Goal: Task Accomplishment & Management: Manage account settings

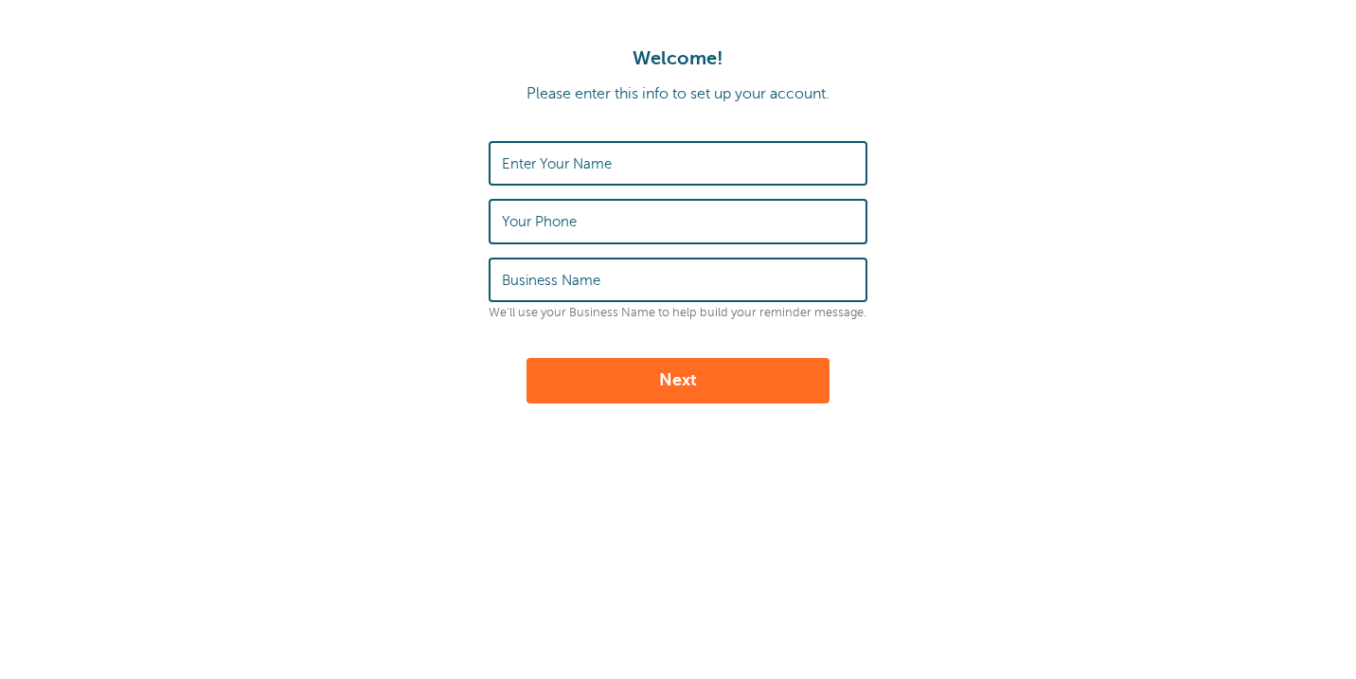
click at [790, 157] on input "Enter Your Name" at bounding box center [678, 163] width 352 height 41
type input "[PERSON_NAME]"
type input "9139635089"
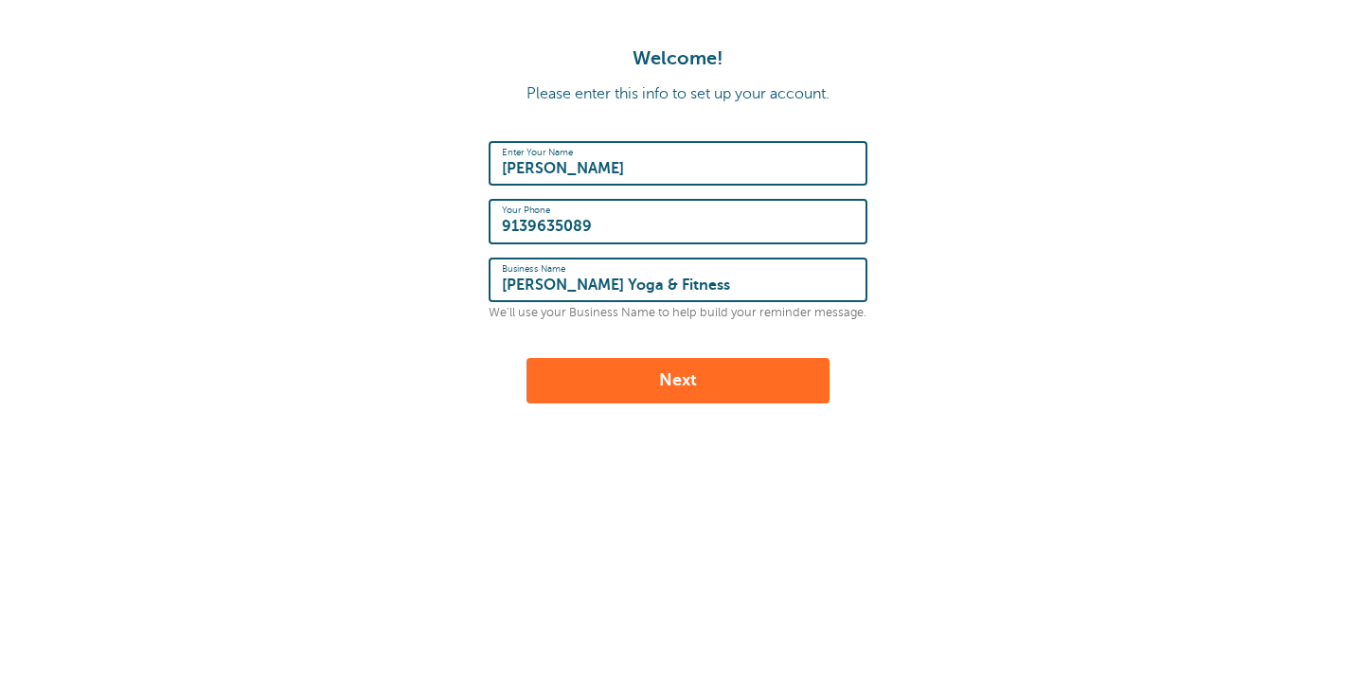
type input "[PERSON_NAME] Yoga & Fitness"
click at [766, 371] on button "Next" at bounding box center [678, 380] width 303 height 45
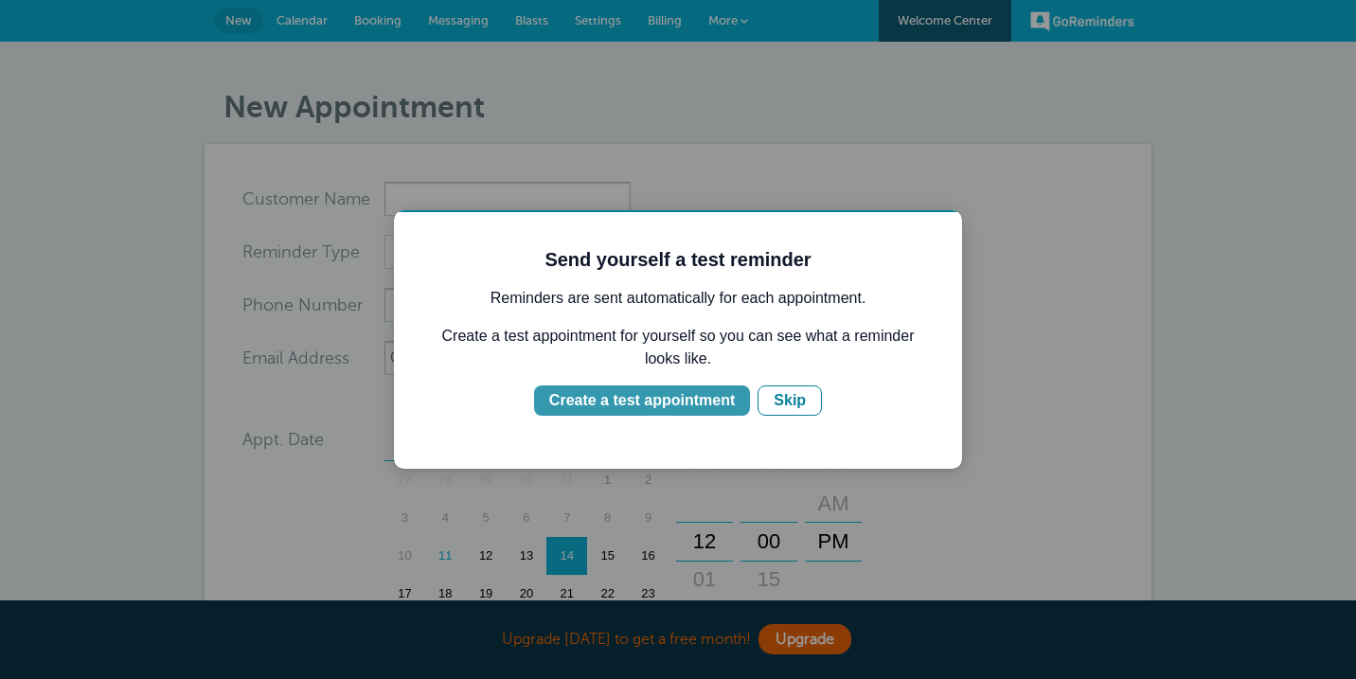
click at [723, 400] on div "Create a test appointment" at bounding box center [642, 400] width 186 height 23
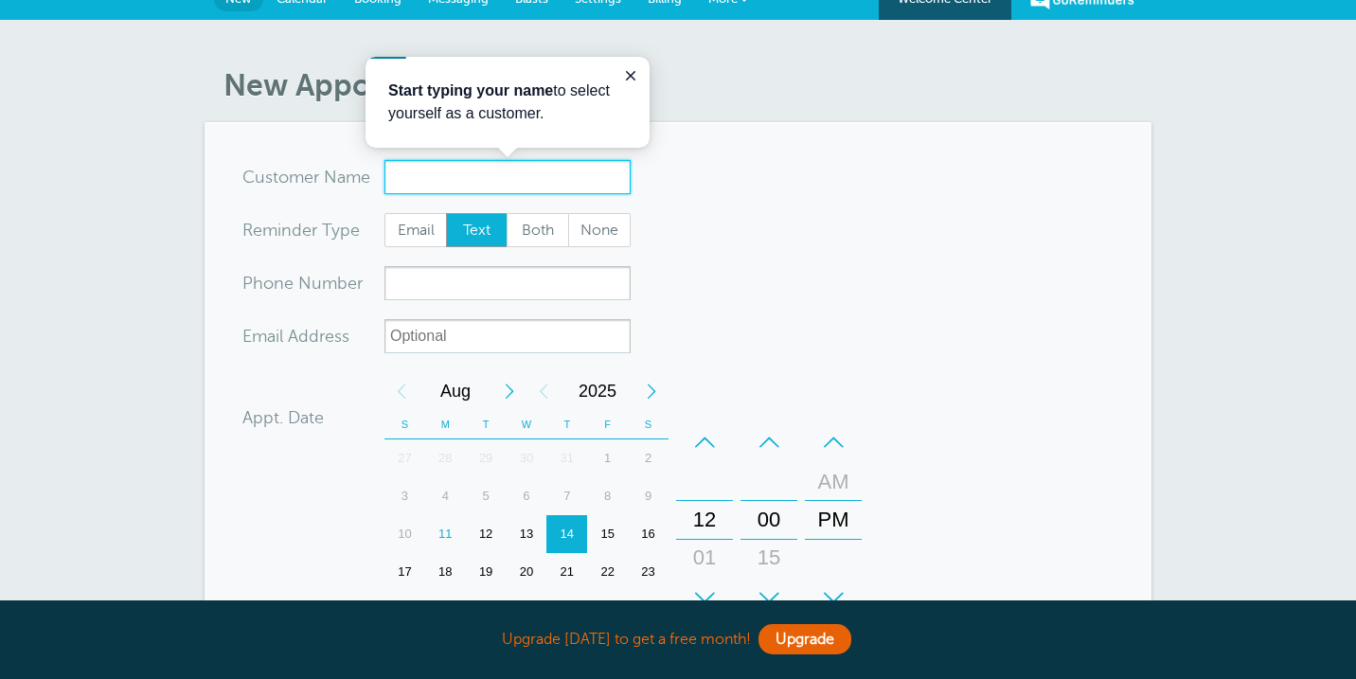
scroll to position [25, 0]
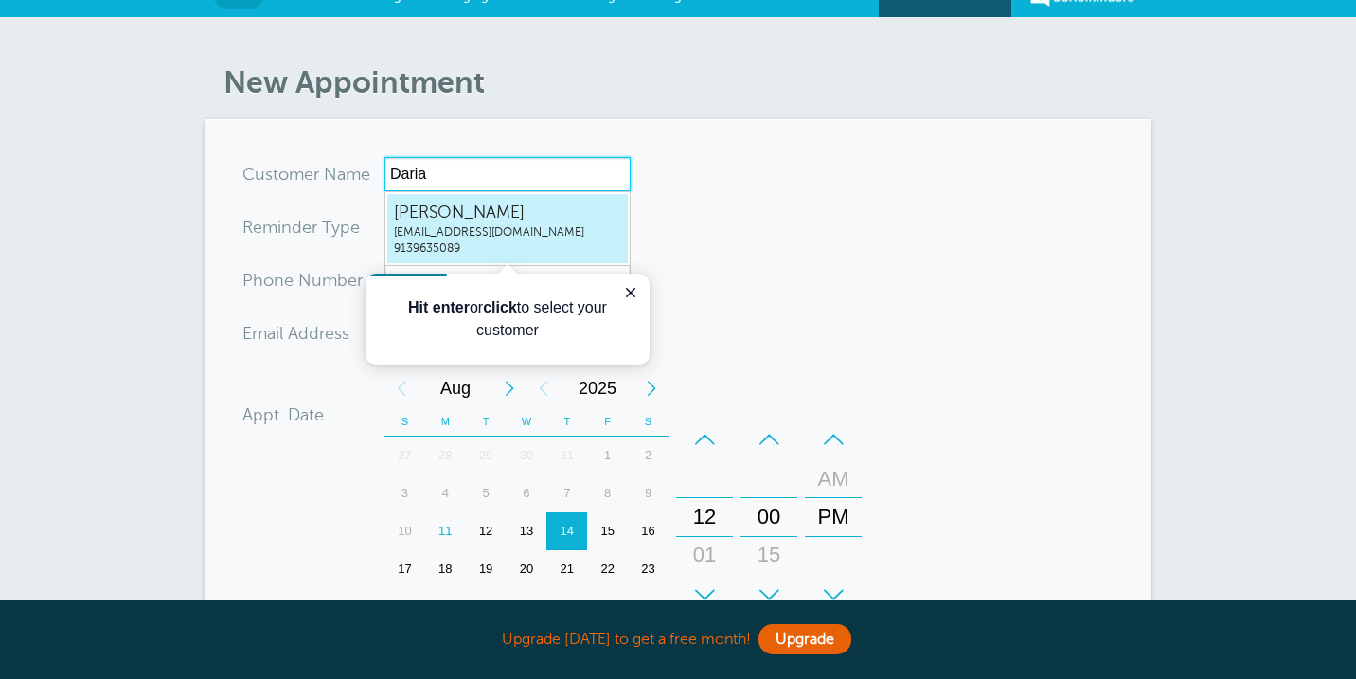
click at [499, 222] on span "Daria LeGrand" at bounding box center [507, 213] width 227 height 24
type input "DariaLeGranddarialegrand@gmail.com9139635089"
type input "Daria LeGrand"
type input "9139635089"
type input "darialegrand@gmail.com"
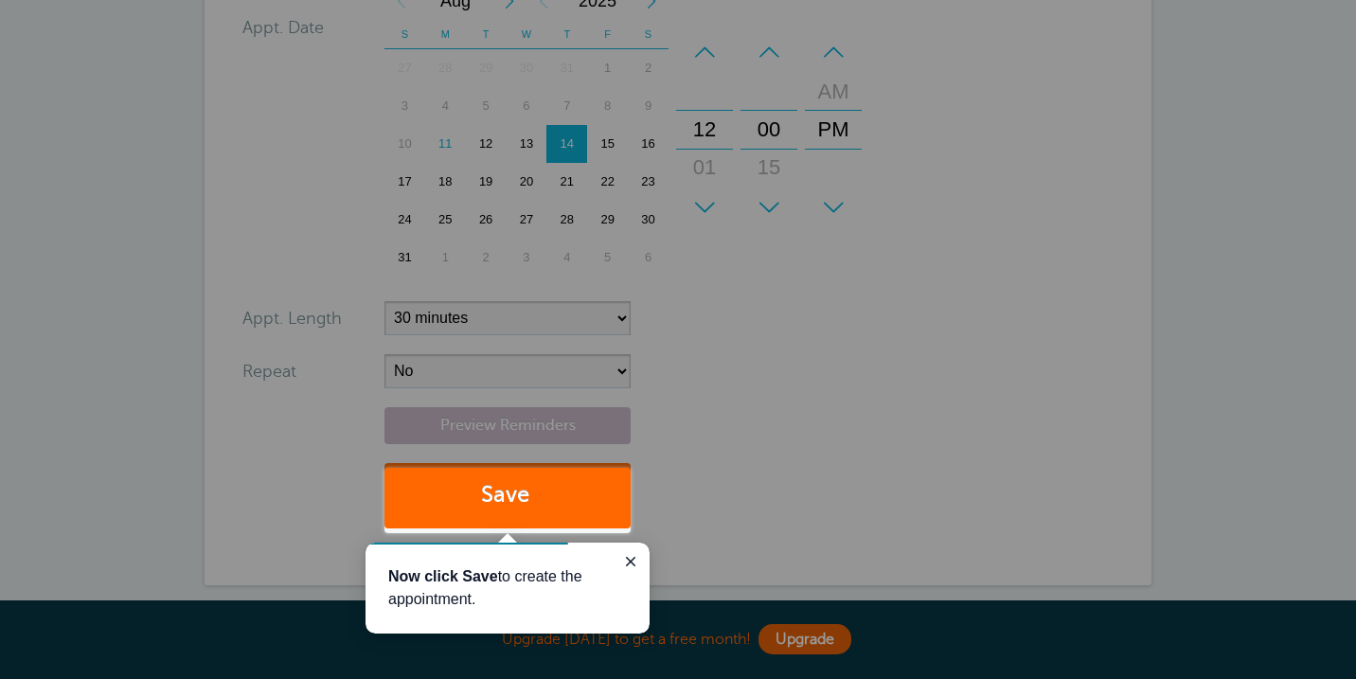
scroll to position [407, 0]
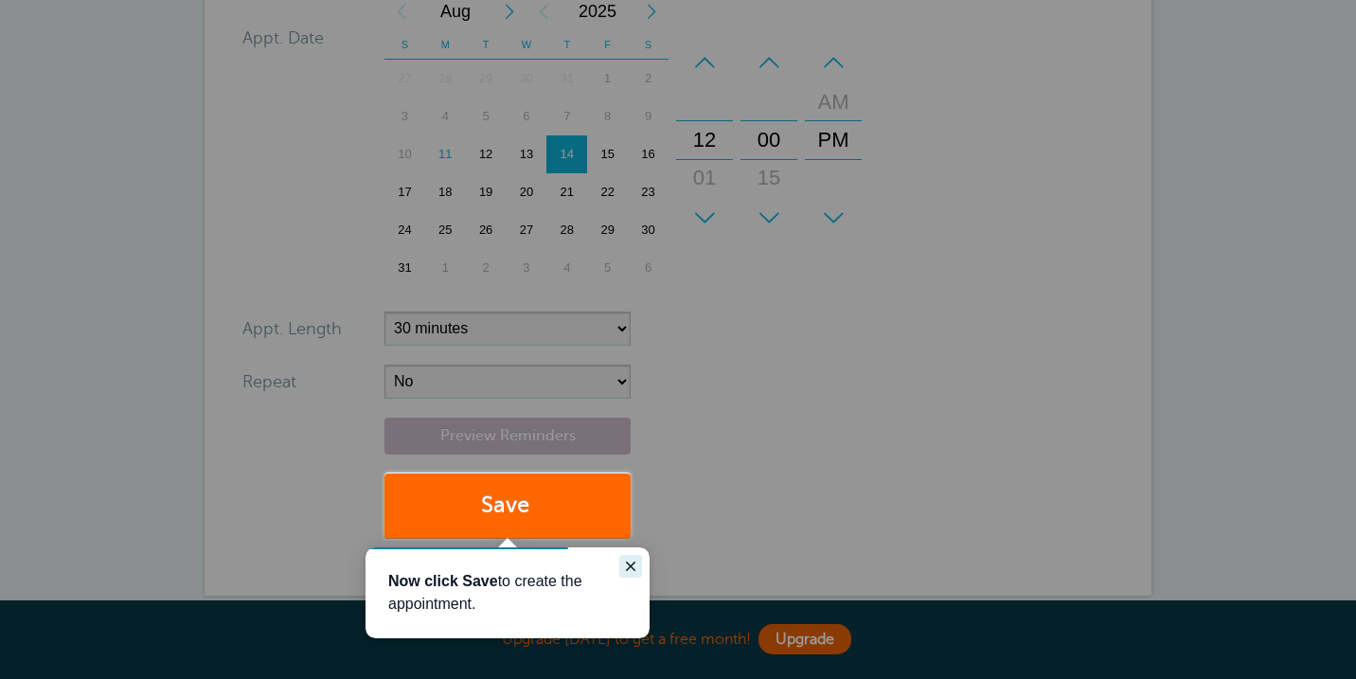
click at [630, 563] on icon "Close guide" at bounding box center [630, 566] width 15 height 15
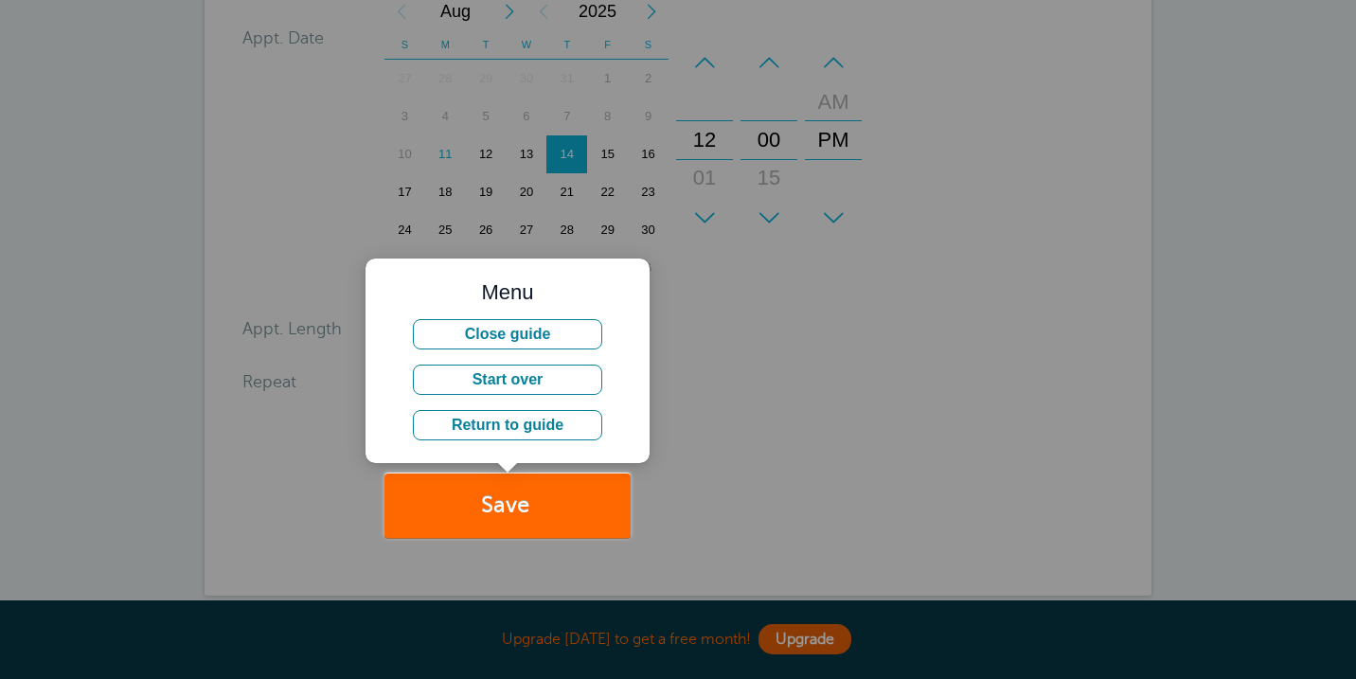
click at [729, 320] on div at bounding box center [993, 269] width 725 height 538
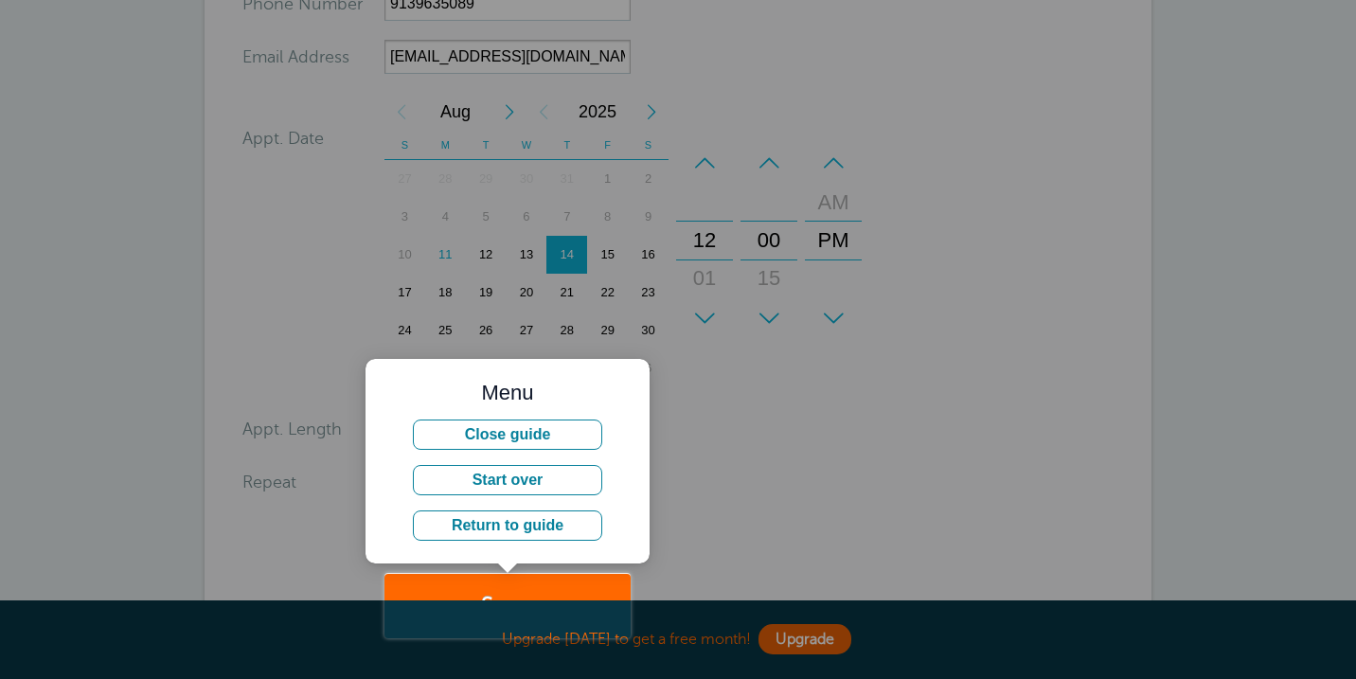
scroll to position [308, 0]
click at [492, 252] on div at bounding box center [315, 286] width 631 height 572
click at [521, 436] on button "Close guide" at bounding box center [507, 434] width 189 height 30
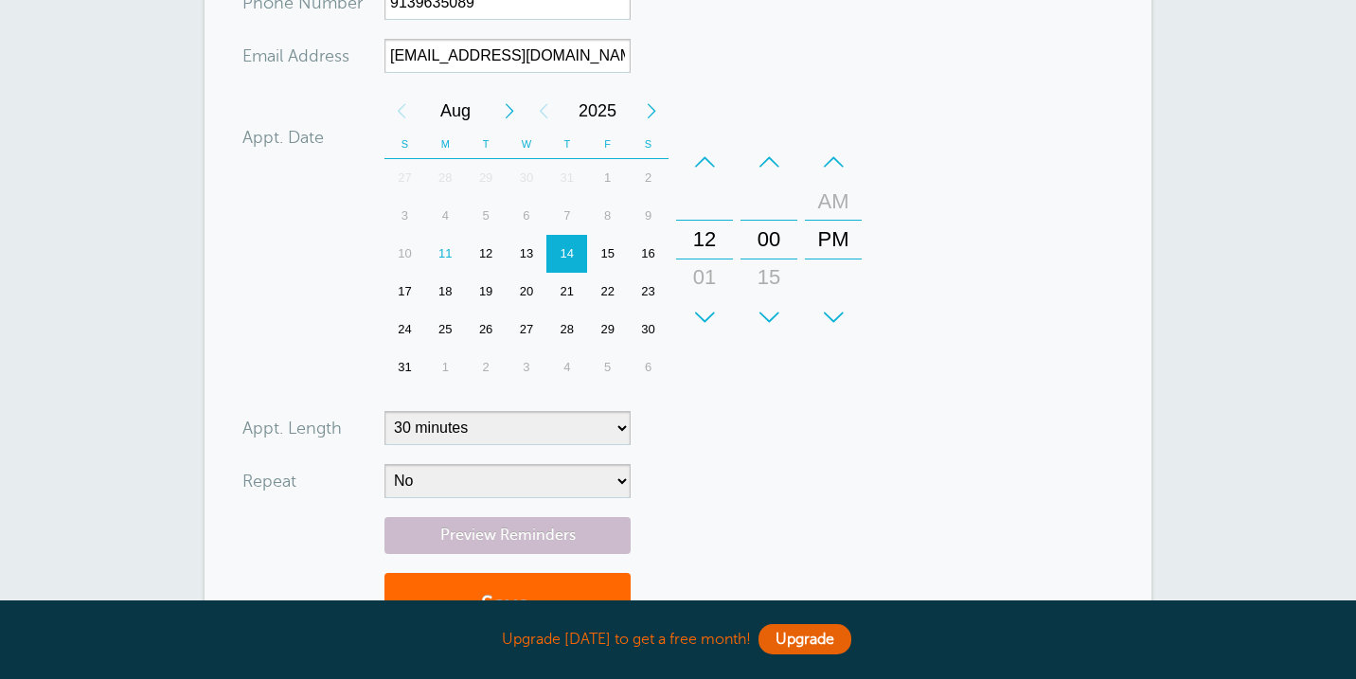
click at [486, 259] on div "12" at bounding box center [486, 254] width 41 height 38
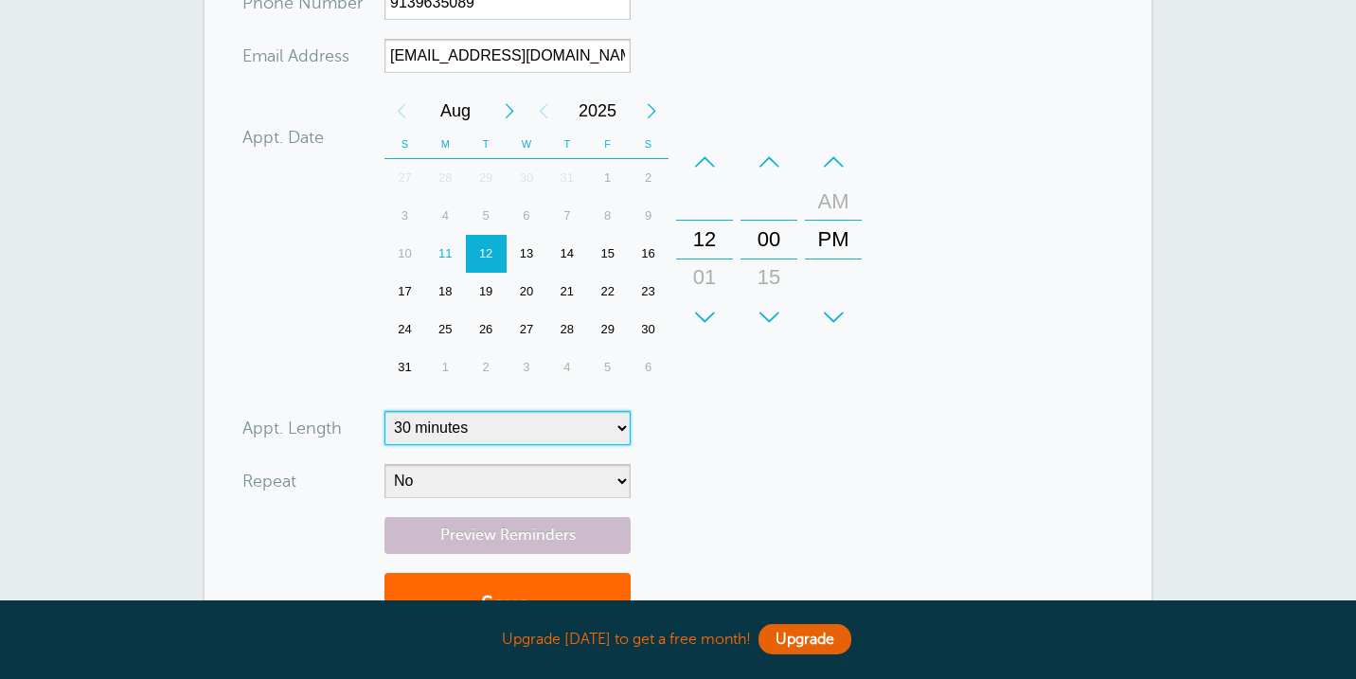
click at [570, 426] on select "5 minutes 10 minutes 15 minutes 20 minutes 25 minutes 30 minutes 35 minutes 40 …" at bounding box center [508, 428] width 246 height 34
select select "60"
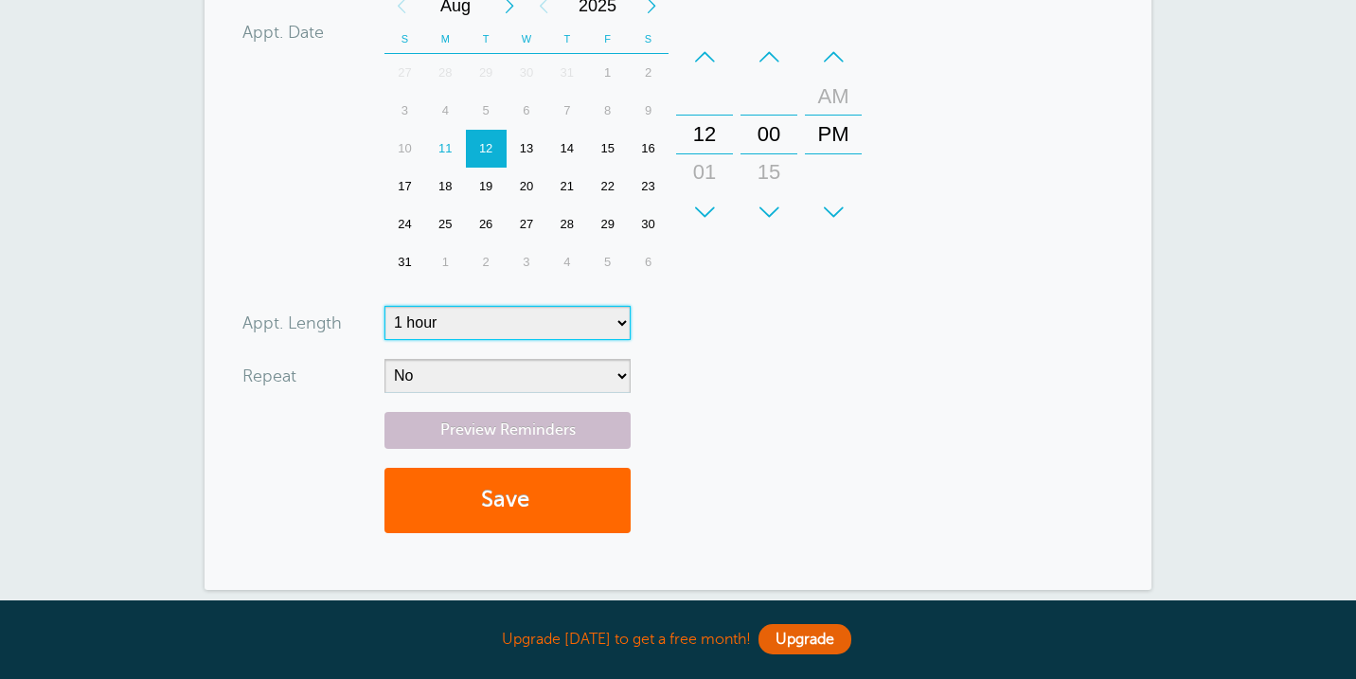
scroll to position [415, 0]
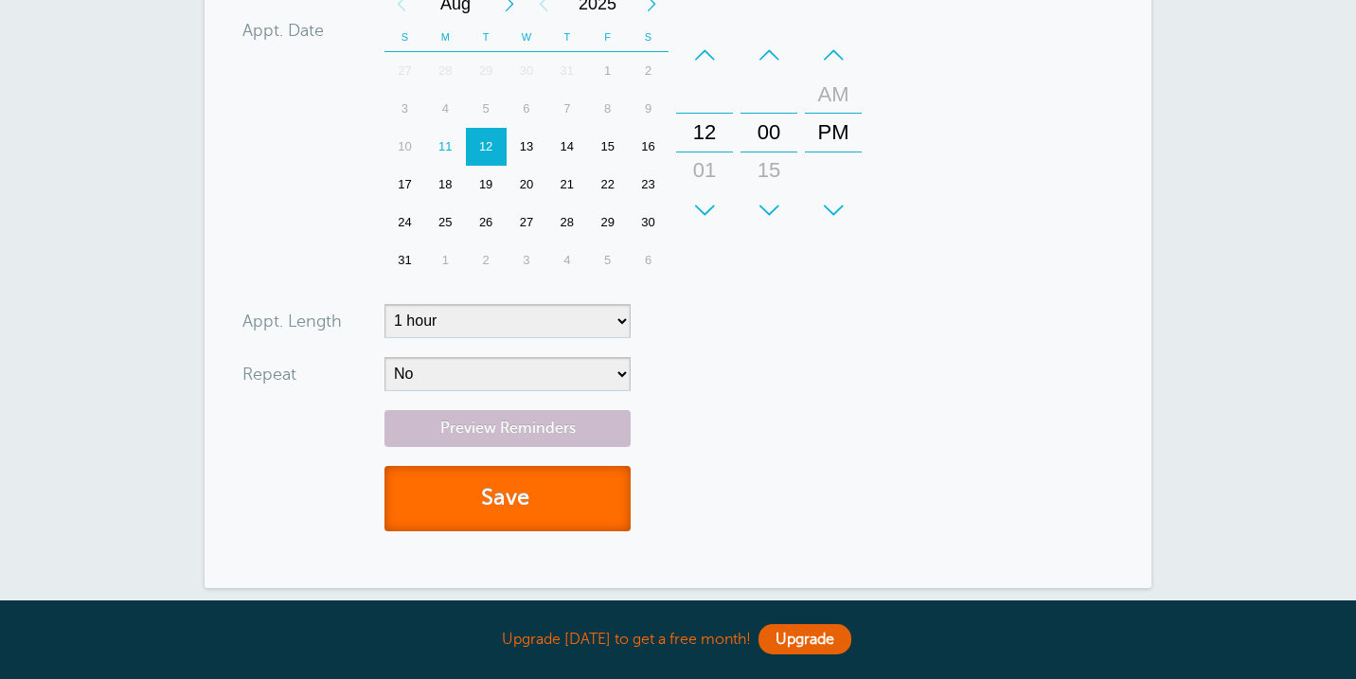
click at [569, 515] on button "Save" at bounding box center [508, 498] width 246 height 65
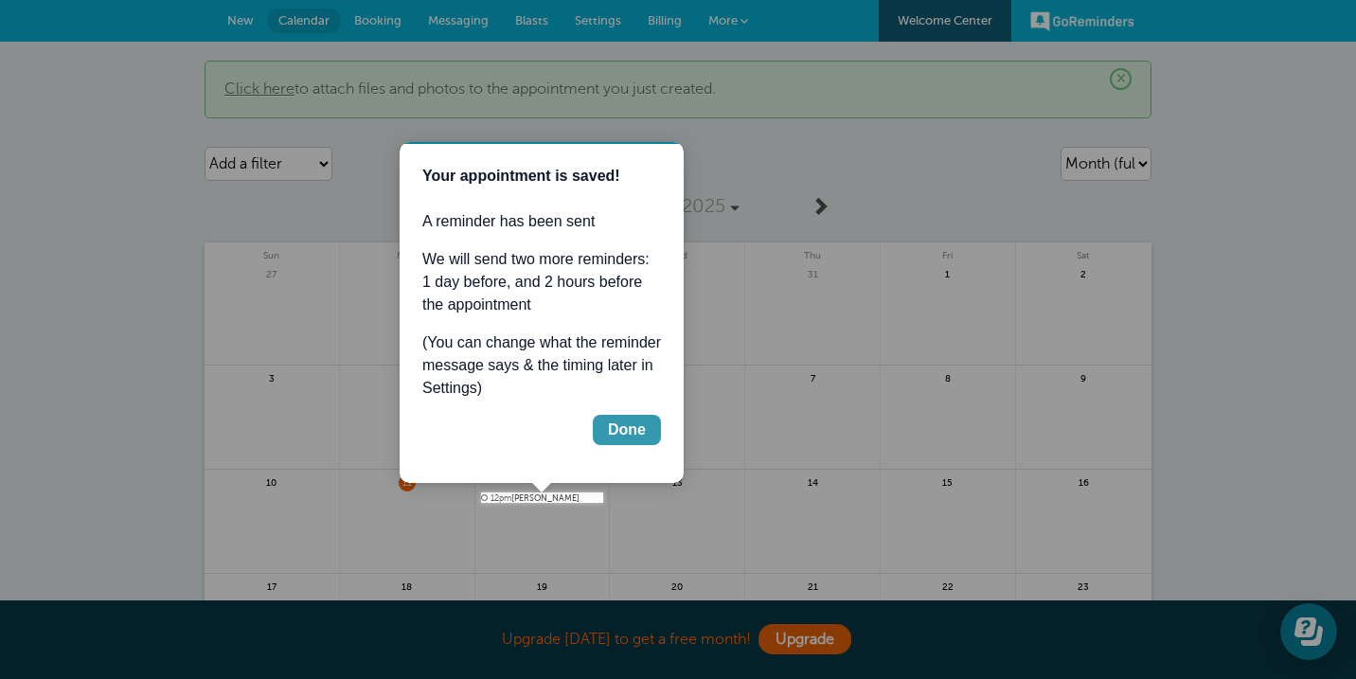
click at [627, 433] on div "Done" at bounding box center [627, 430] width 38 height 23
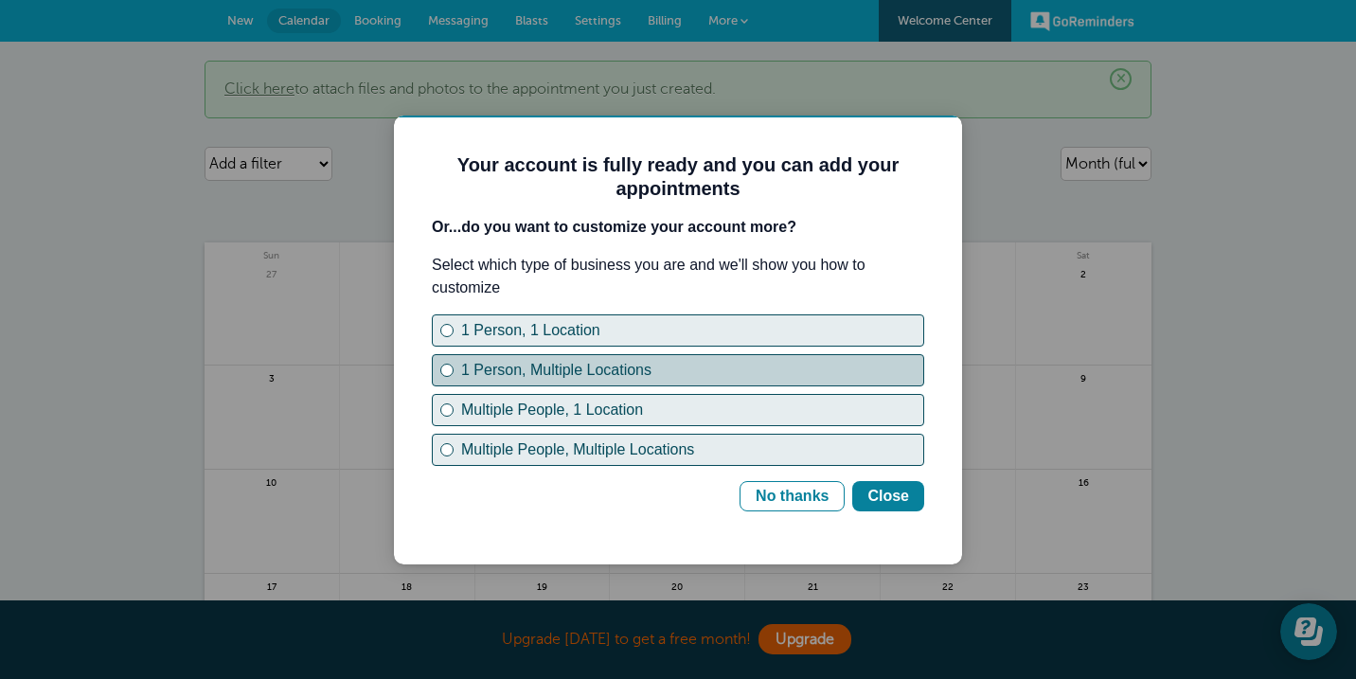
click at [633, 367] on div "1 Person, Multiple Locations" at bounding box center [692, 370] width 462 height 23
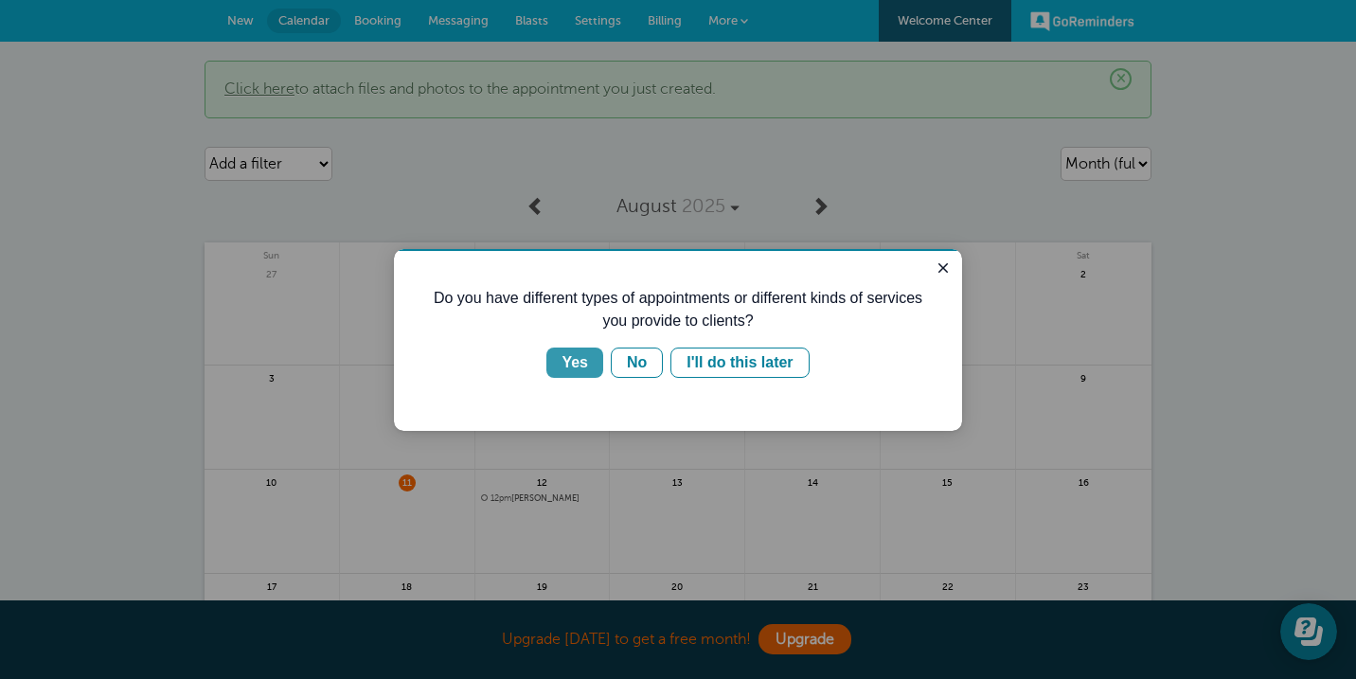
click at [586, 366] on div "Yes" at bounding box center [575, 362] width 27 height 23
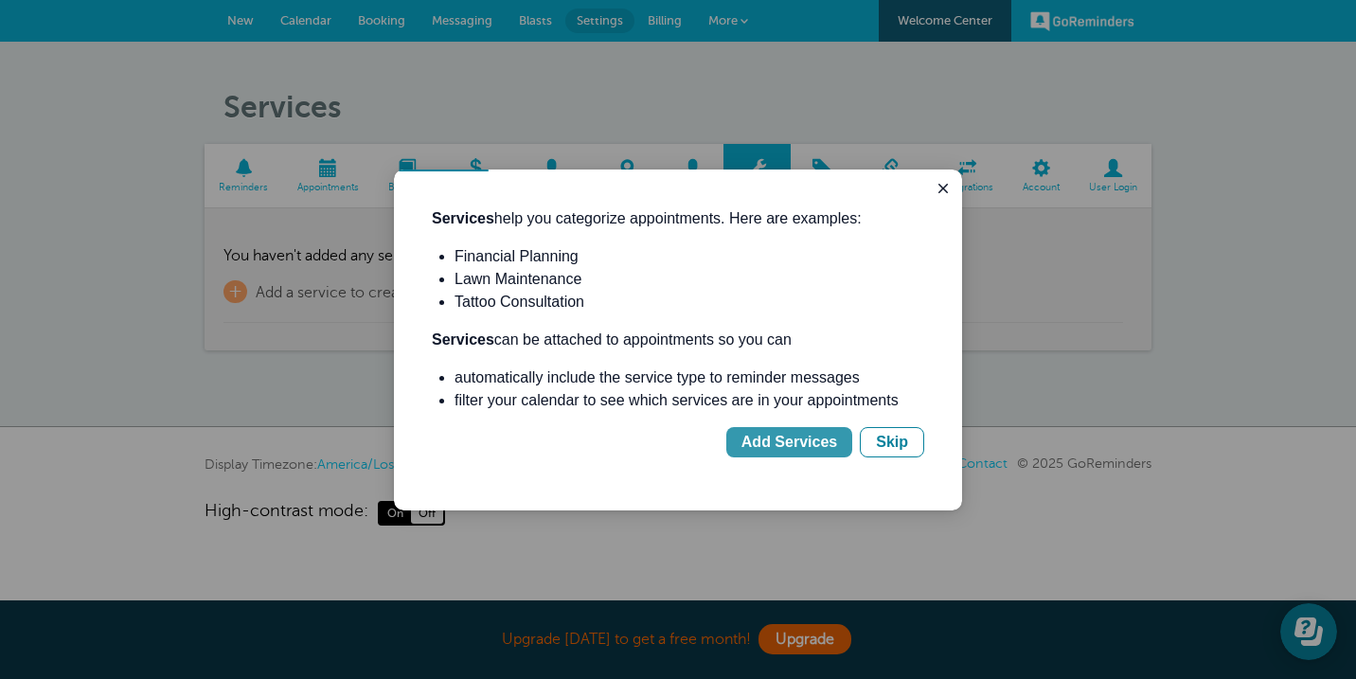
click at [818, 439] on div "Add Services" at bounding box center [790, 442] width 96 height 23
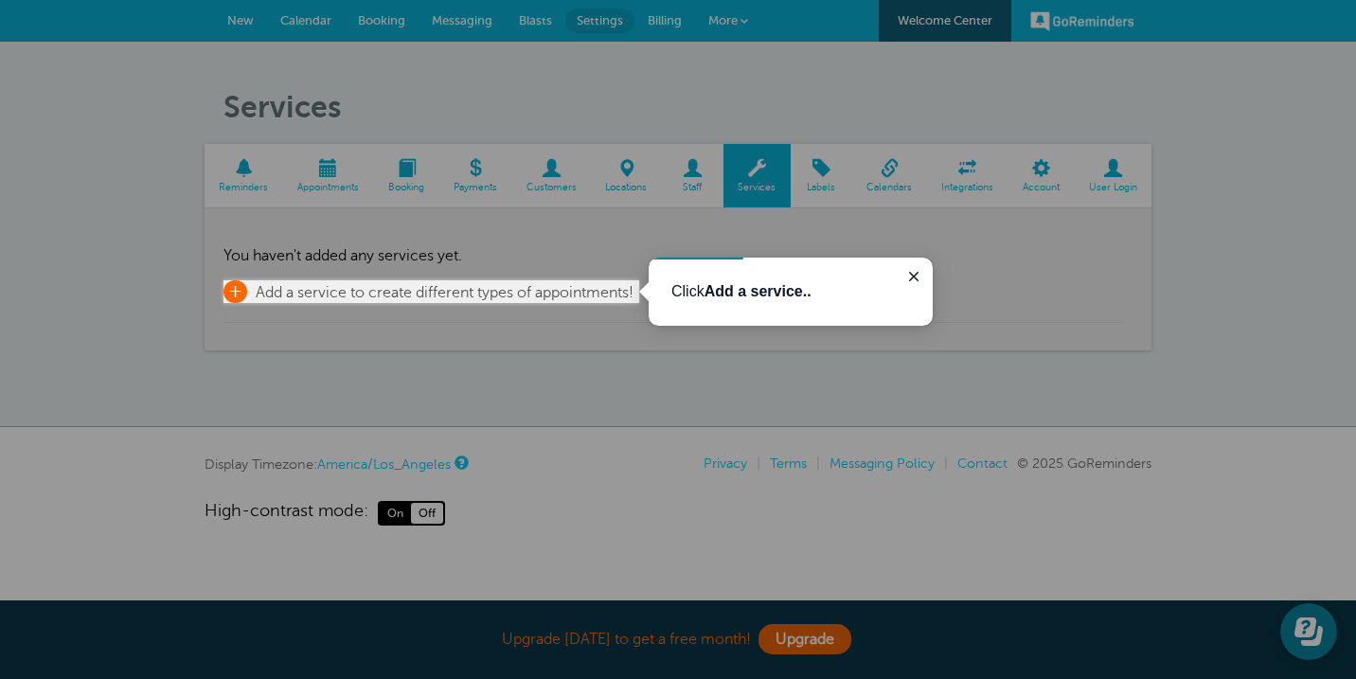
click at [239, 295] on span "+" at bounding box center [236, 291] width 24 height 23
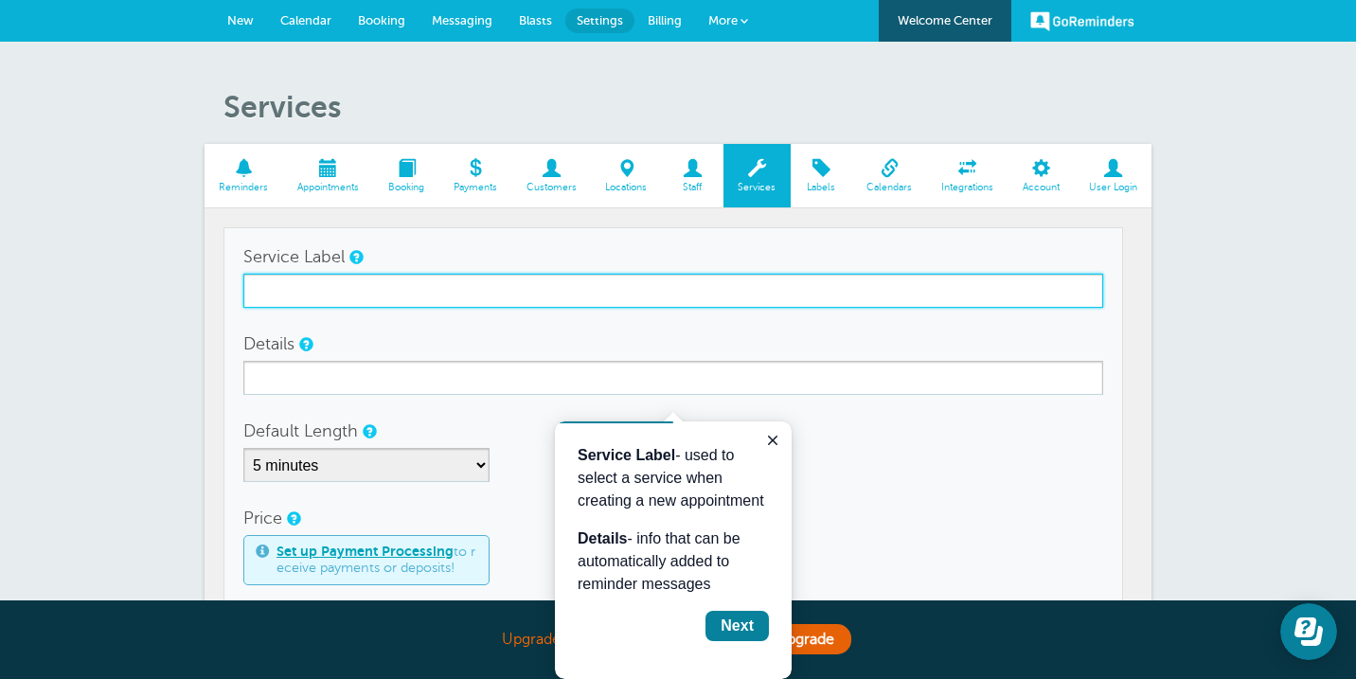
click at [544, 285] on input "Service Label" at bounding box center [673, 291] width 860 height 34
type input "60 Minute Private Yoga"
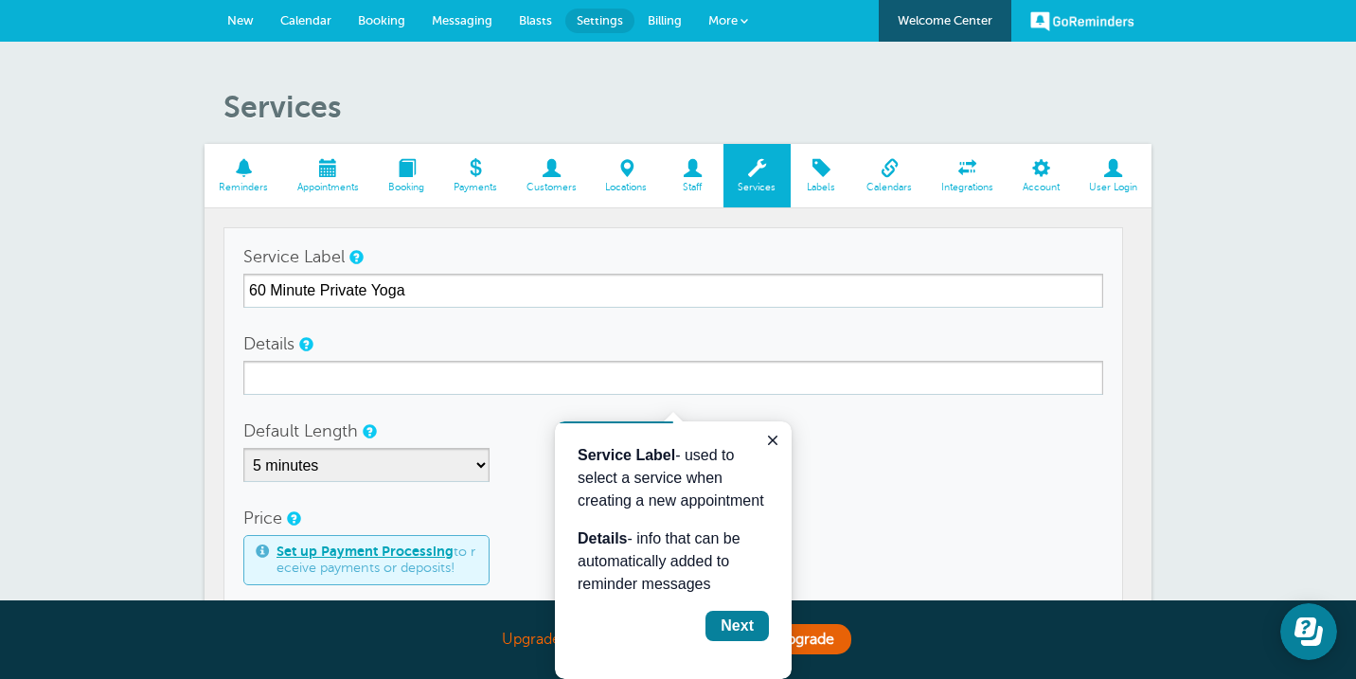
click at [873, 434] on div "Default Length 5 minutes 10 minutes 15 minutes 20 minutes 25 minutes 30 minutes…" at bounding box center [673, 448] width 860 height 68
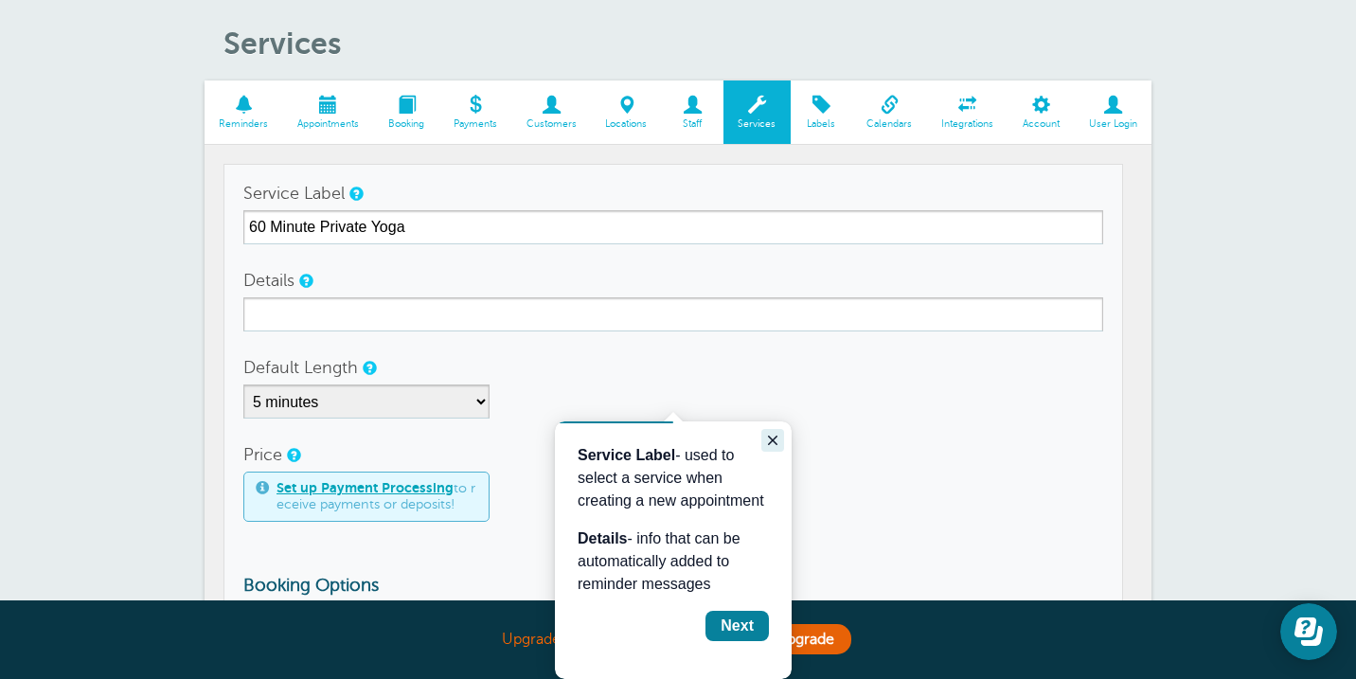
drag, startPoint x: 767, startPoint y: 440, endPoint x: 1322, endPoint y: 860, distance: 695.7
click at [767, 440] on icon "Close guide" at bounding box center [772, 440] width 15 height 15
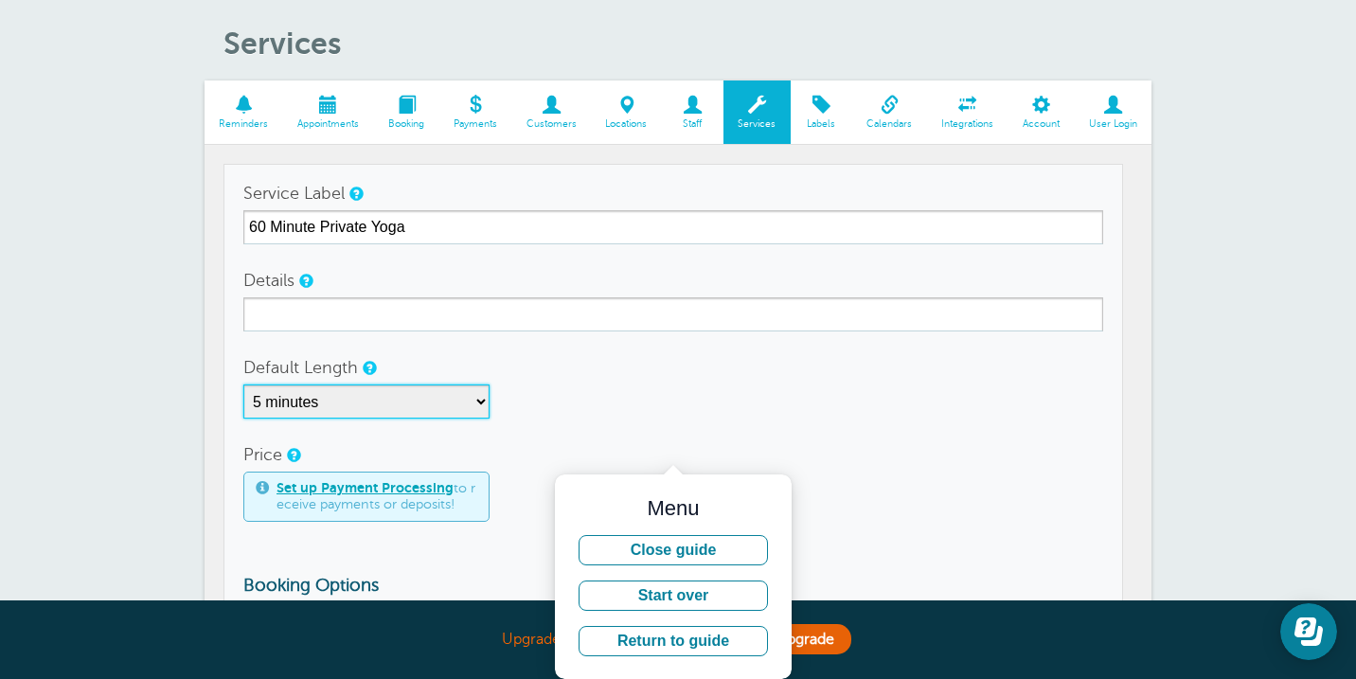
click at [472, 411] on select "5 minutes 10 minutes 15 minutes 20 minutes 25 minutes 30 minutes 35 minutes 40 …" at bounding box center [366, 402] width 246 height 34
select select "60"
click at [593, 411] on div "5 minutes 10 minutes 15 minutes 20 minutes 25 minutes 30 minutes 35 minutes 40 …" at bounding box center [673, 402] width 860 height 34
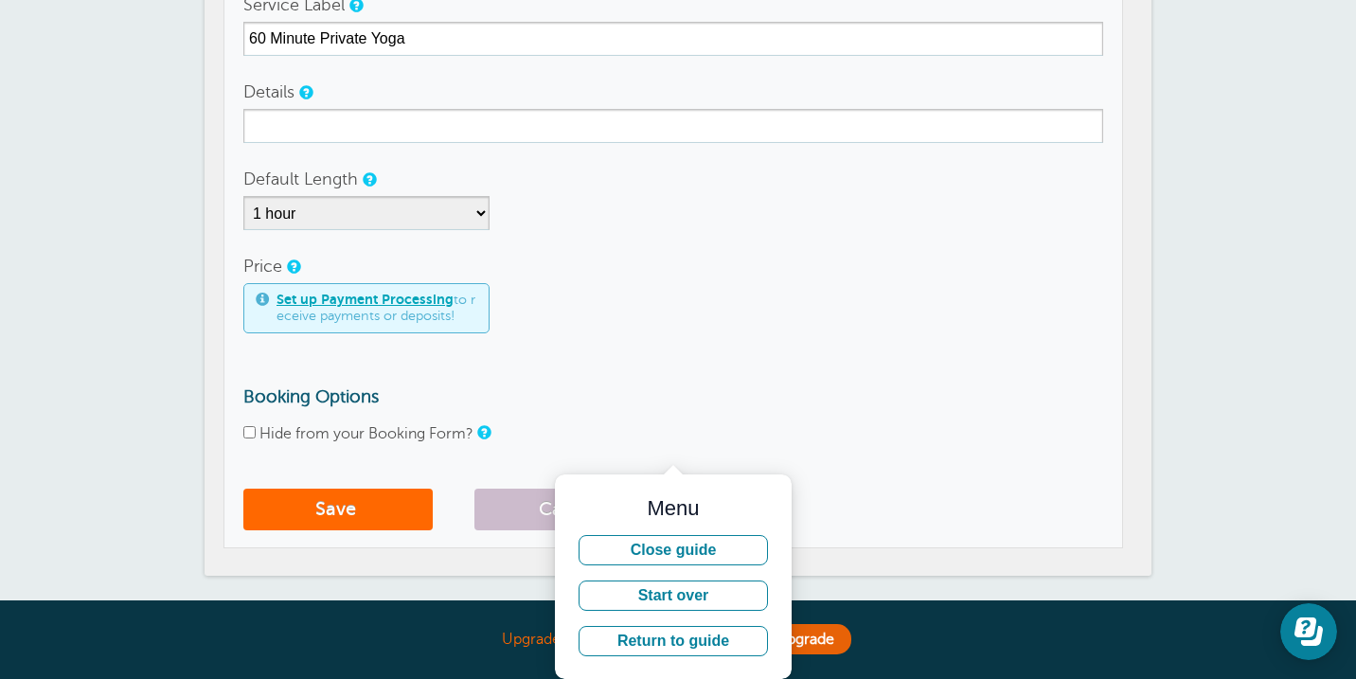
scroll to position [253, 0]
click at [729, 556] on button "Close guide" at bounding box center [673, 550] width 189 height 30
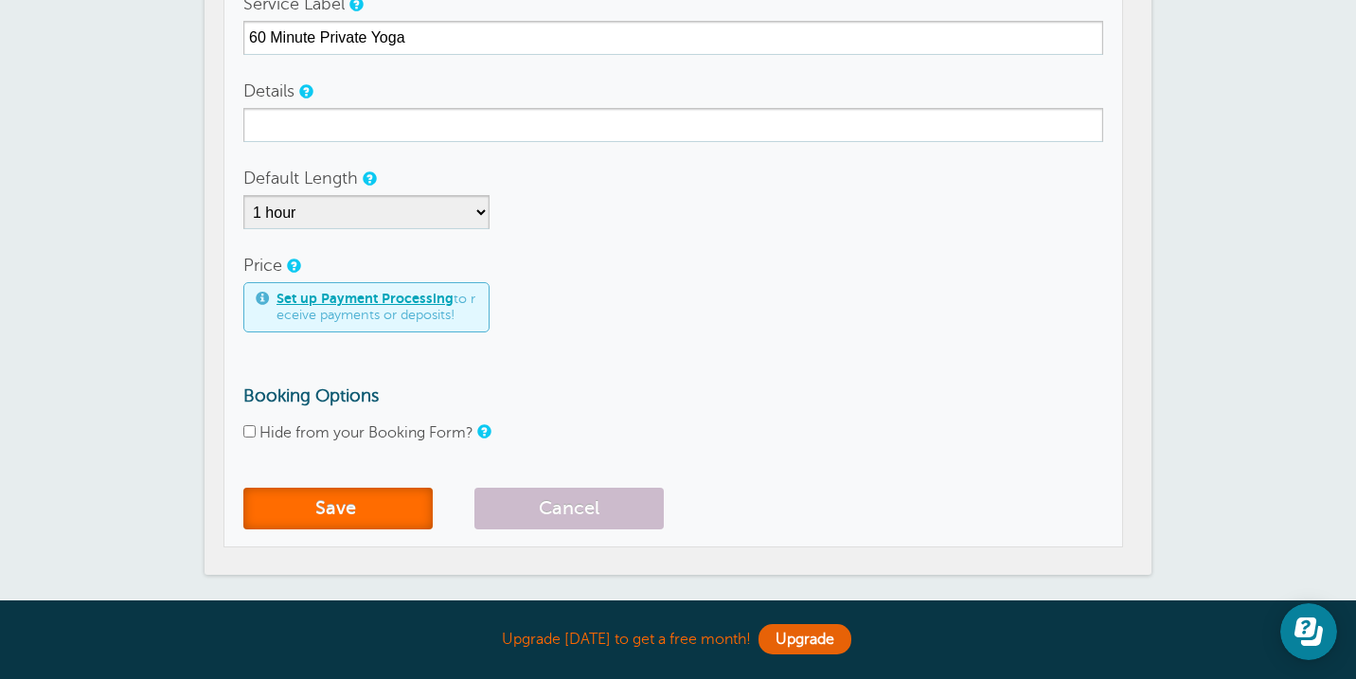
click at [326, 507] on button "Save" at bounding box center [337, 509] width 189 height 42
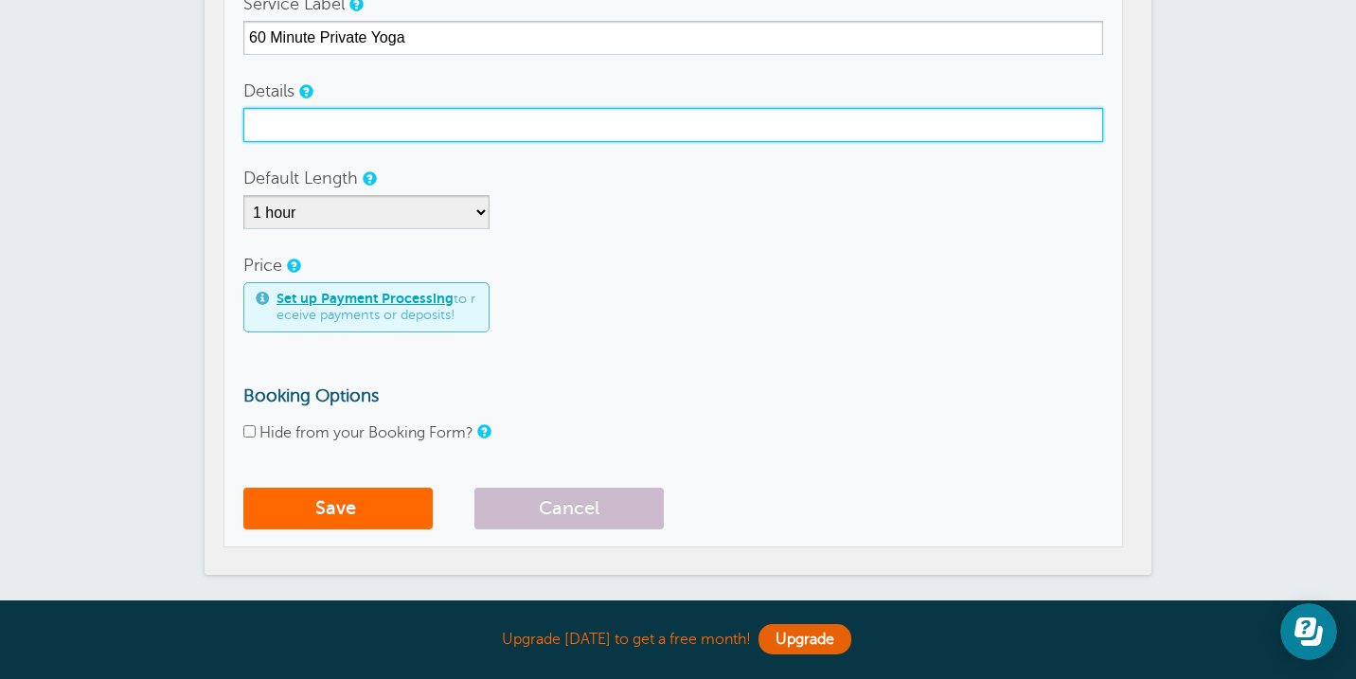
click at [445, 125] on input "Details" at bounding box center [673, 125] width 860 height 34
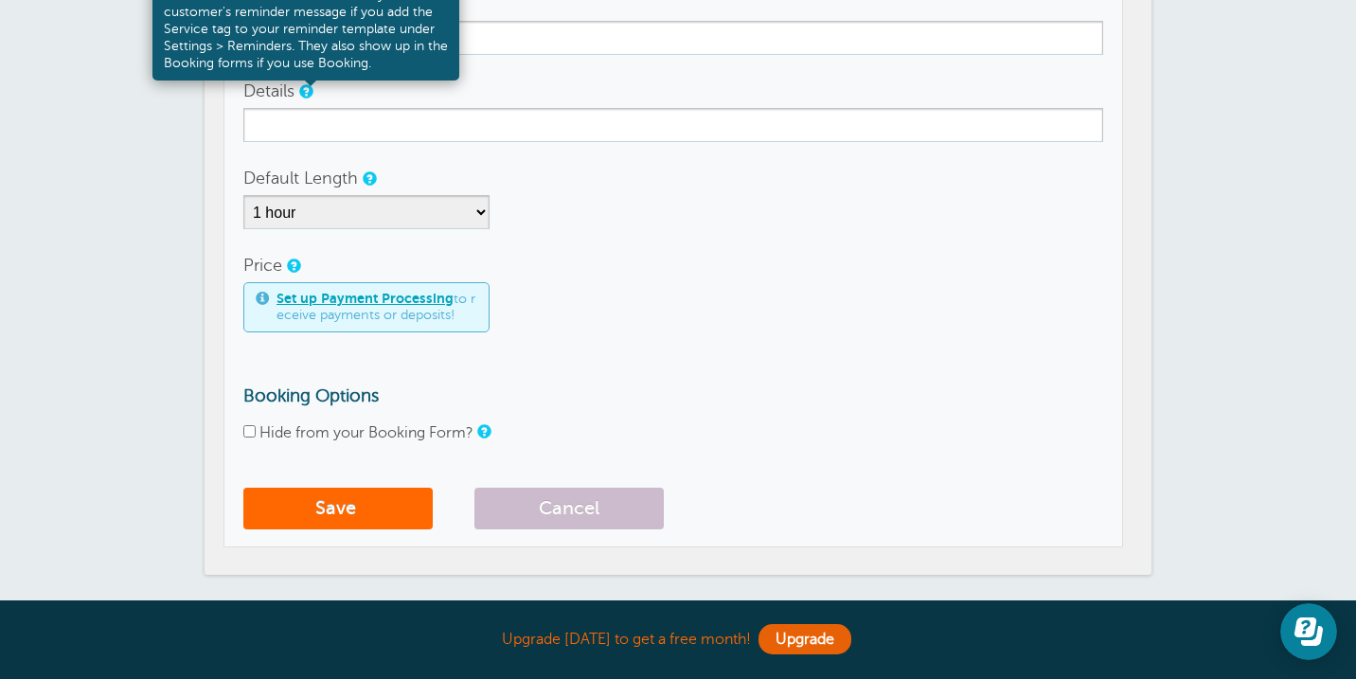
click at [310, 90] on link at bounding box center [304, 91] width 11 height 12
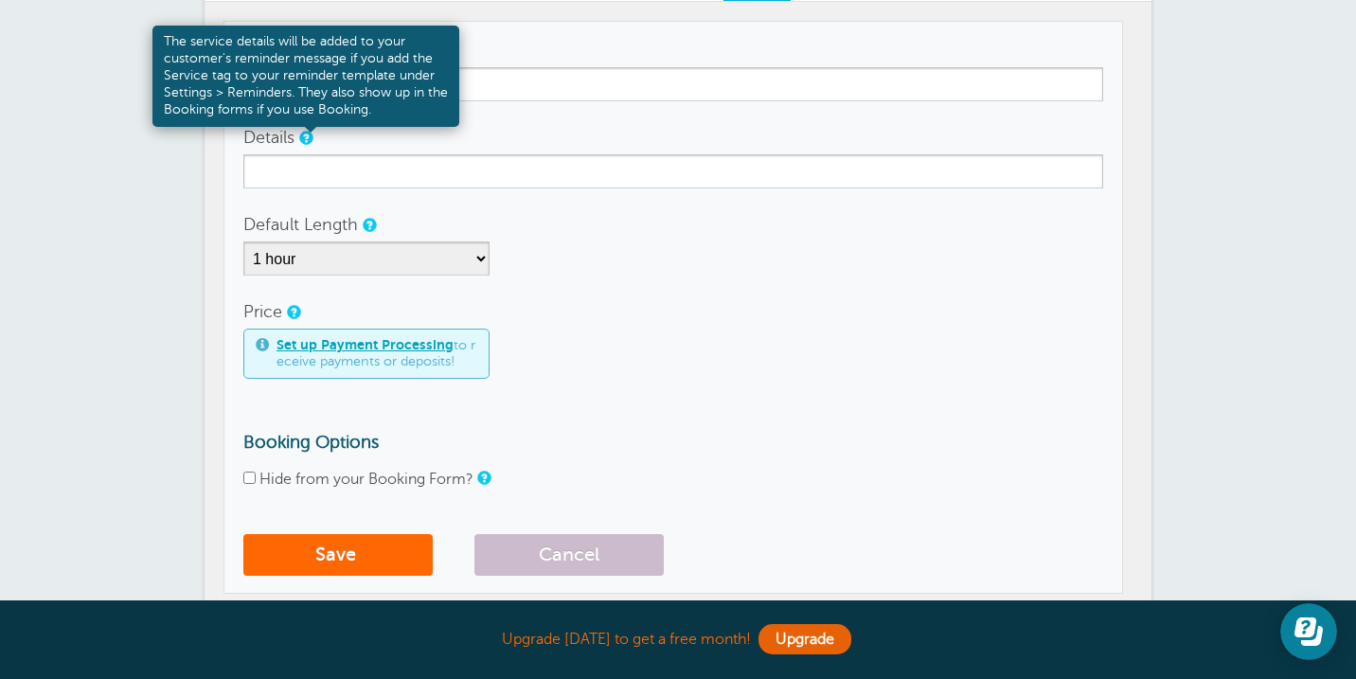
scroll to position [199, 0]
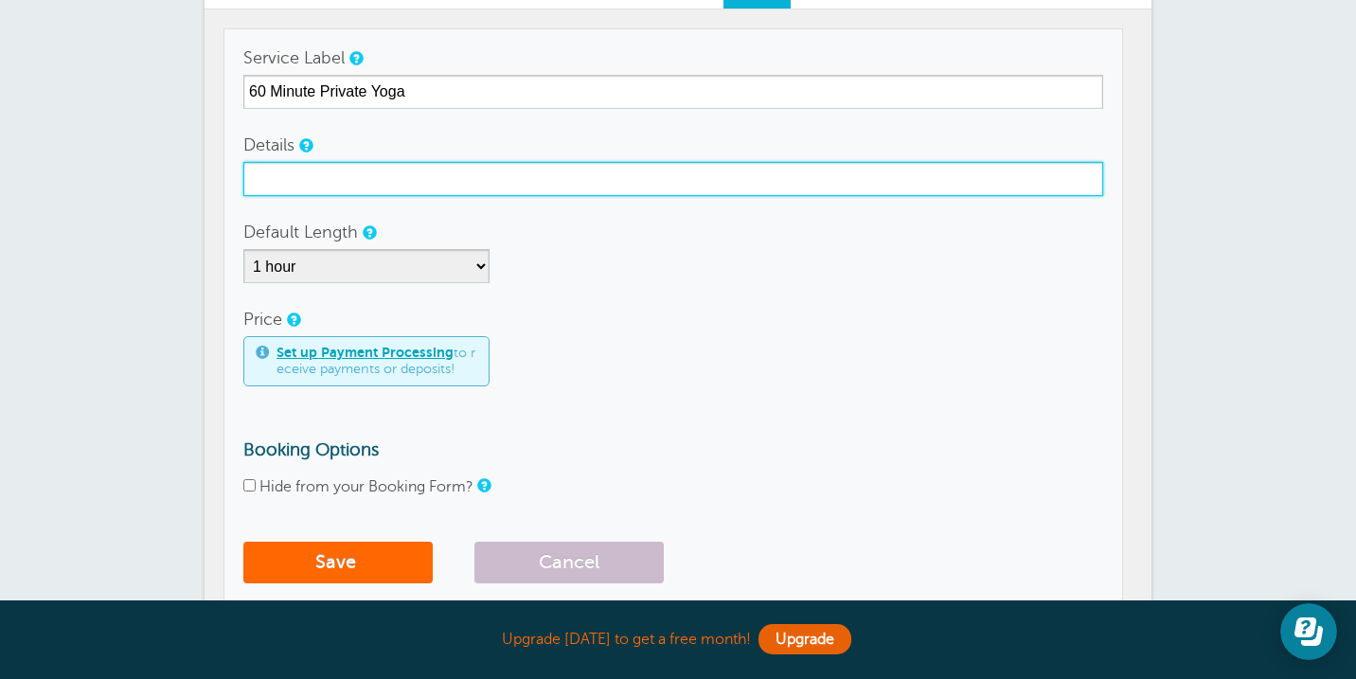
click at [314, 175] on input "Details" at bounding box center [673, 179] width 860 height 34
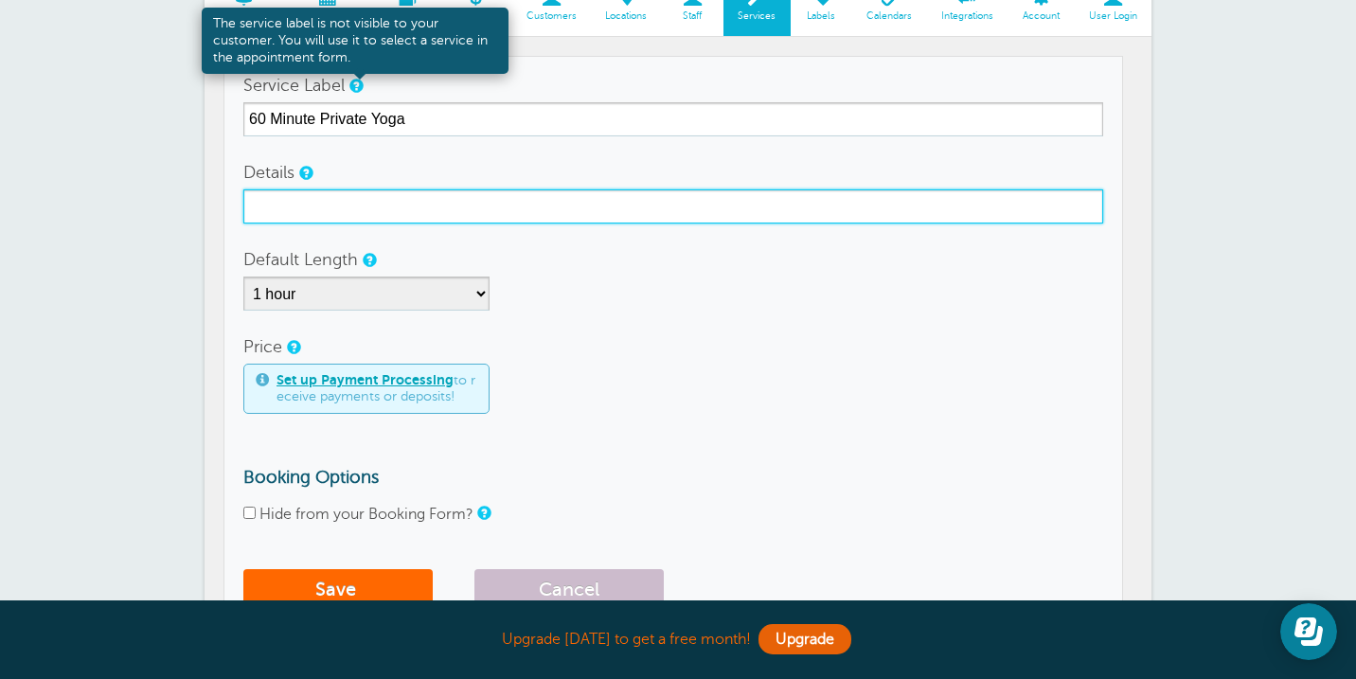
scroll to position [165, 0]
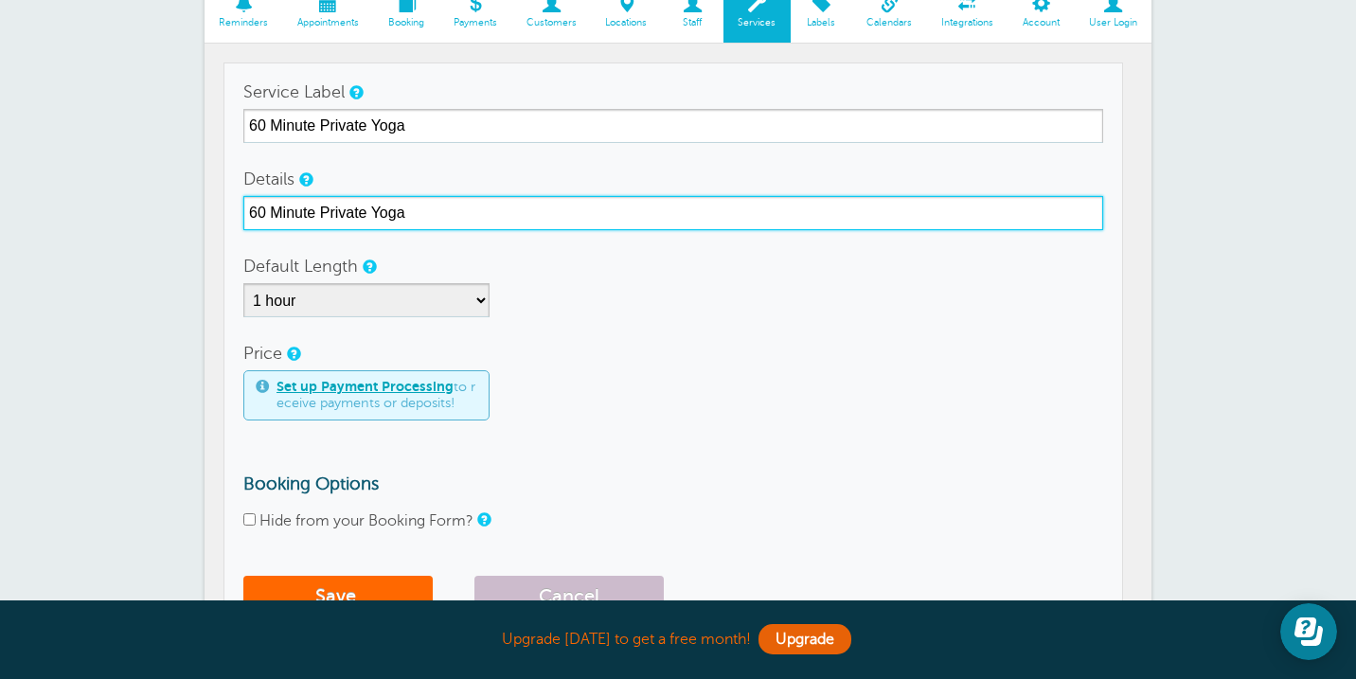
type input "60 Minute Private Yoga"
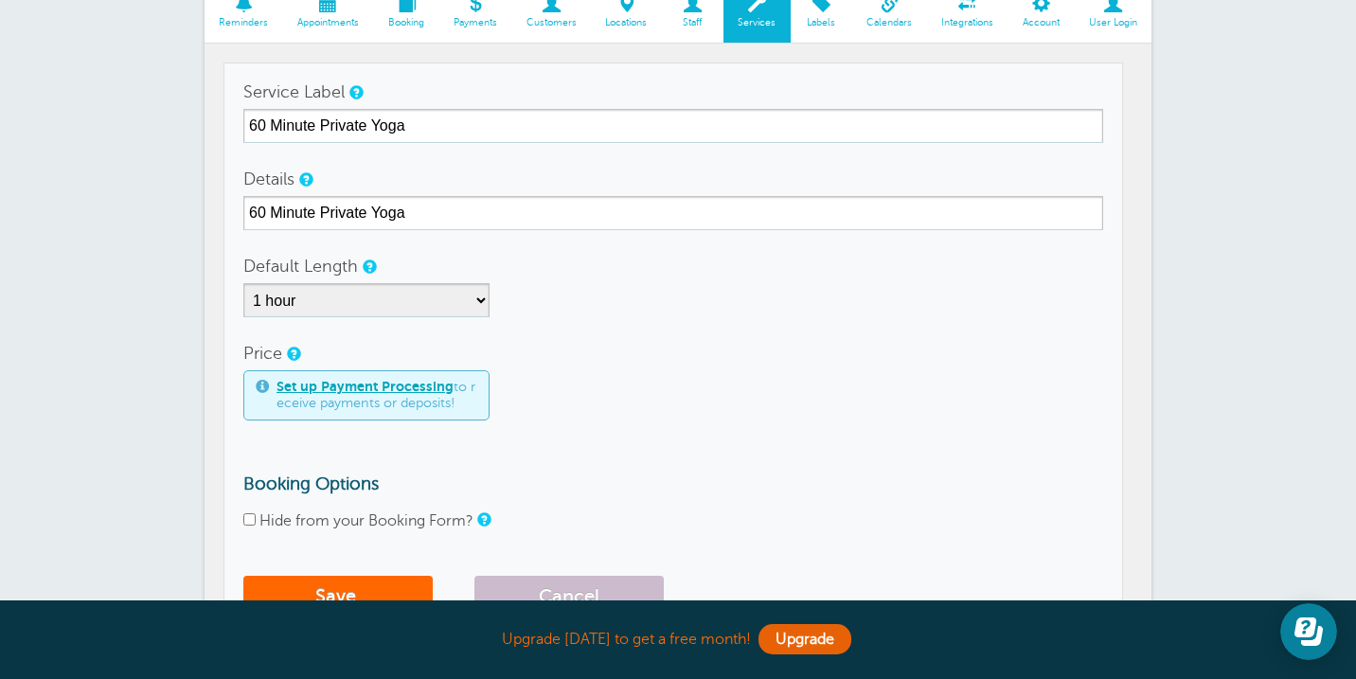
click at [571, 295] on div "5 minutes 10 minutes 15 minutes 20 minutes 25 minutes 30 minutes 35 minutes 40 …" at bounding box center [673, 300] width 860 height 34
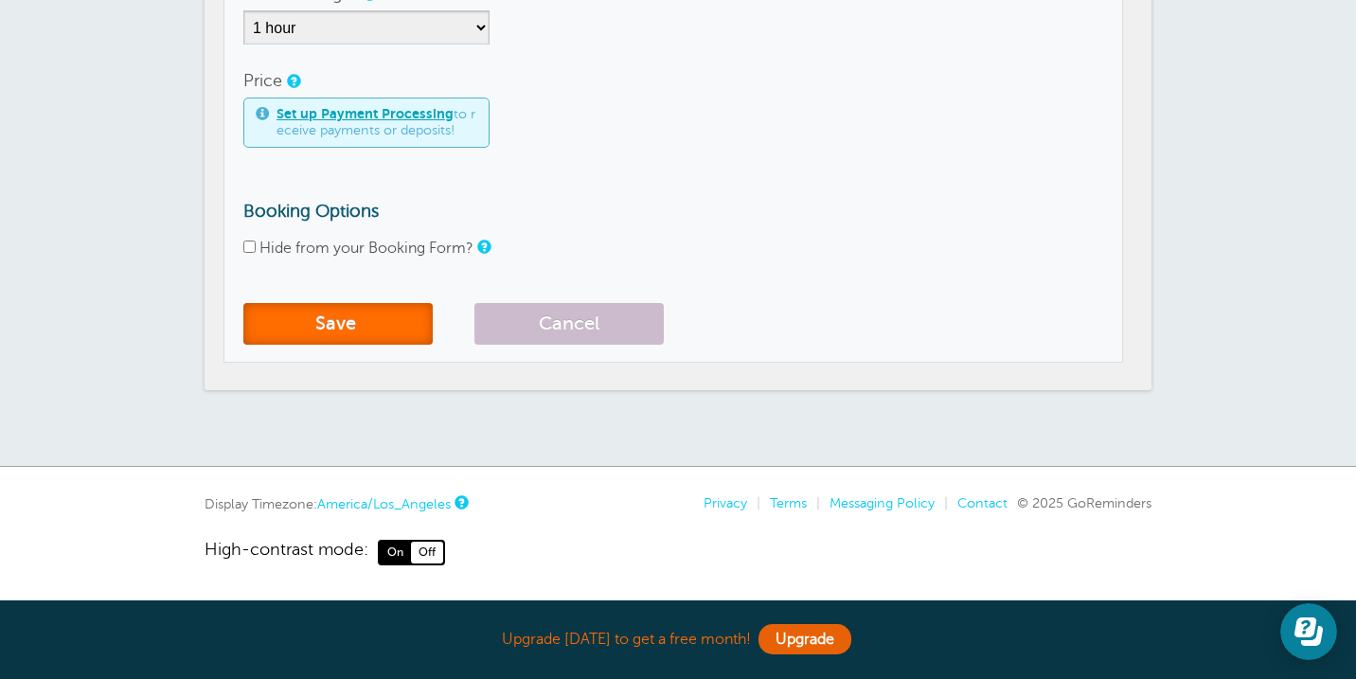
click at [407, 336] on button "Save" at bounding box center [337, 324] width 189 height 42
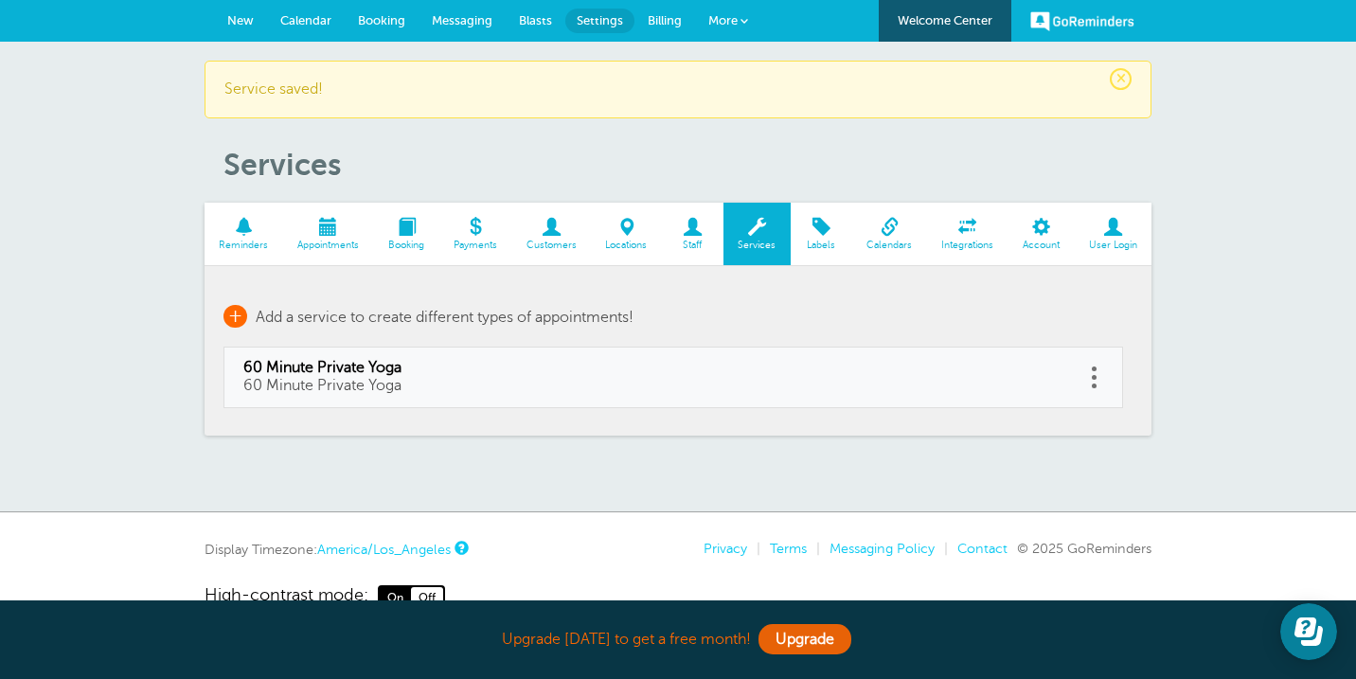
click at [247, 321] on link "+ Add a service to create different types of appointments!" at bounding box center [429, 316] width 410 height 23
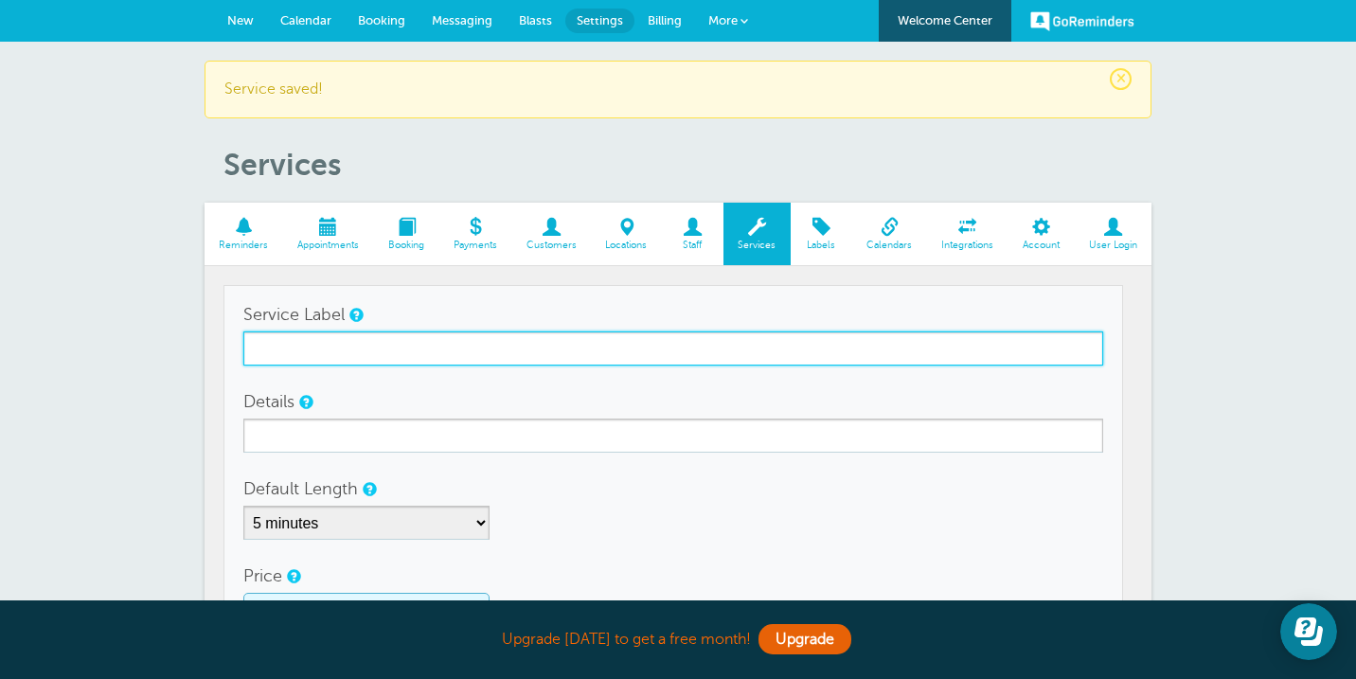
click at [273, 346] on input "Service Label" at bounding box center [673, 348] width 860 height 34
type input "60 Minute Personal Training"
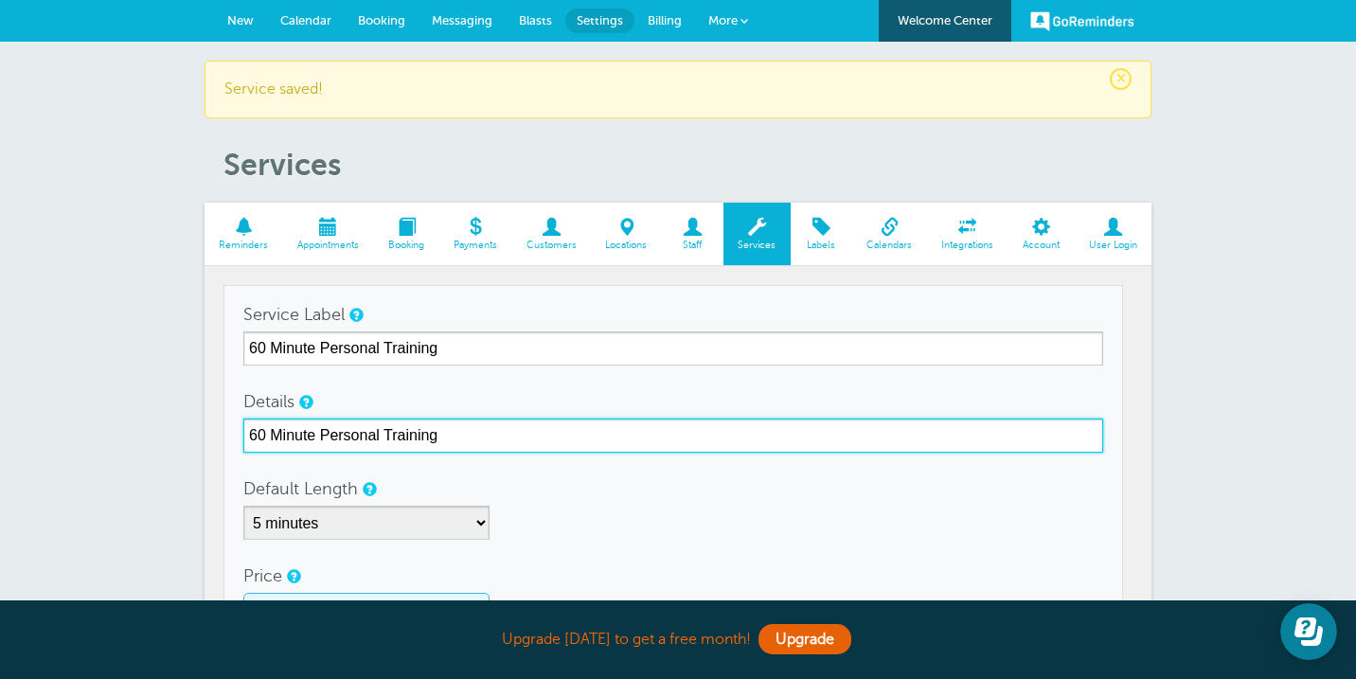
type input "60 Minute Personal Training"
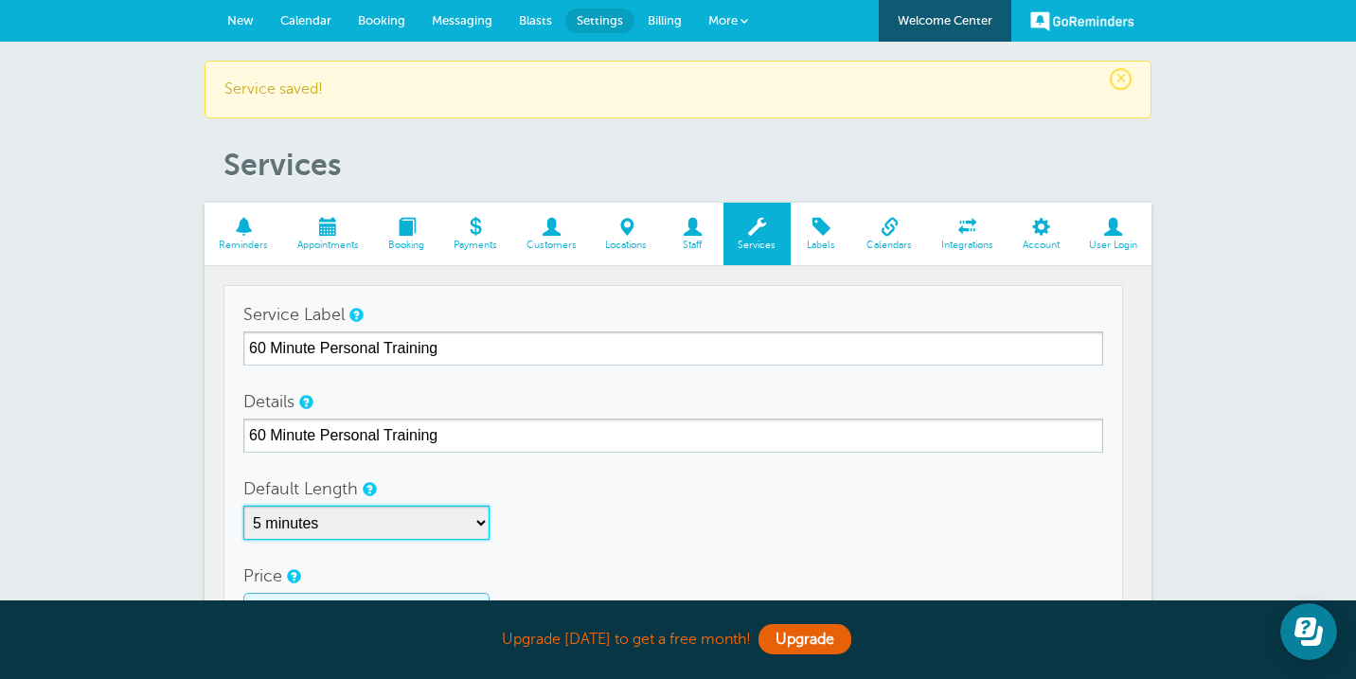
click at [370, 510] on select "5 minutes 10 minutes 15 minutes 20 minutes 25 minutes 30 minutes 35 minutes 40 …" at bounding box center [366, 523] width 246 height 34
select select "60"
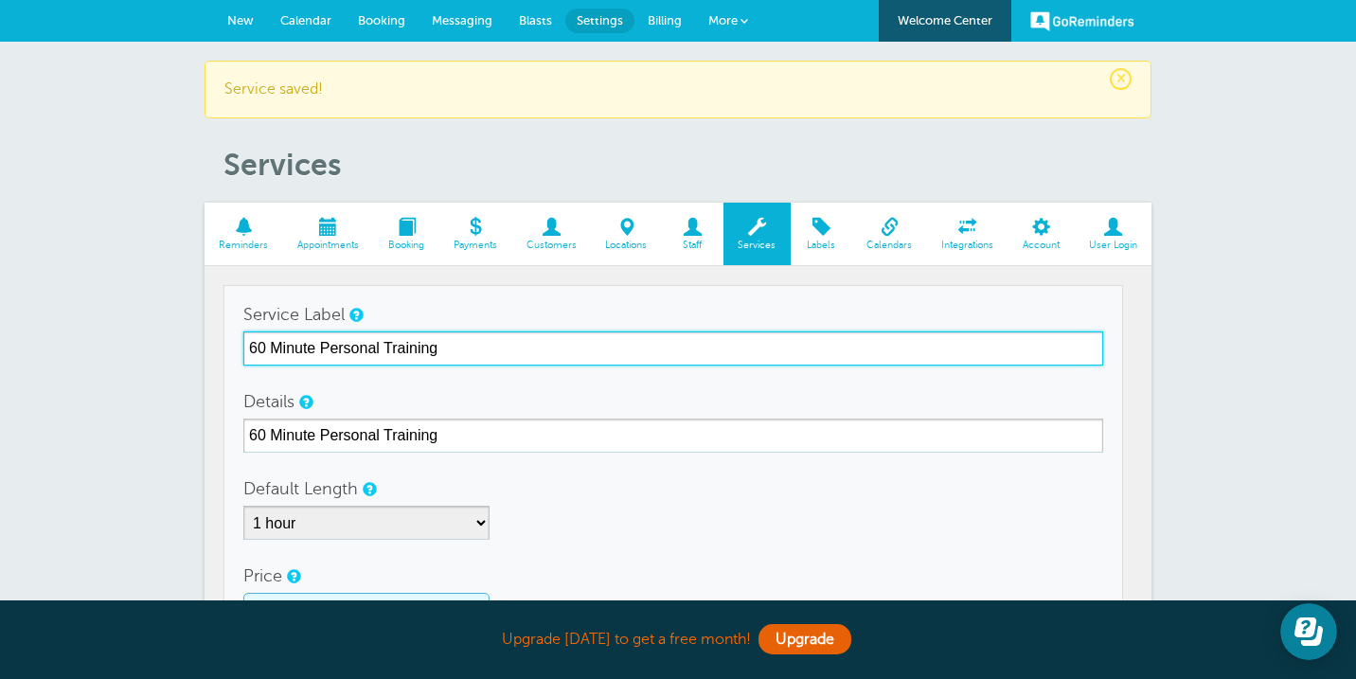
click at [510, 336] on input "60 Minute Personal Training" at bounding box center [673, 348] width 860 height 34
click at [488, 348] on input "60 Minute Personal Training" at bounding box center [673, 348] width 860 height 34
type input "60 Minute Personal Training Session"
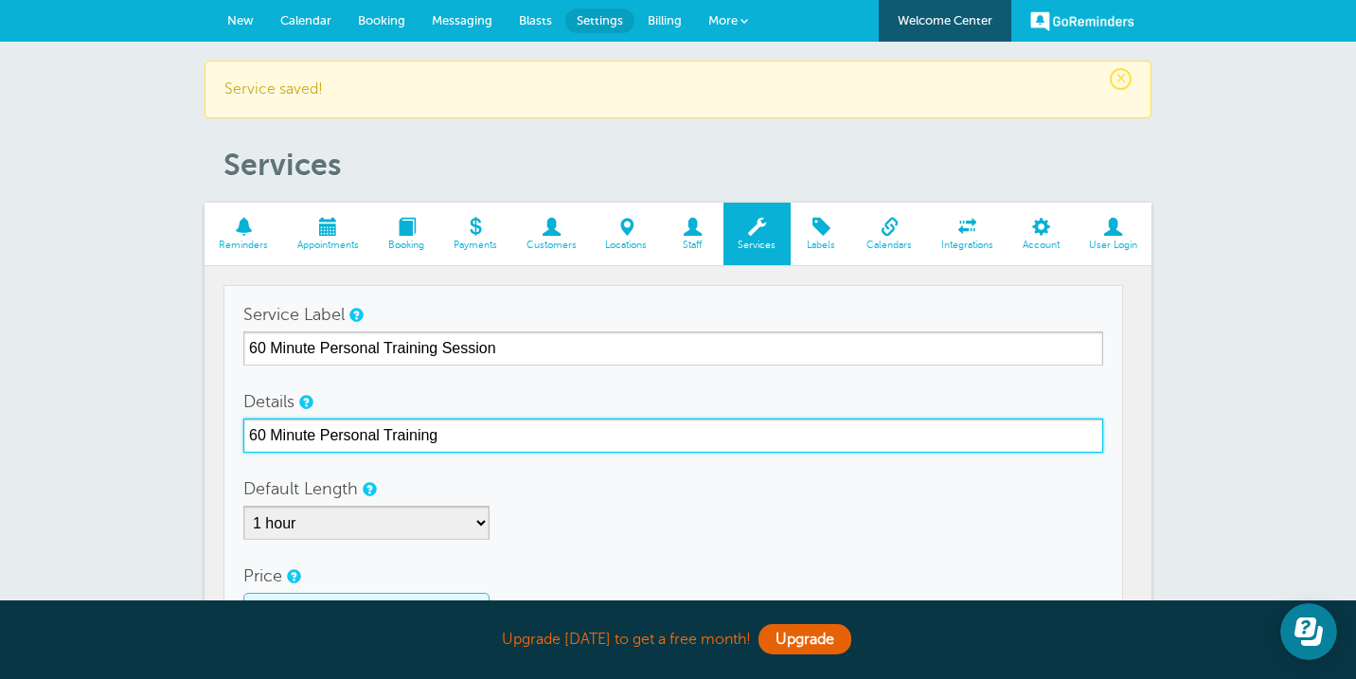
click at [497, 423] on input "60 Minute Personal Training" at bounding box center [673, 436] width 860 height 34
click at [490, 441] on input "60 Minute Personal Training" at bounding box center [673, 436] width 860 height 34
type input "60 Minute Personal Training Session"
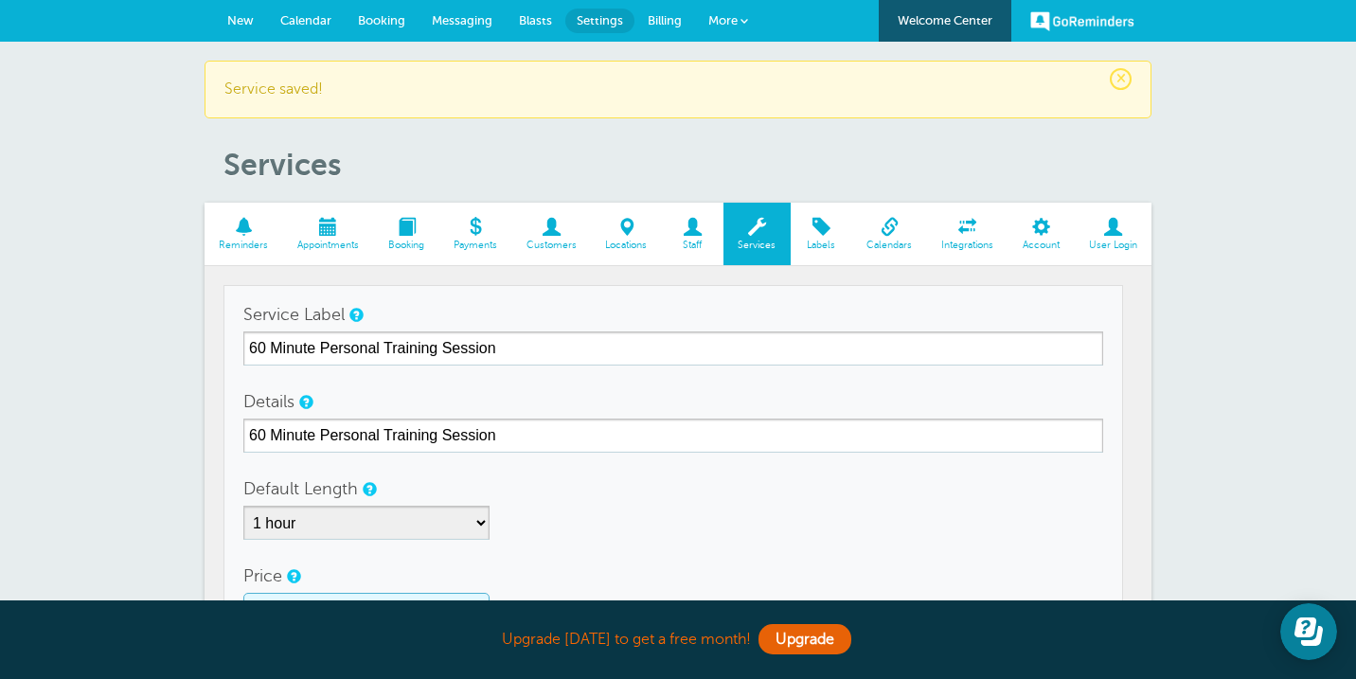
click at [594, 524] on div "5 minutes 10 minutes 15 minutes 20 minutes 25 minutes 30 minutes 35 minutes 40 …" at bounding box center [673, 523] width 860 height 34
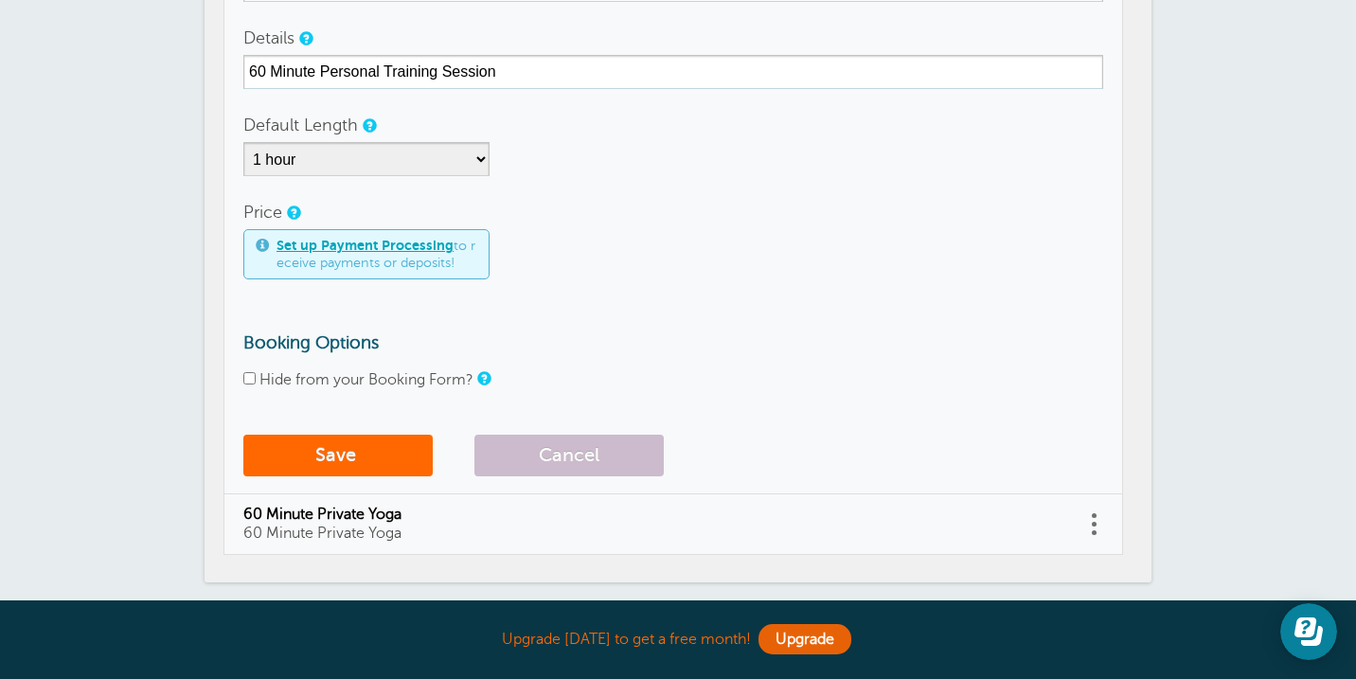
scroll to position [368, 0]
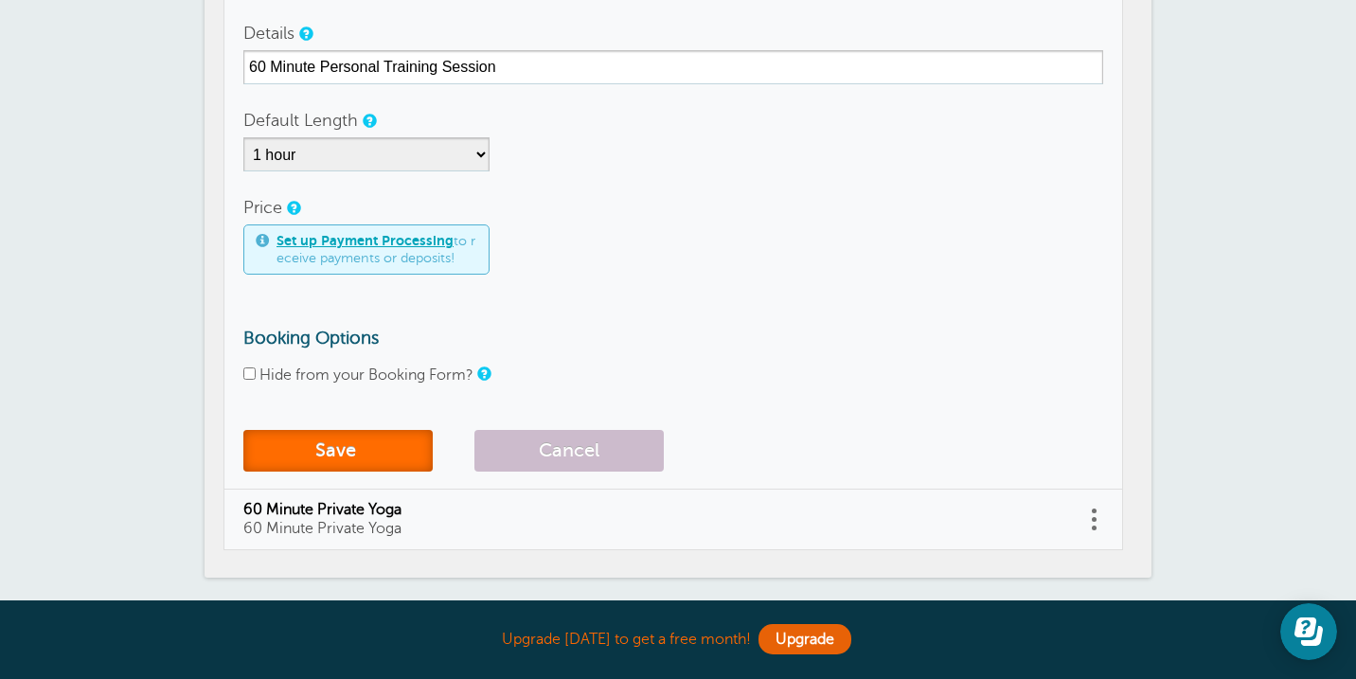
click at [367, 456] on button "Save" at bounding box center [337, 451] width 189 height 42
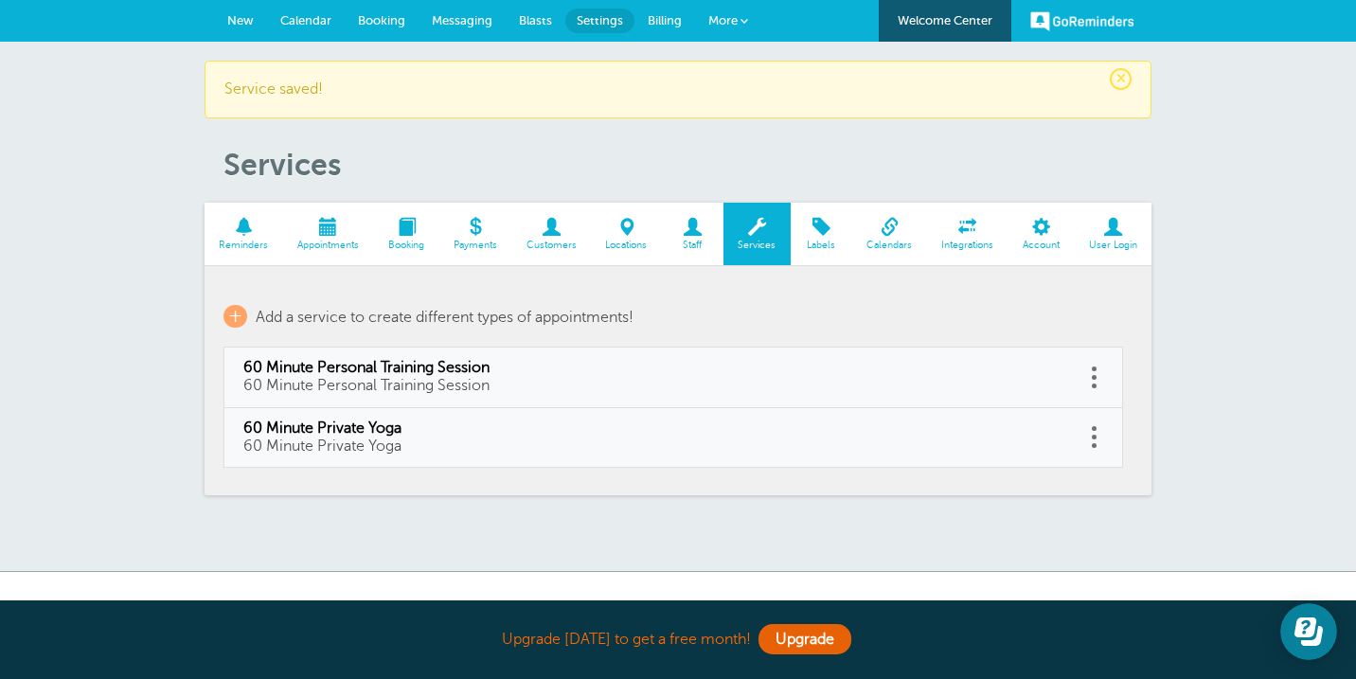
click at [232, 234] on span at bounding box center [244, 227] width 79 height 18
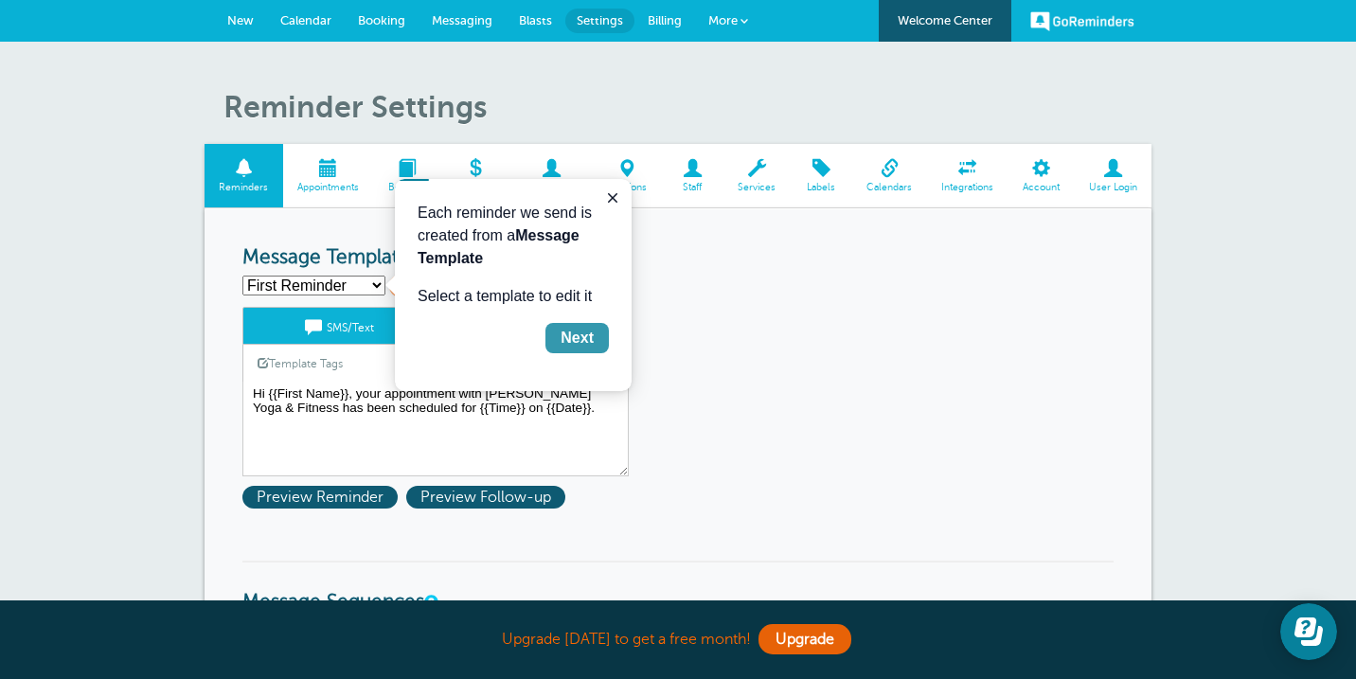
click at [585, 339] on div "Next" at bounding box center [577, 338] width 33 height 23
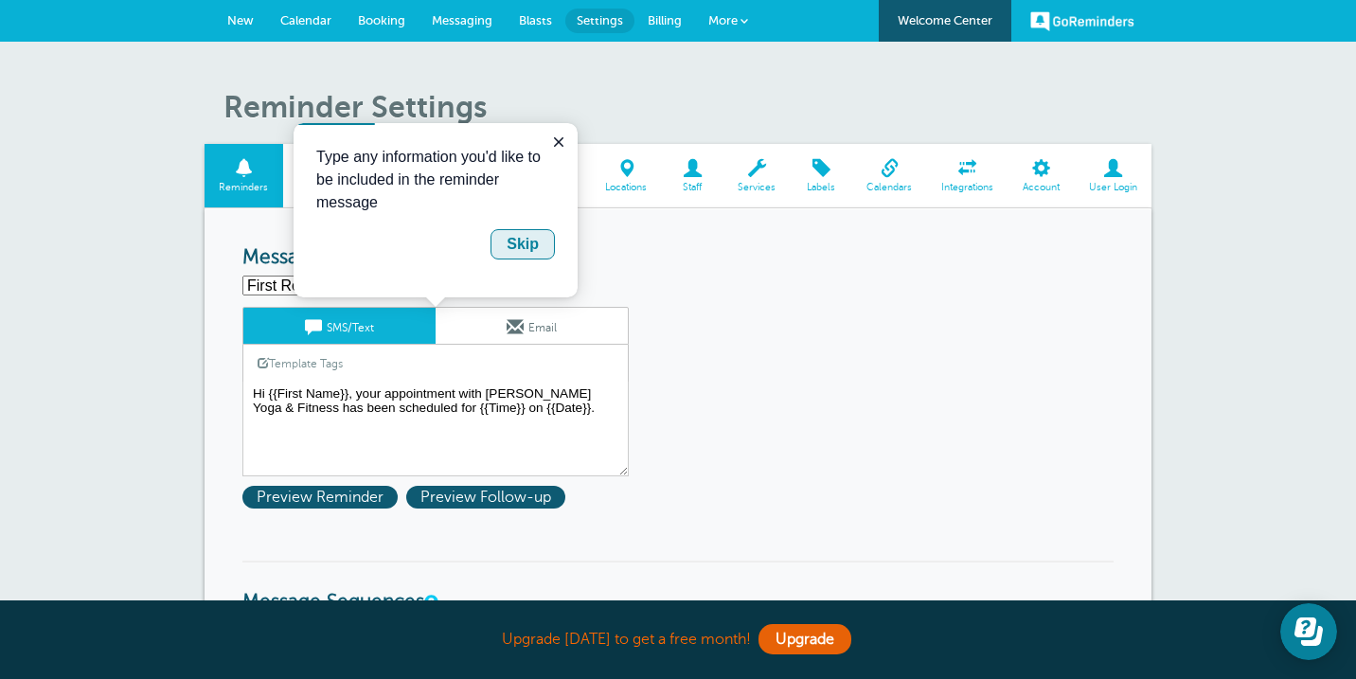
click at [530, 250] on div "Skip" at bounding box center [523, 244] width 32 height 23
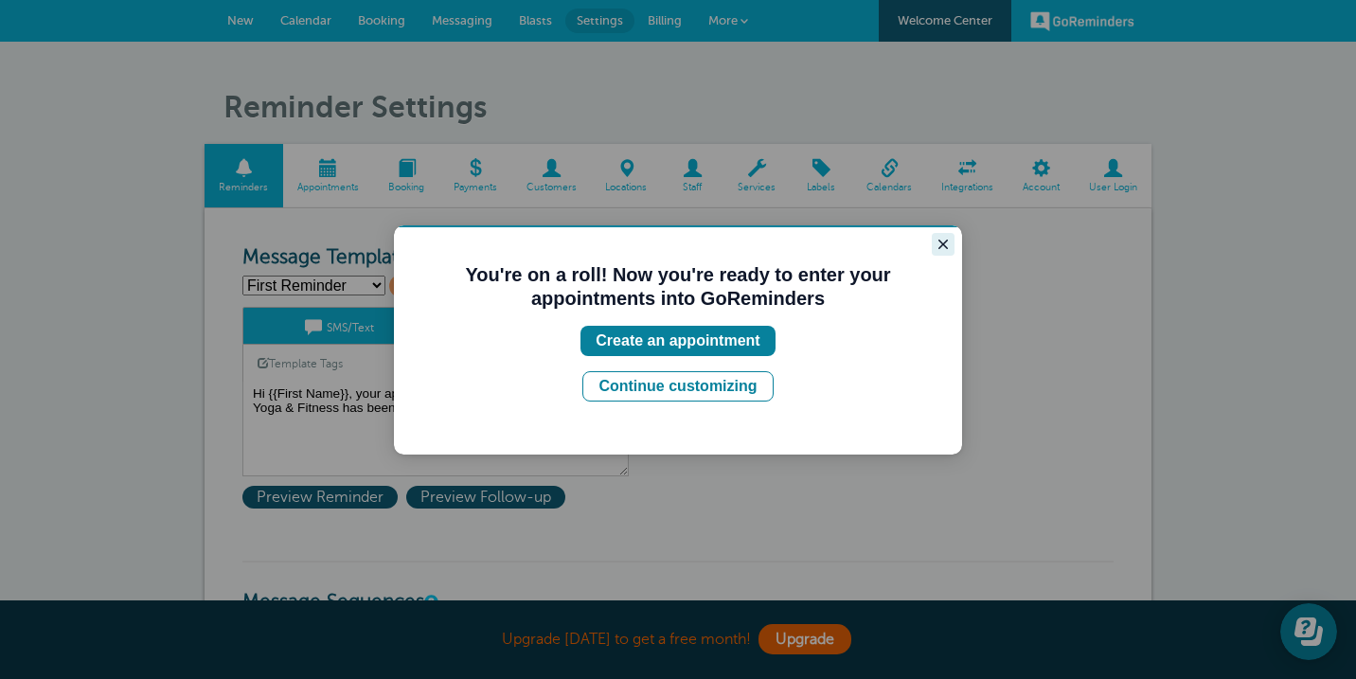
click at [945, 244] on icon "Close guide" at bounding box center [943, 244] width 15 height 15
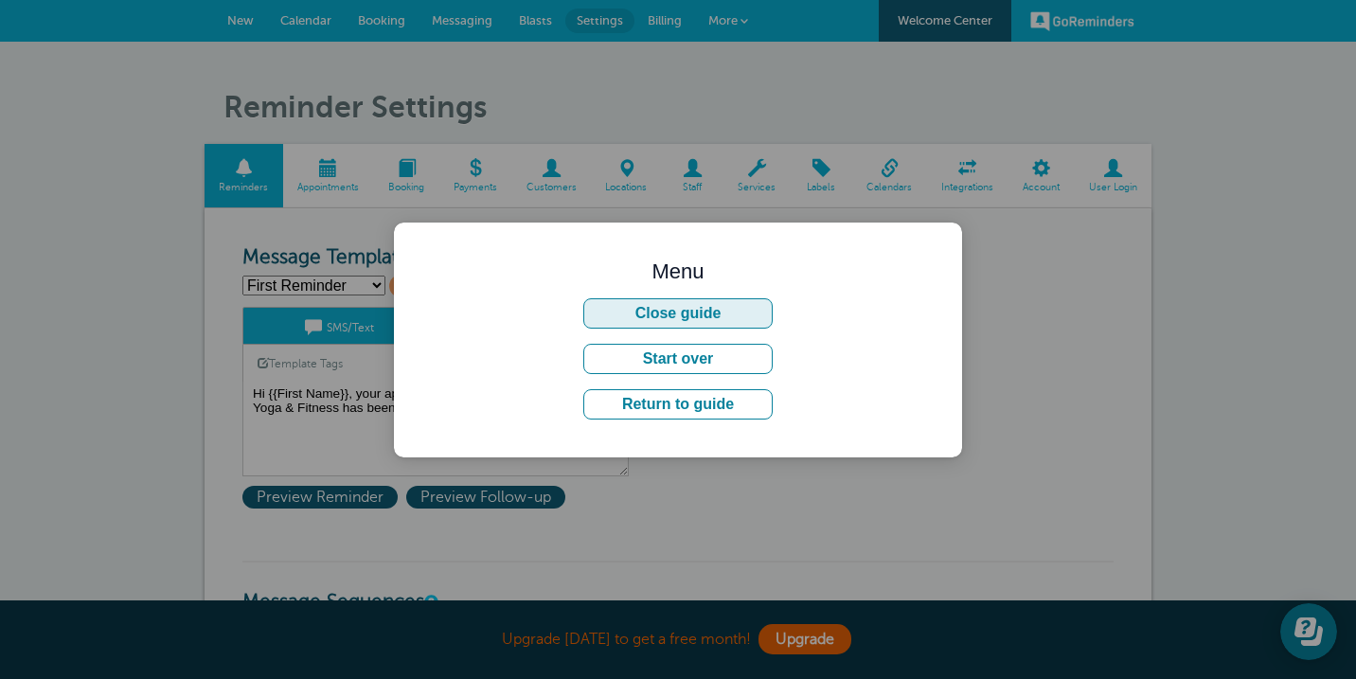
click at [672, 310] on button "Close guide" at bounding box center [677, 313] width 189 height 30
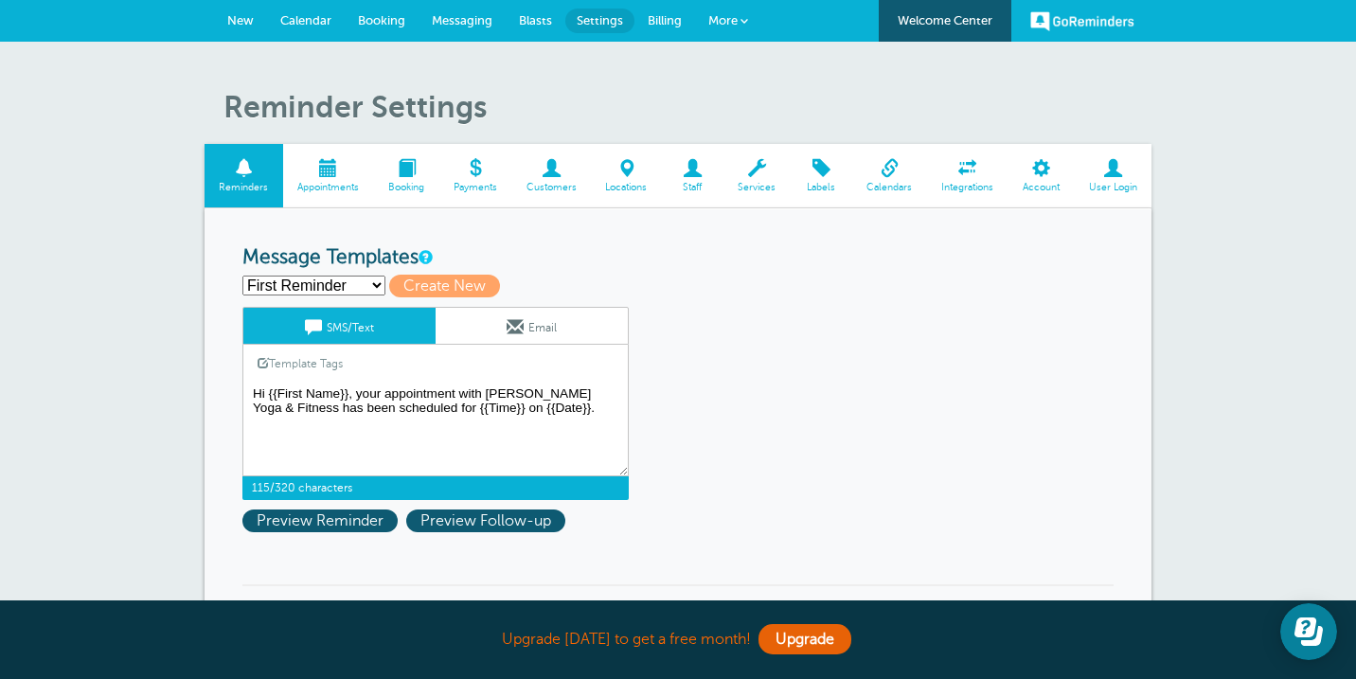
click at [290, 413] on textarea "Hi {{First Name}}, your appointment with Daria LeGrand Yoga & Fitness has been …" at bounding box center [435, 429] width 386 height 95
click at [291, 412] on textarea "Hi {{First Name}}, your appointment with Daria LeGrand Yoga & Fitness has been …" at bounding box center [435, 429] width 386 height 95
drag, startPoint x: 294, startPoint y: 411, endPoint x: 572, endPoint y: 398, distance: 278.7
click at [572, 398] on textarea "Hi {{First Name}}, your appointment with Daria LeGrand Yoga & Fitness has been …" at bounding box center [435, 429] width 386 height 95
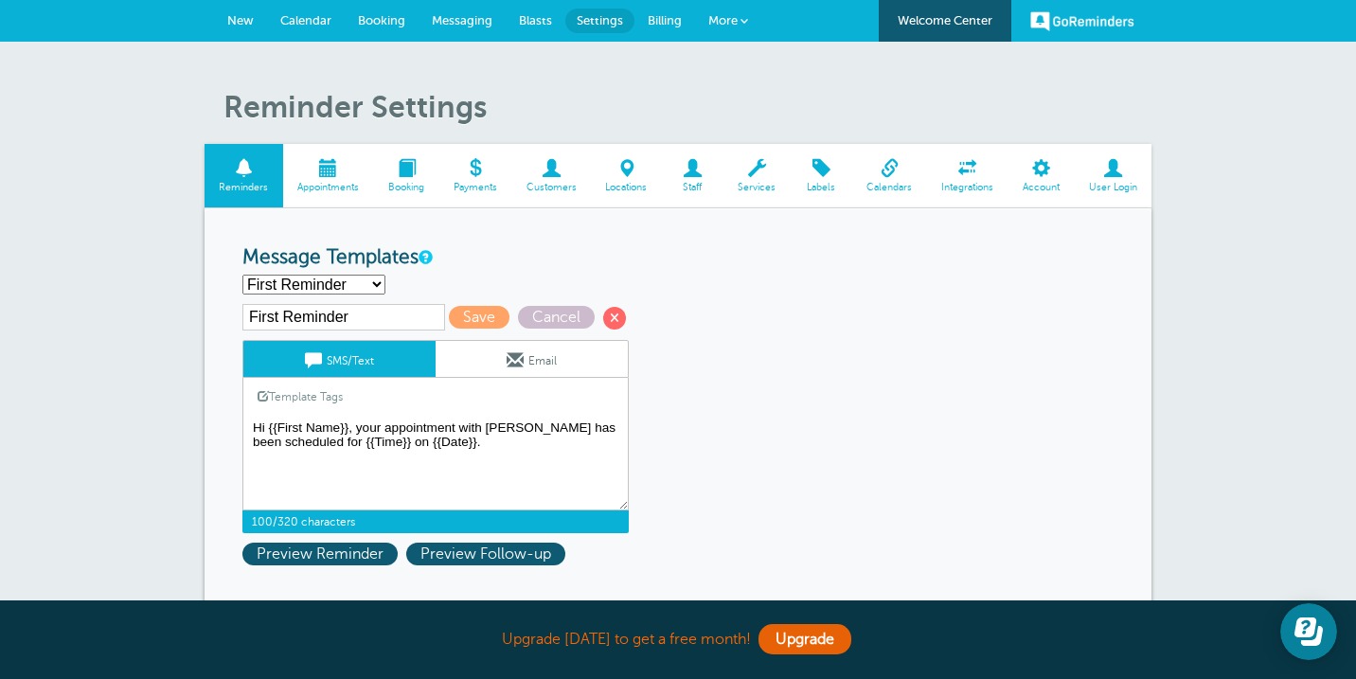
type textarea "Hi {{First Name}}, your appointment with [PERSON_NAME] has been scheduled for {…"
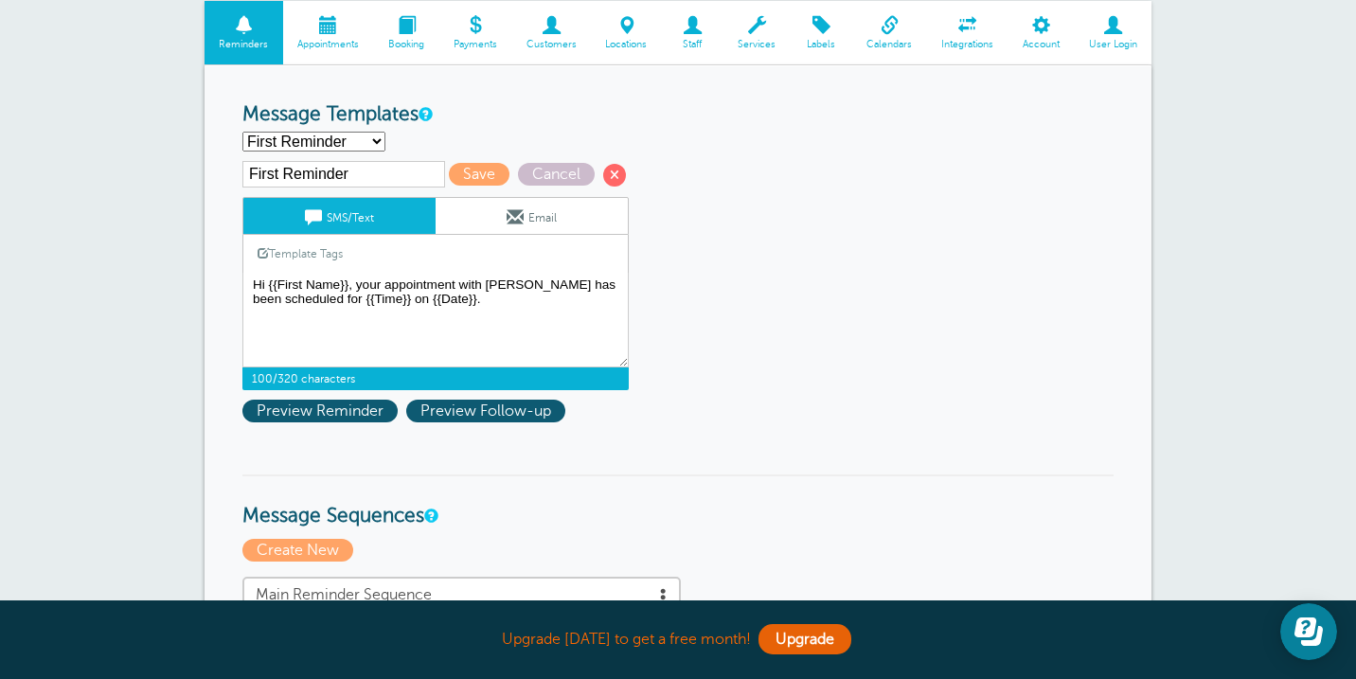
scroll to position [123, 0]
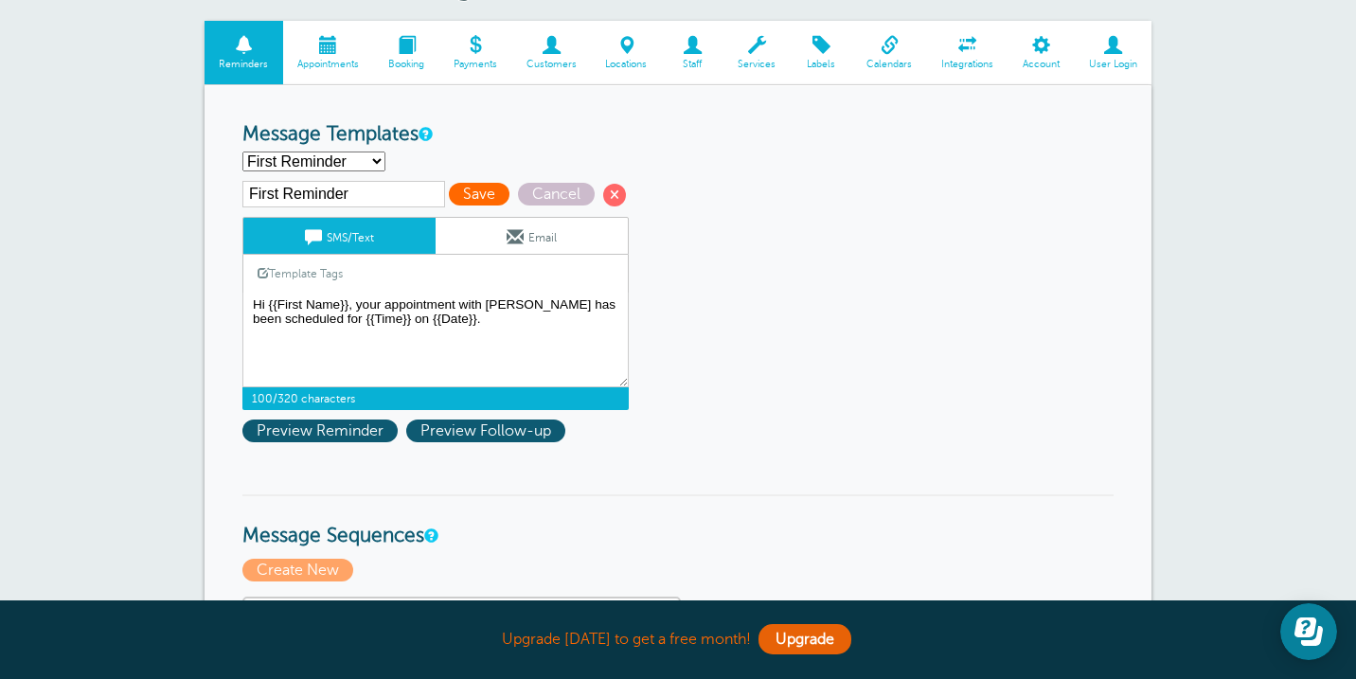
click at [449, 197] on span "Save" at bounding box center [479, 194] width 61 height 23
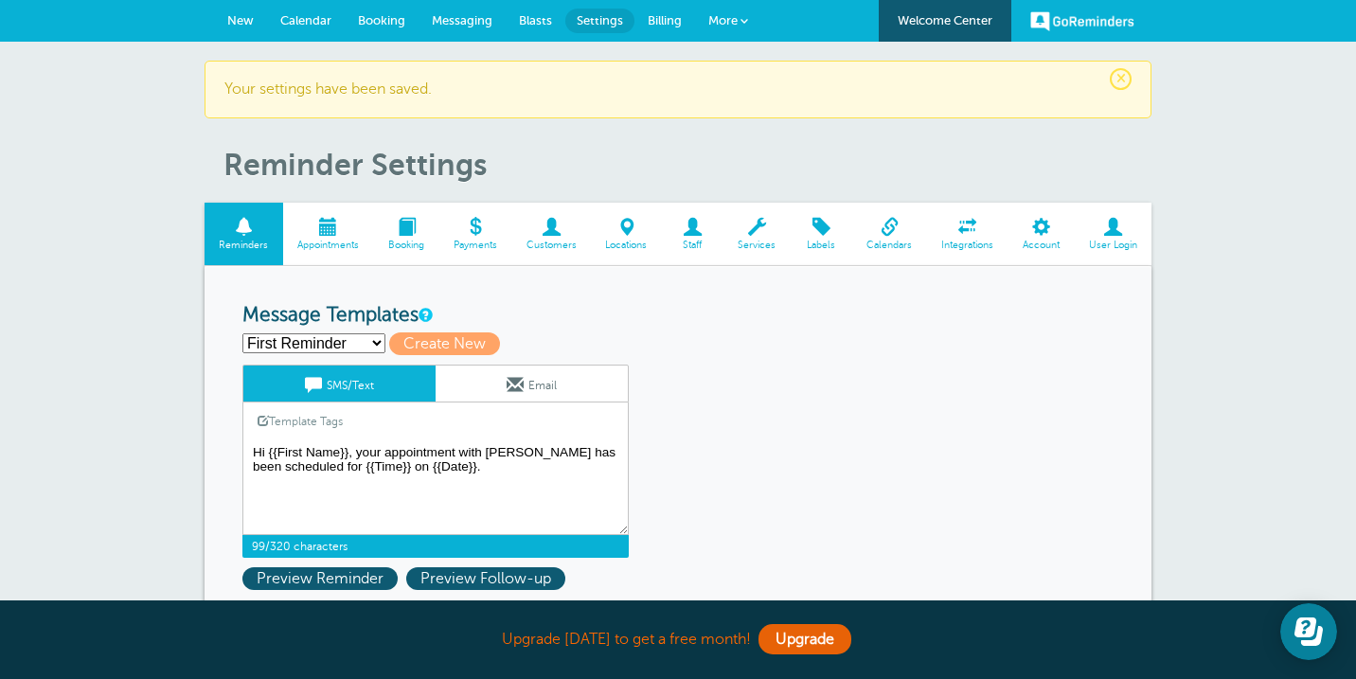
click at [367, 496] on textarea "Hi {{First Name}}, your appointment with [PERSON_NAME] has been scheduled for {…" at bounding box center [435, 487] width 386 height 95
click at [673, 513] on div "First Reminder Save Cancel SMS/Text Email Template Tags Copy SMS Click to add a…" at bounding box center [460, 461] width 436 height 193
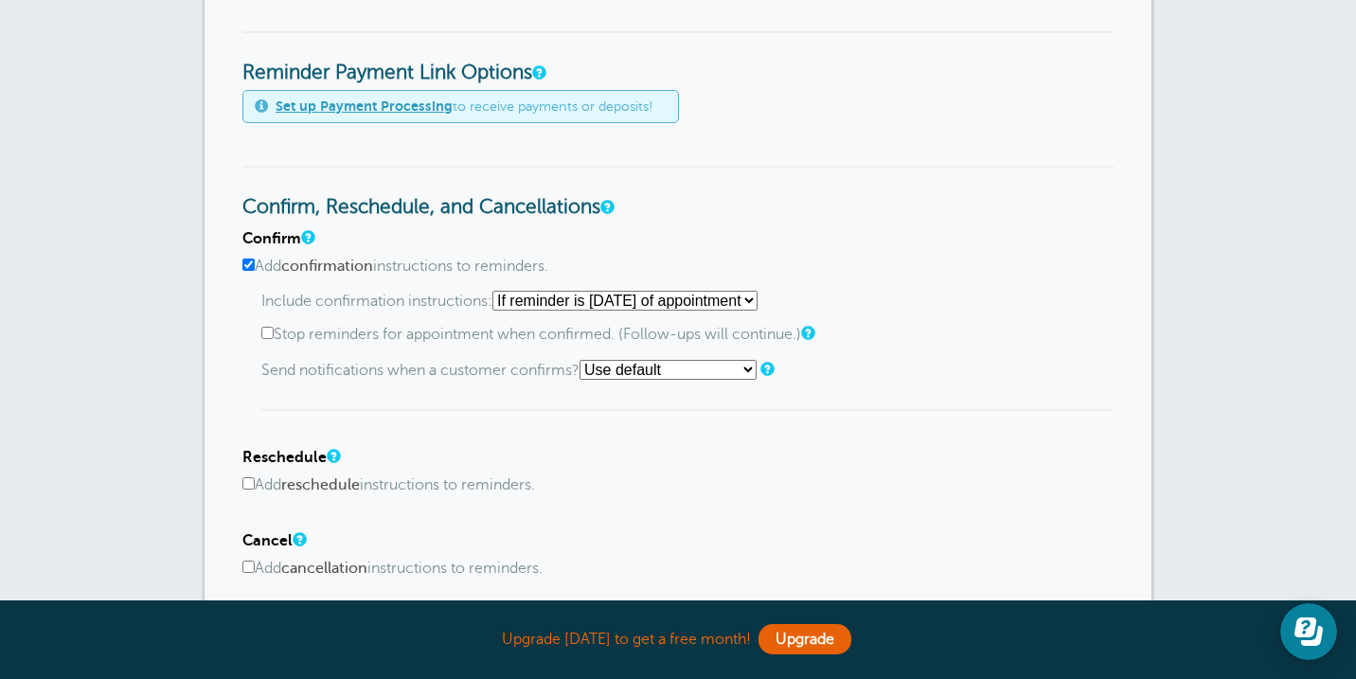
scroll to position [887, 0]
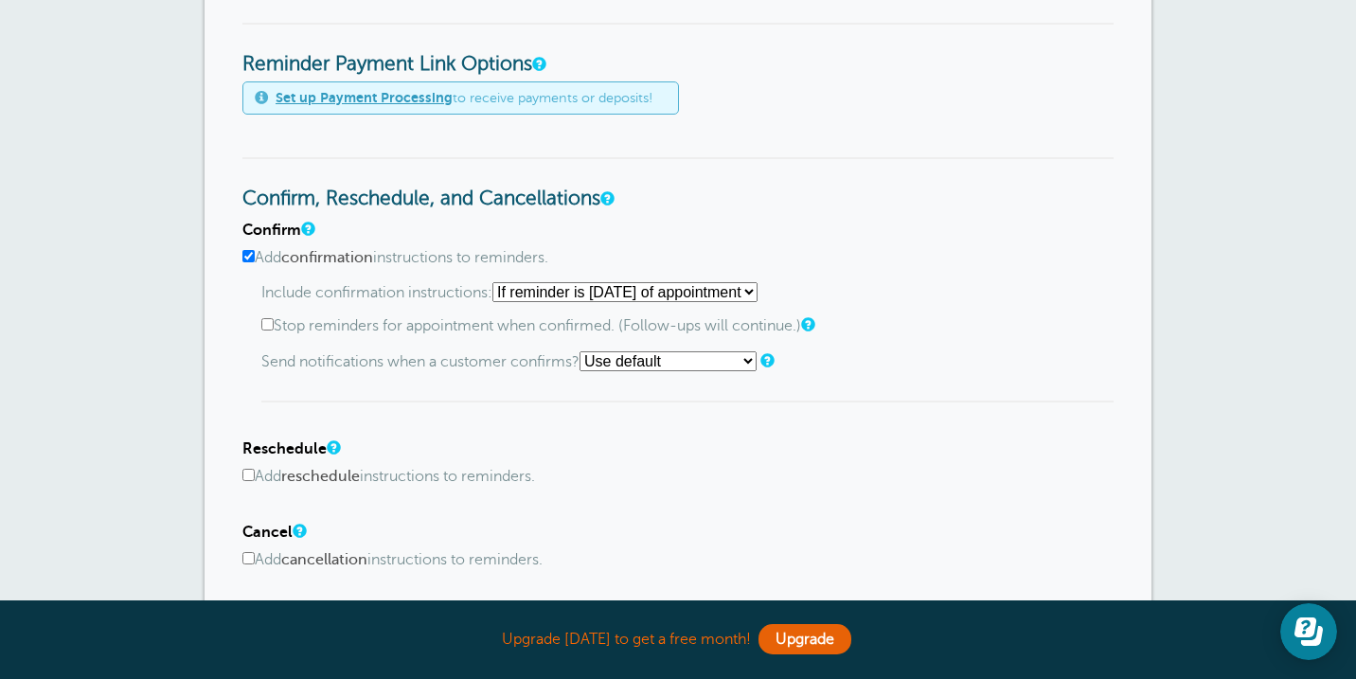
click at [432, 333] on label "Stop reminders for appointment when confirmed. (Follow-ups will continue.)" at bounding box center [687, 326] width 852 height 18
click at [274, 331] on input "Stop reminders for appointment when confirmed. (Follow-ups will continue.)" at bounding box center [267, 324] width 12 height 12
checkbox input "true"
click at [606, 363] on select "Use default Text me Email me Don't send notifications" at bounding box center [668, 361] width 177 height 20
click at [249, 259] on input "Add confirmation instructions to reminders." at bounding box center [248, 256] width 12 height 12
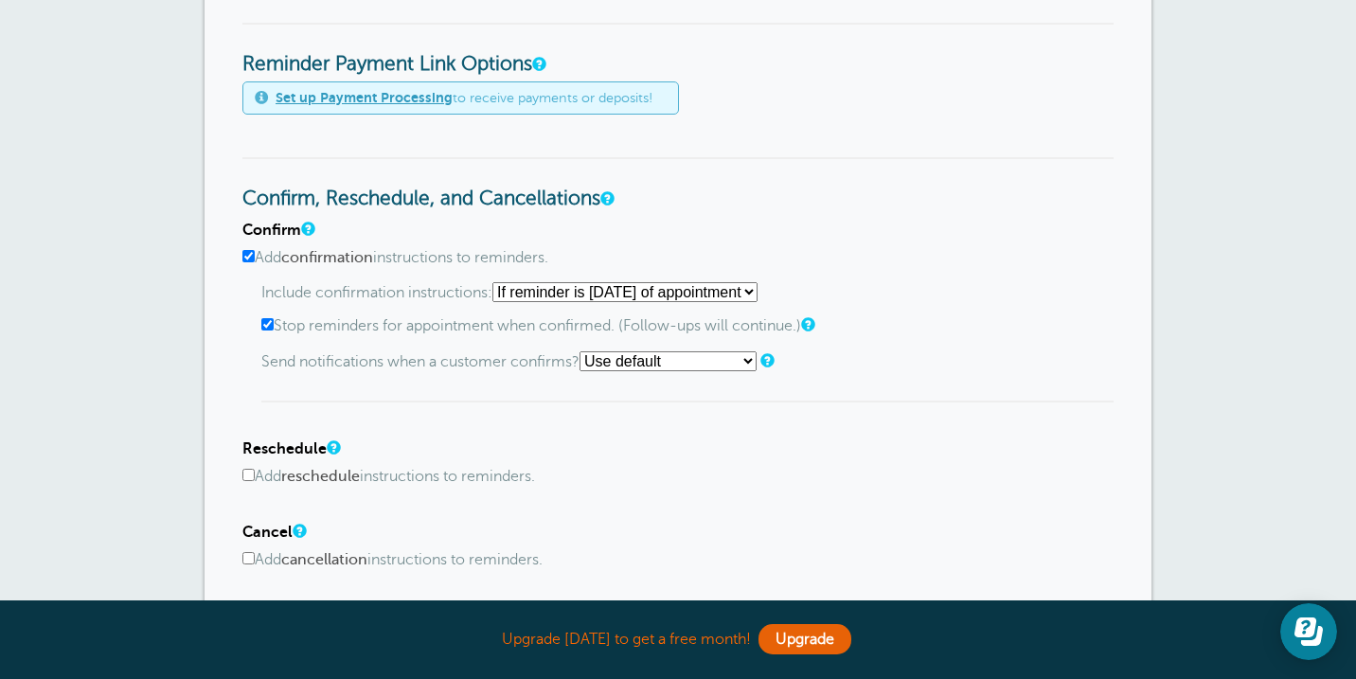
checkbox input "false"
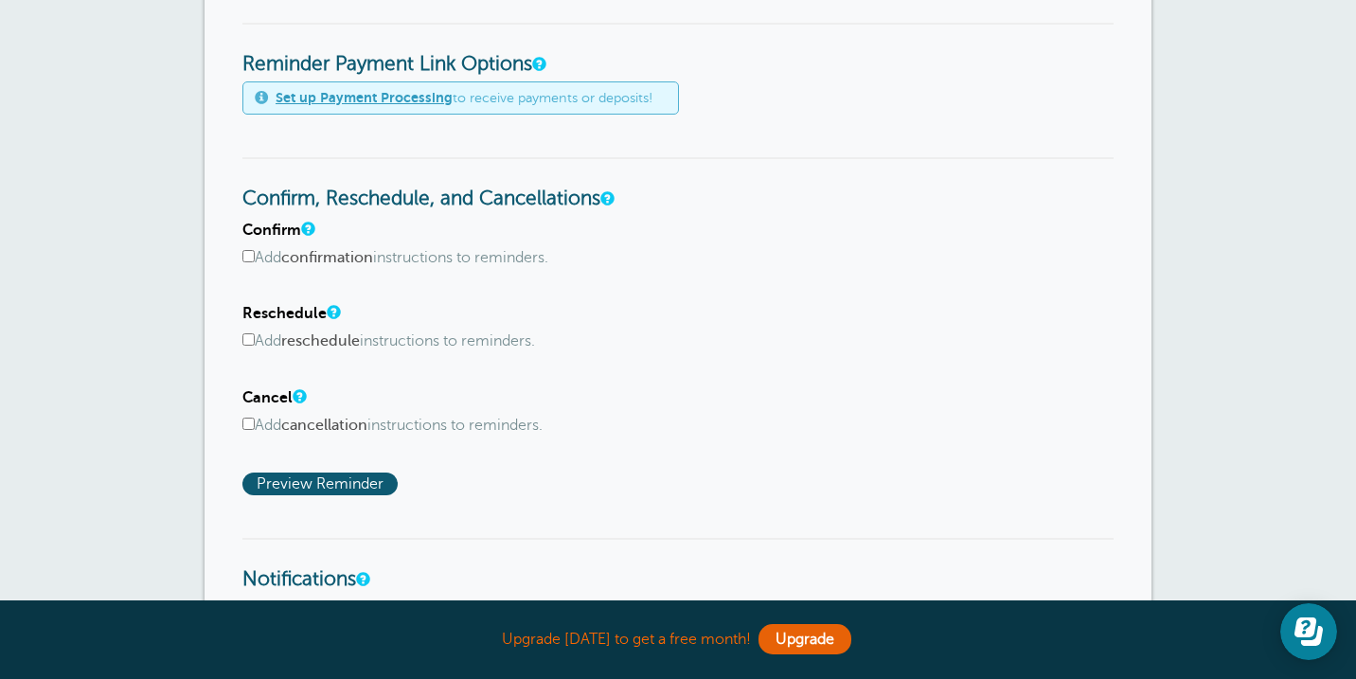
click at [251, 340] on input "Add reschedule instructions to reminders." at bounding box center [248, 339] width 12 height 12
checkbox input "true"
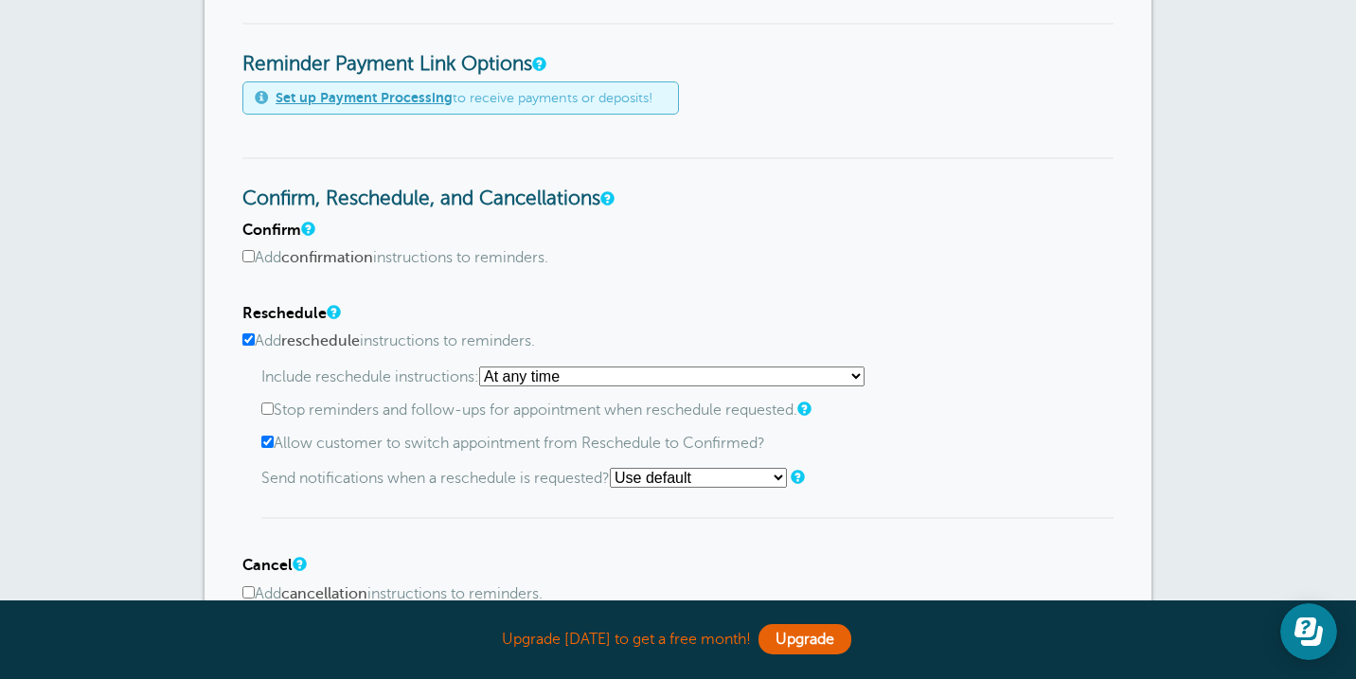
click at [603, 374] on select "At any time If reminder more than 1 day away from appointment If reminder more …" at bounding box center [671, 377] width 385 height 20
click at [721, 451] on label "Allow customer to switch appointment from Reschedule to Confirmed?" at bounding box center [687, 444] width 852 height 18
click at [274, 448] on input "Allow customer to switch appointment from Reschedule to Confirmed?" at bounding box center [267, 442] width 12 height 12
checkbox input "false"
click at [649, 475] on select "Use default Text me Email me Don't send notifications" at bounding box center [698, 478] width 177 height 20
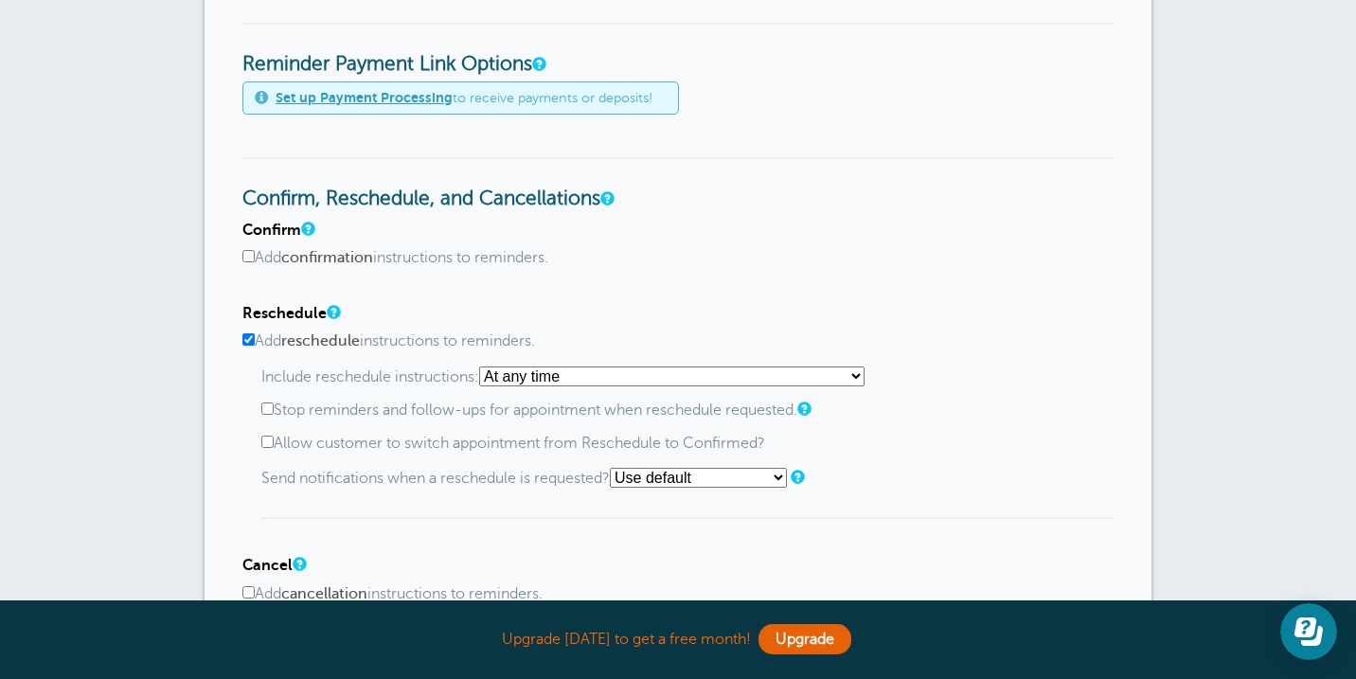
select select "4"
click at [563, 524] on div "Mobile phone:" at bounding box center [687, 516] width 852 height 27
click at [523, 513] on input "text" at bounding box center [462, 516] width 203 height 27
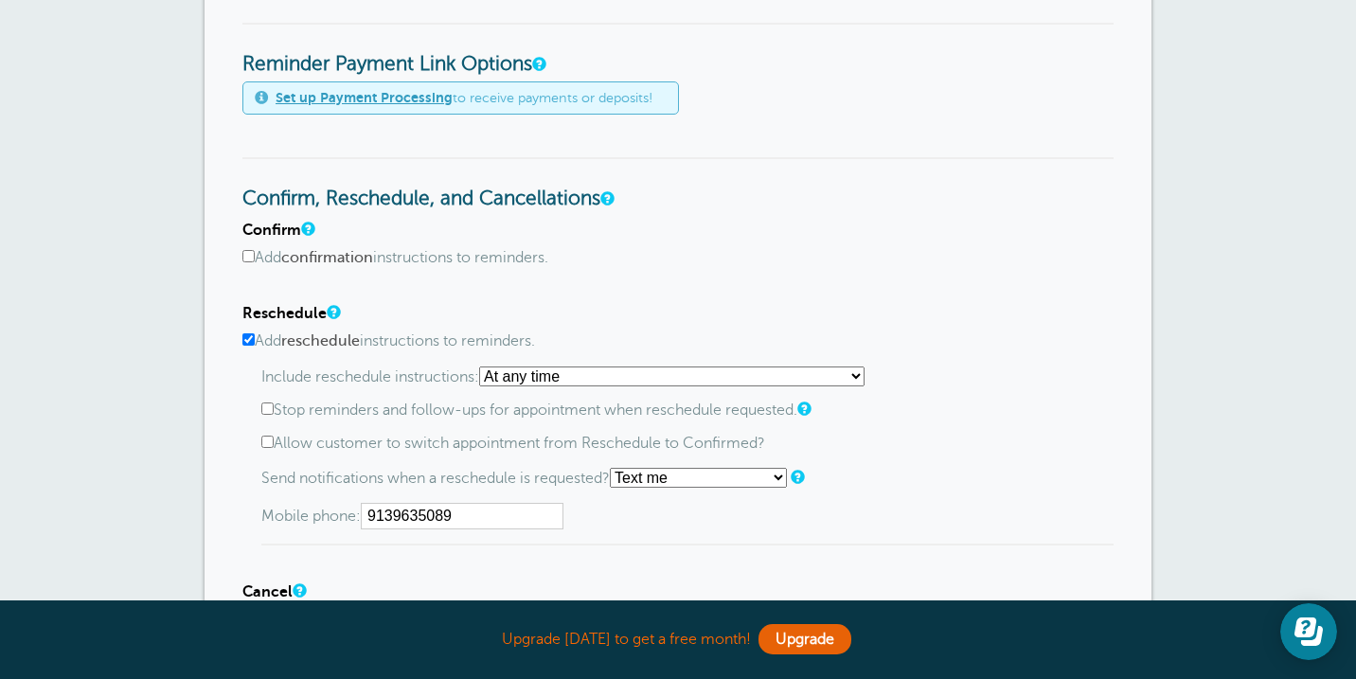
type input "9139635089"
click at [617, 544] on div "Include reschedule instructions: At any time If reminder more than 1 day away f…" at bounding box center [687, 457] width 852 height 180
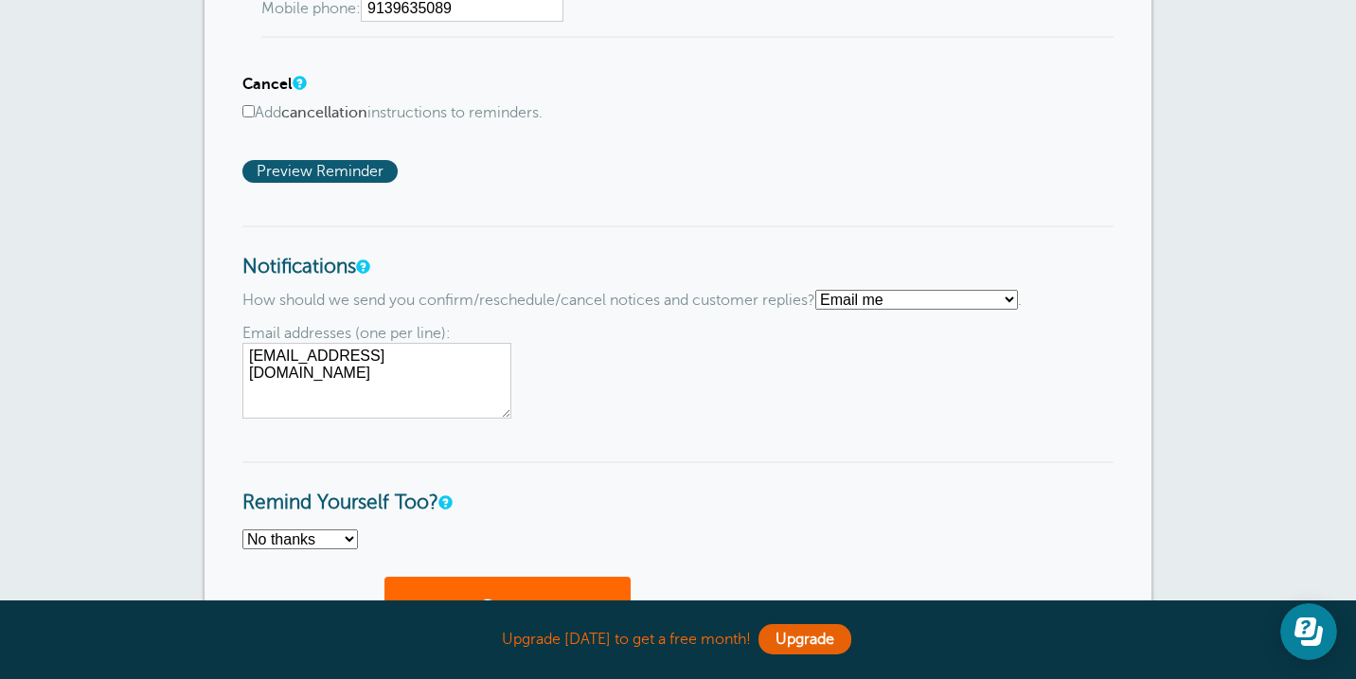
scroll to position [1399, 0]
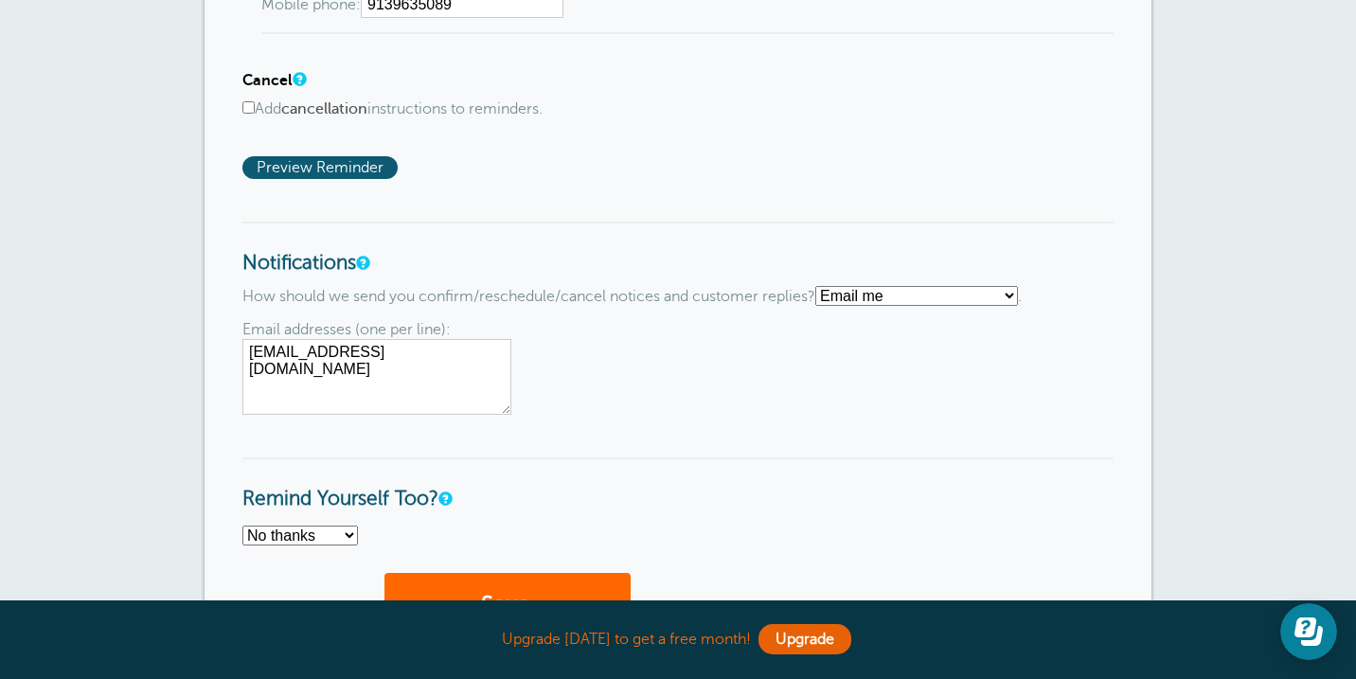
click at [867, 300] on select "Text me Email me Don't send me notifications" at bounding box center [916, 296] width 203 height 20
select select "4"
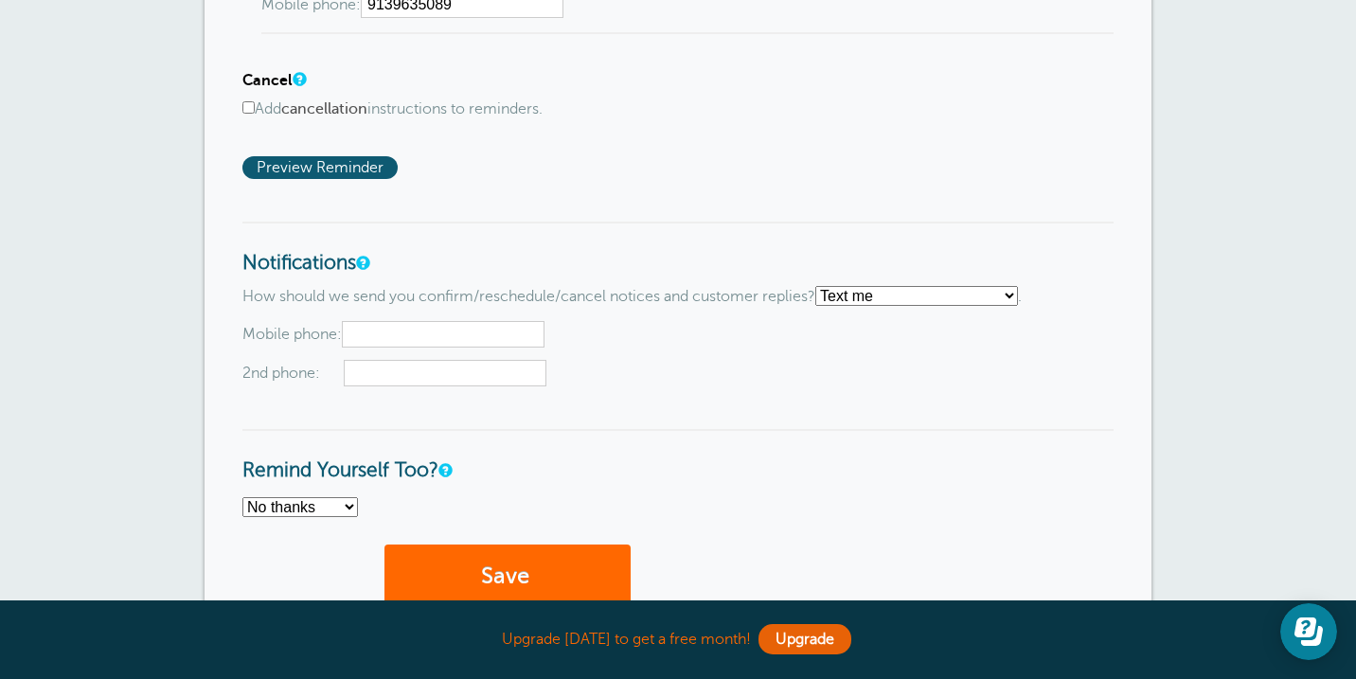
click at [689, 363] on div "Mobile phone: 2nd phone:" at bounding box center [677, 353] width 871 height 65
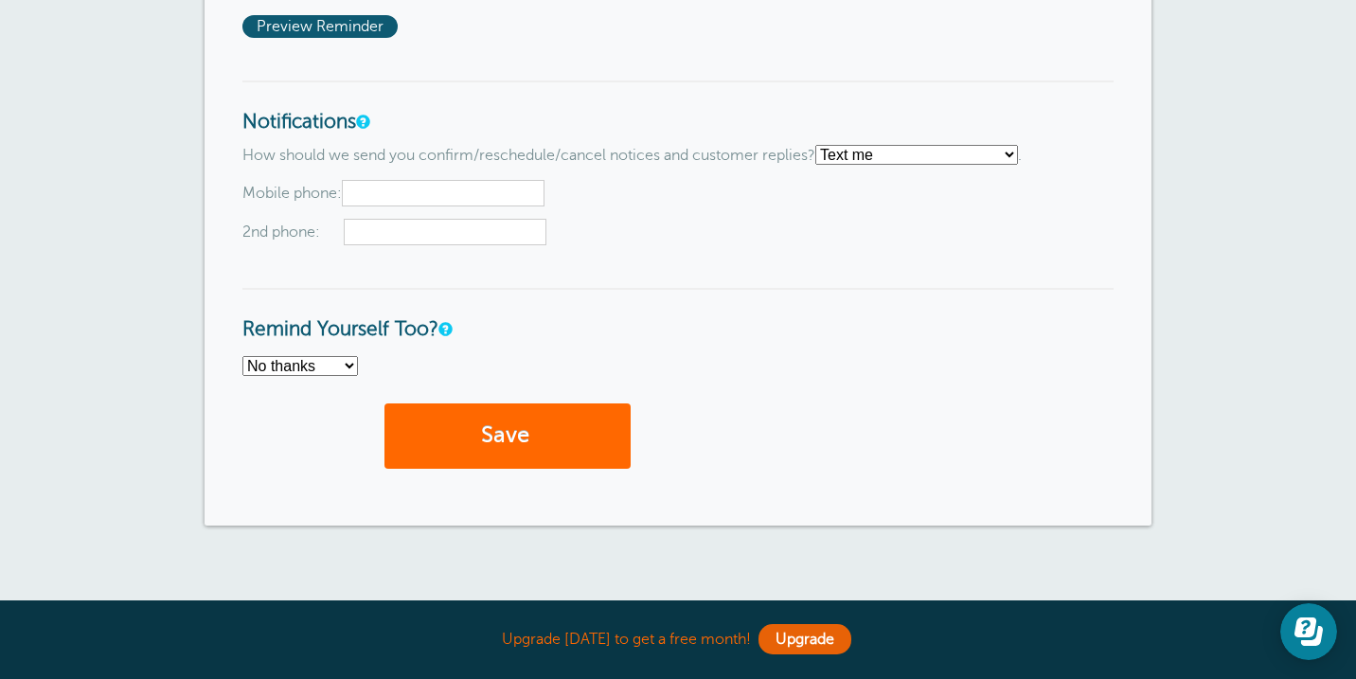
scroll to position [1565, 0]
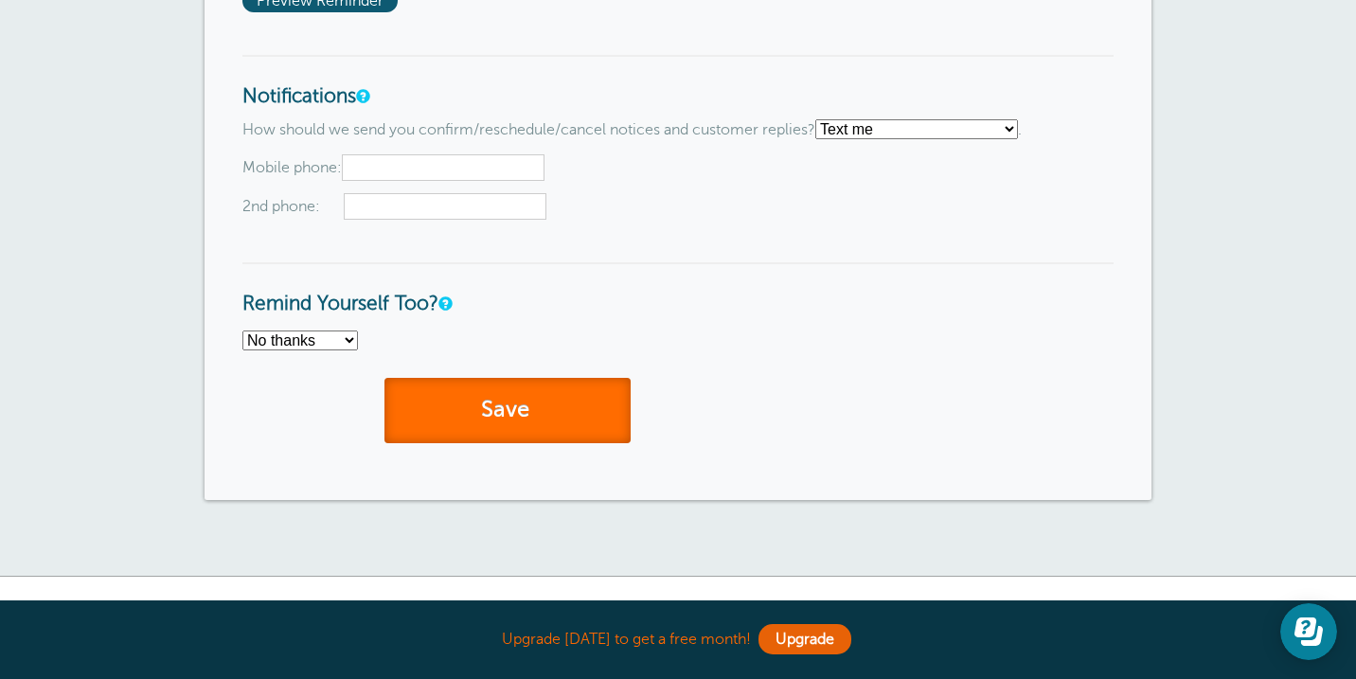
click at [452, 418] on button "Save" at bounding box center [508, 410] width 246 height 65
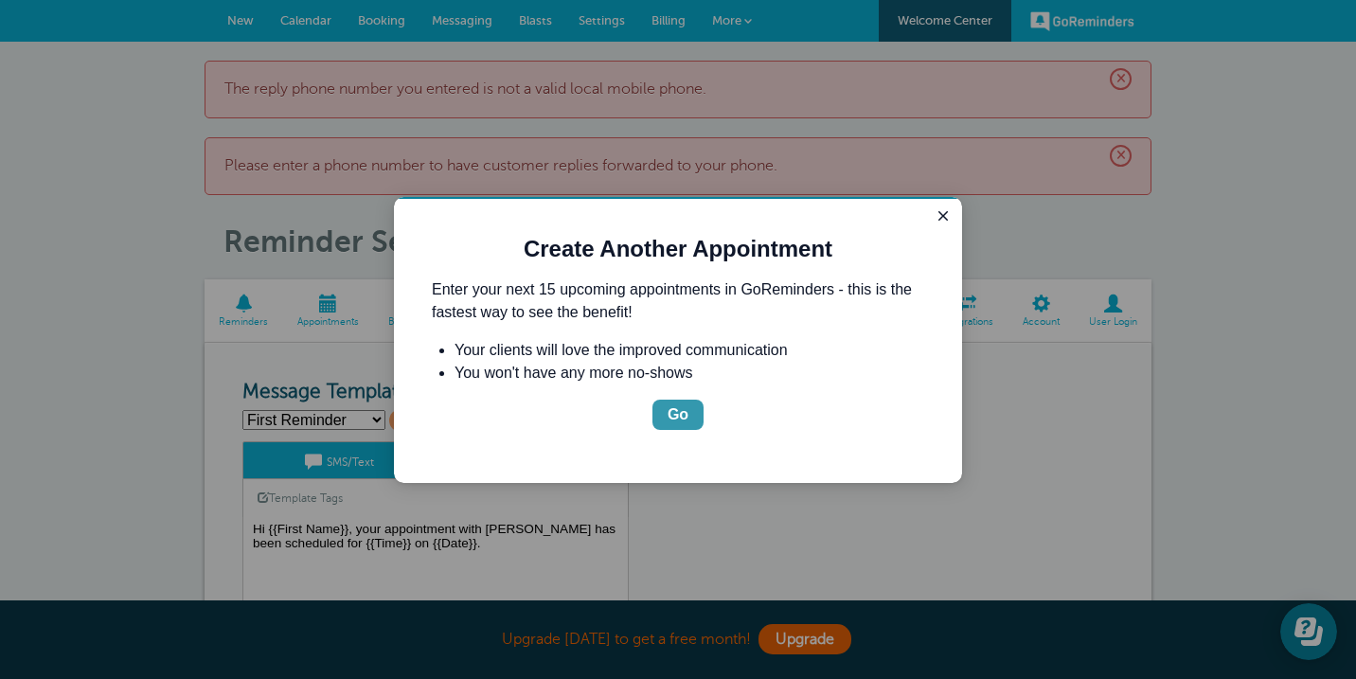
click at [689, 417] on button "Go" at bounding box center [678, 415] width 51 height 30
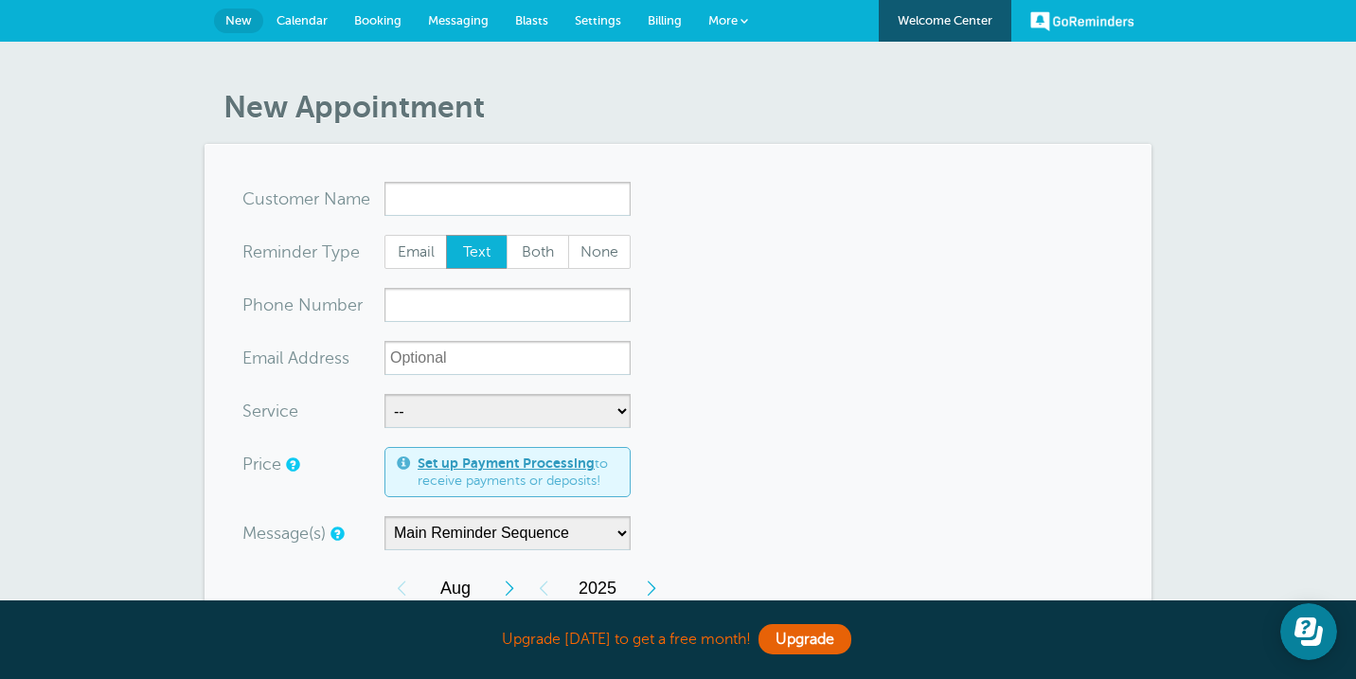
click at [303, 30] on link "Calendar" at bounding box center [302, 21] width 78 height 42
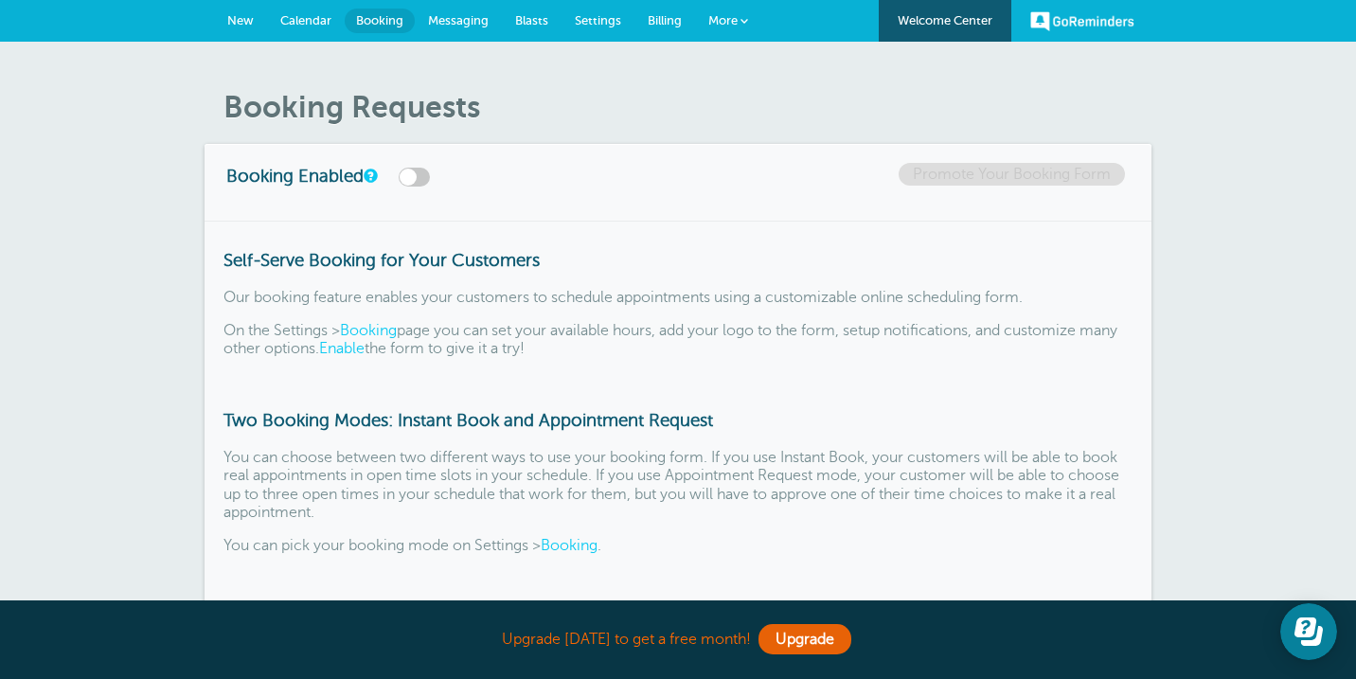
click at [464, 30] on link "Messaging" at bounding box center [458, 21] width 87 height 42
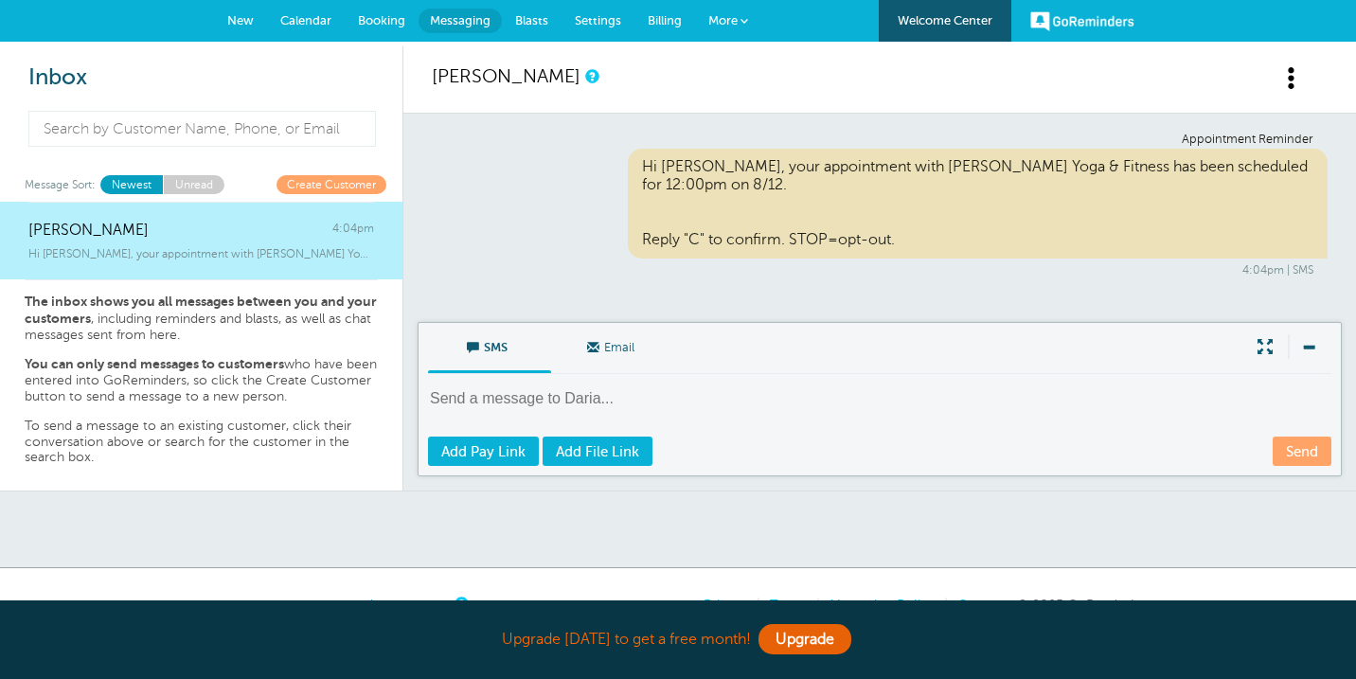
click at [512, 18] on link "Blasts" at bounding box center [532, 21] width 60 height 42
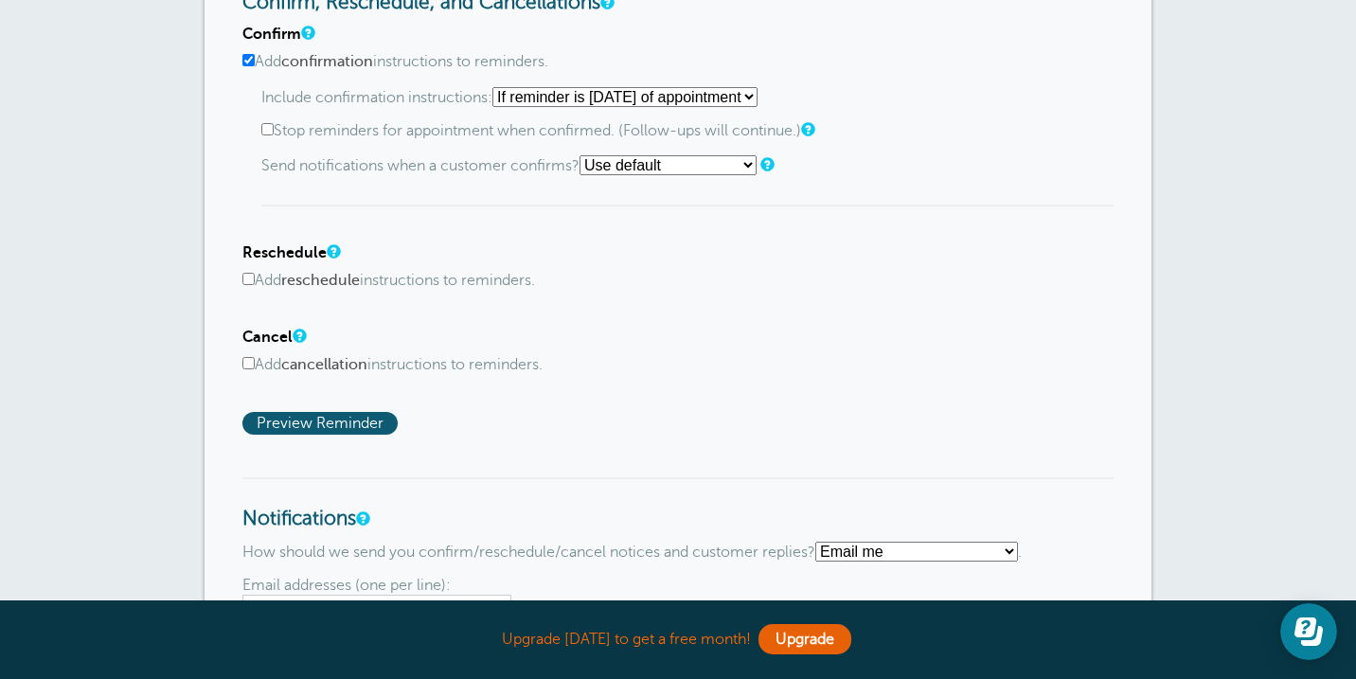
scroll to position [991, 0]
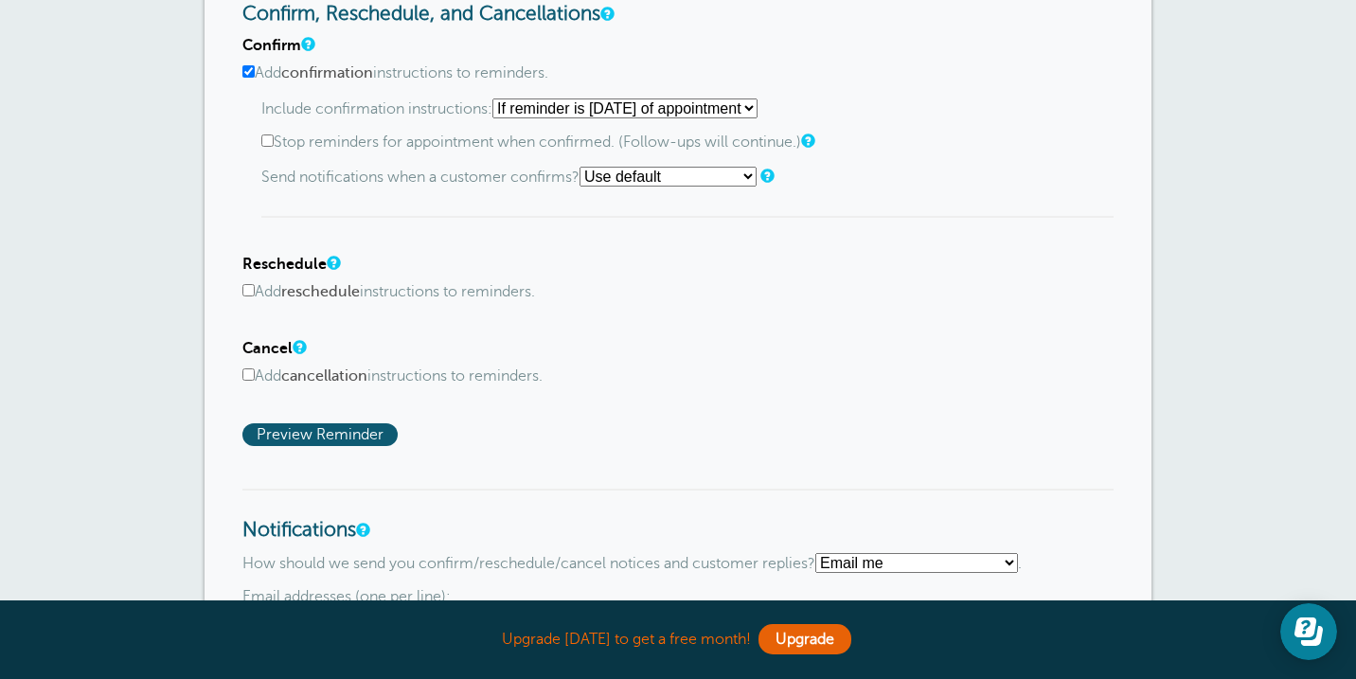
click at [492, 295] on label "Add reschedule instructions to reminders." at bounding box center [677, 292] width 871 height 18
click at [255, 295] on input "Add reschedule instructions to reminders." at bounding box center [248, 290] width 12 height 12
checkbox input "true"
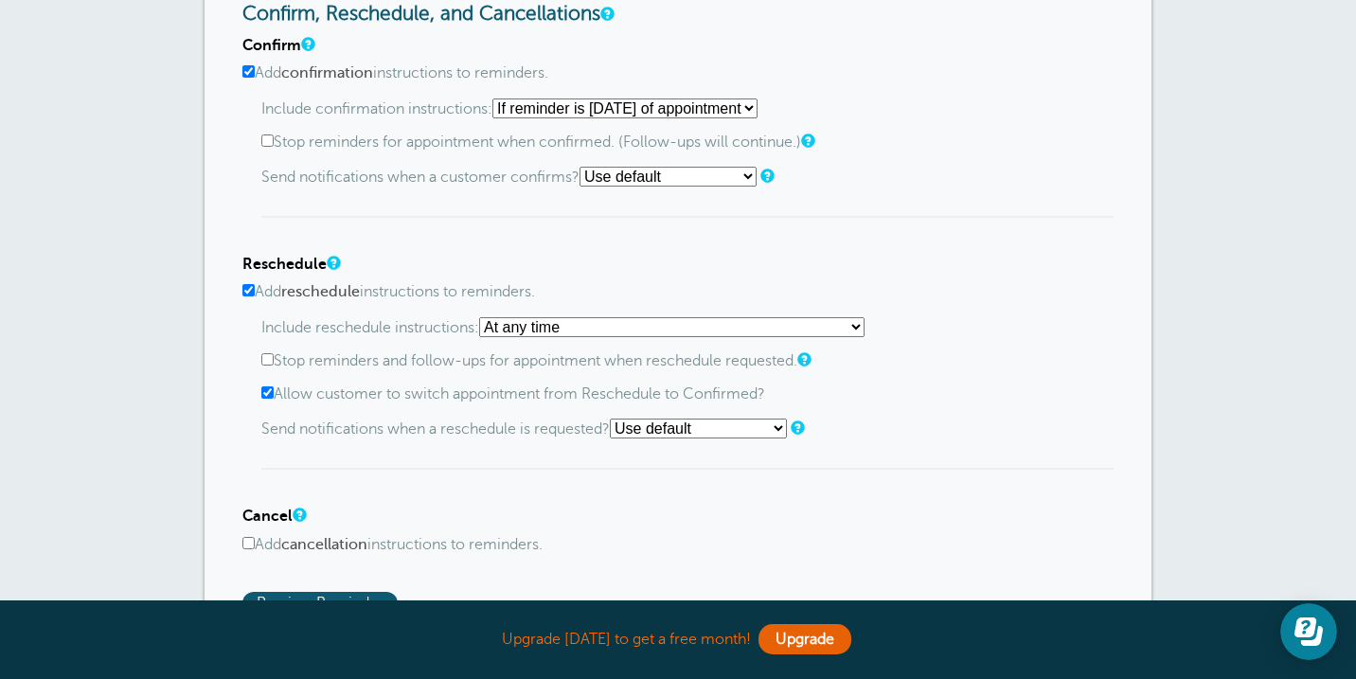
click at [418, 399] on label "Allow customer to switch appointment from Reschedule to Confirmed?" at bounding box center [687, 394] width 852 height 18
click at [274, 399] on input "Allow customer to switch appointment from Reschedule to Confirmed?" at bounding box center [267, 392] width 12 height 12
checkbox input "false"
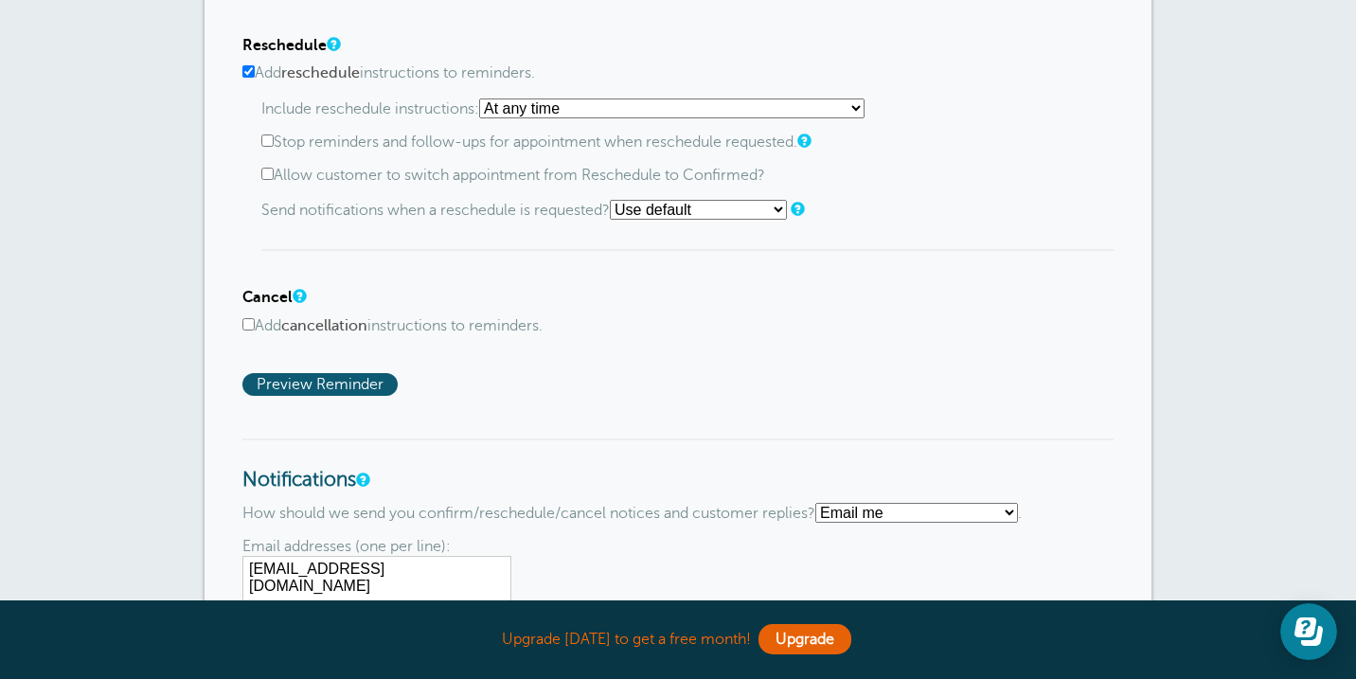
scroll to position [1211, 0]
click at [705, 217] on select "Use default Text me Email me Don't send notifications" at bounding box center [698, 208] width 177 height 20
select select "4"
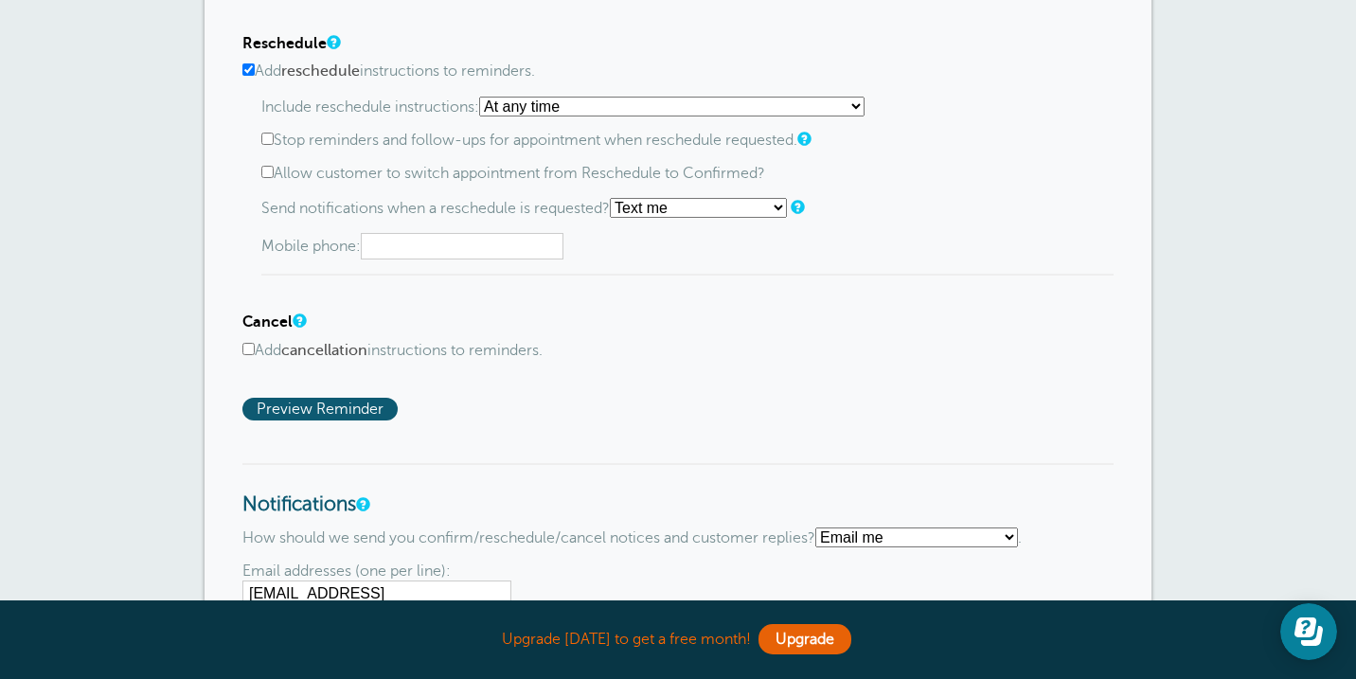
click at [512, 259] on input "text" at bounding box center [462, 246] width 203 height 27
type input "1"
type input "="
type input "+1 913 963 5089"
click at [799, 324] on h4 "Cancel" at bounding box center [677, 322] width 871 height 18
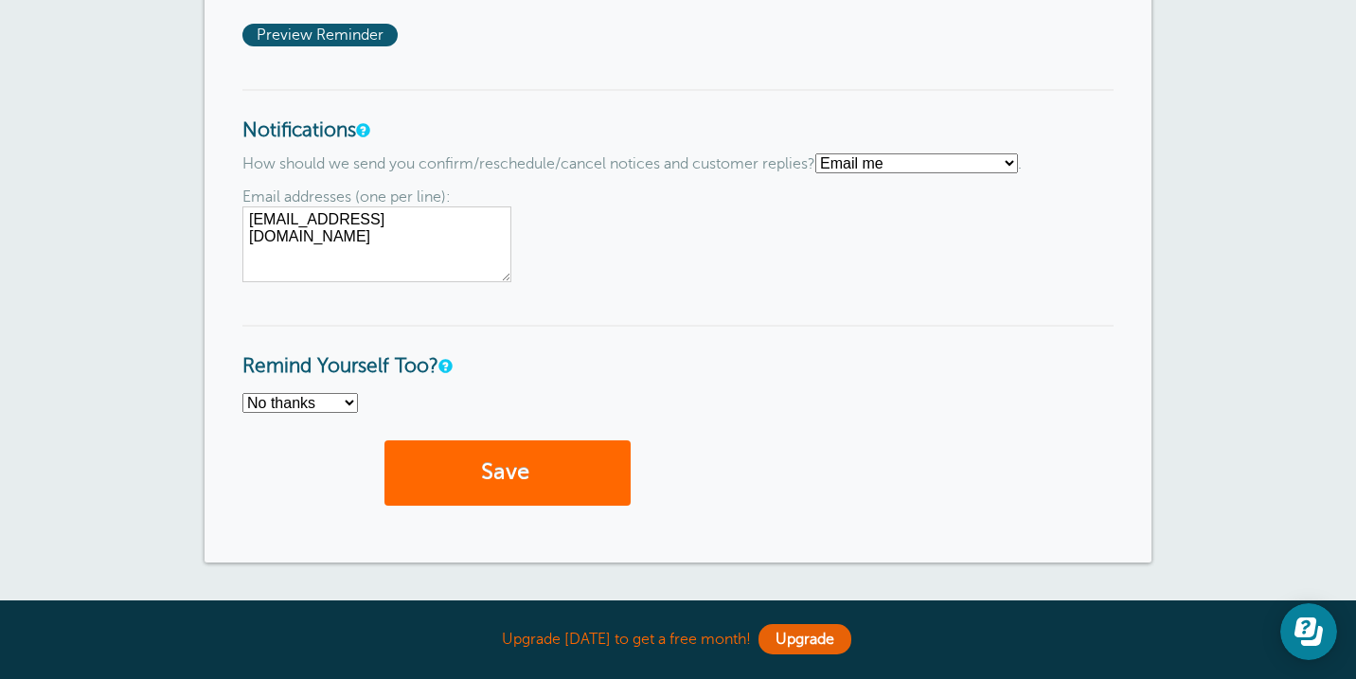
scroll to position [1606, 0]
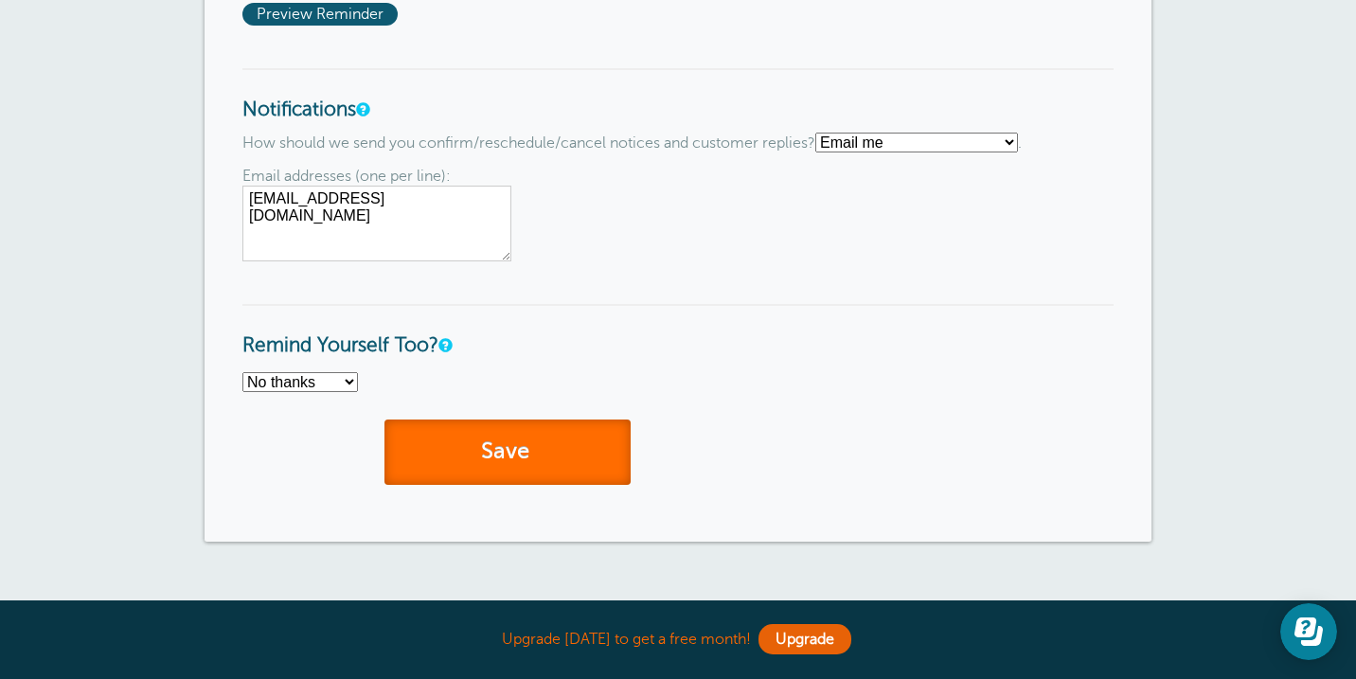
click at [583, 456] on button "Save" at bounding box center [508, 452] width 246 height 65
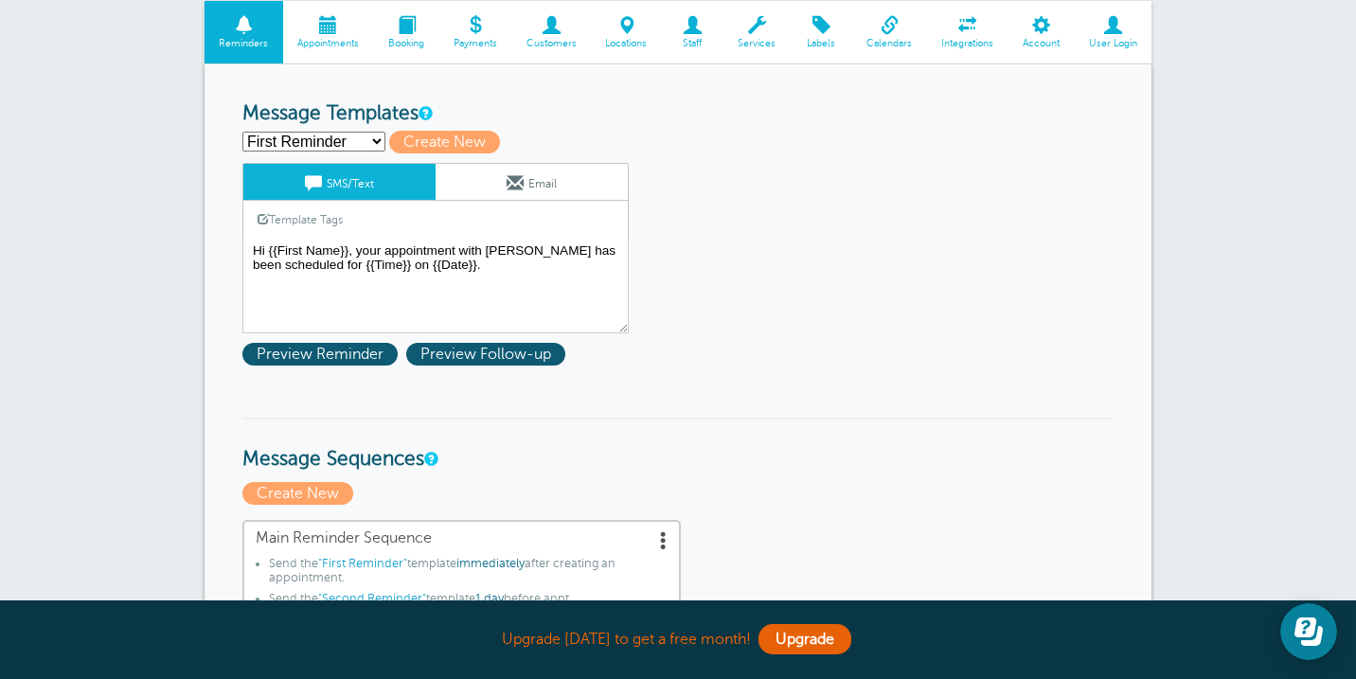
scroll to position [52, 0]
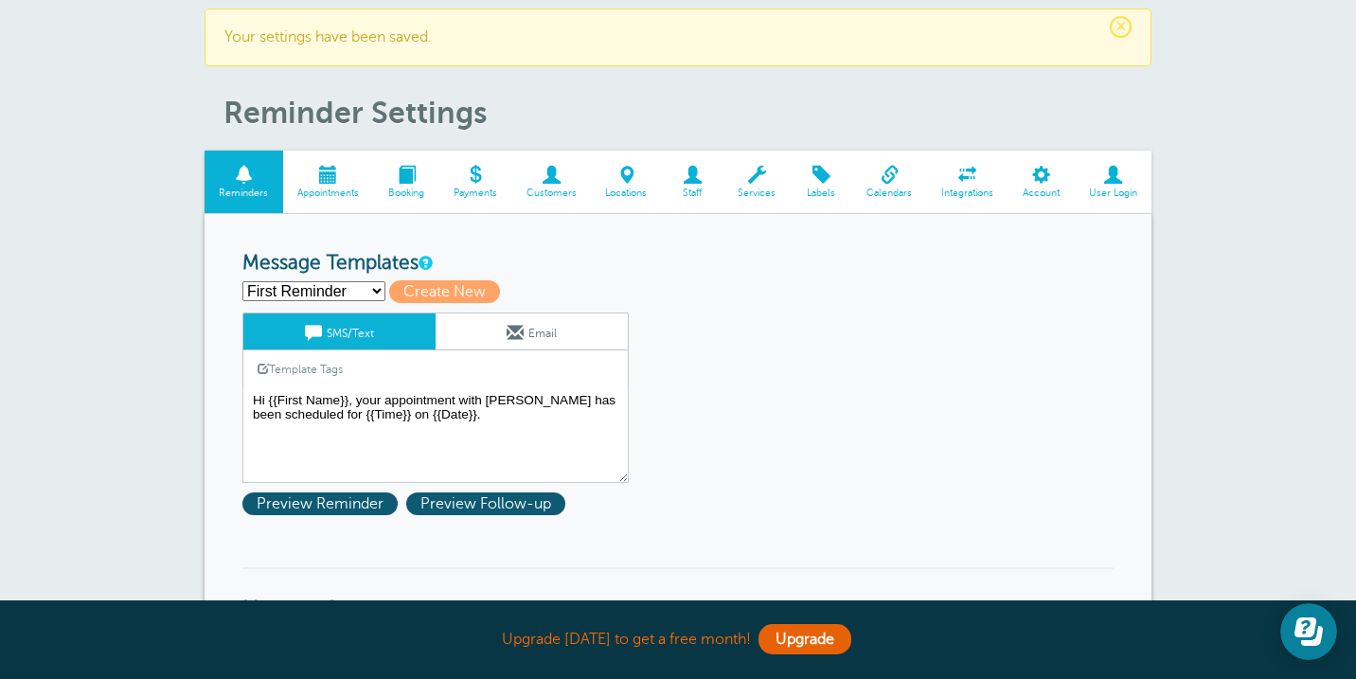
click at [331, 188] on span "Appointments" at bounding box center [329, 193] width 72 height 11
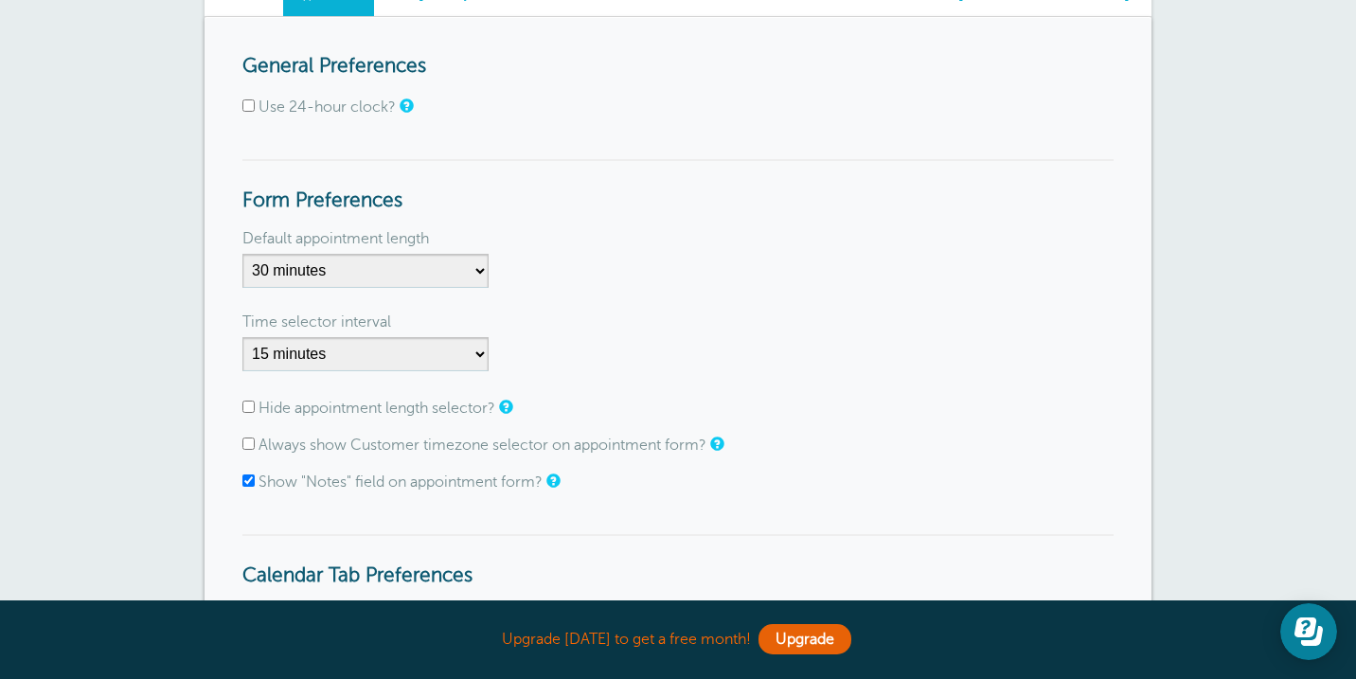
scroll to position [194, 0]
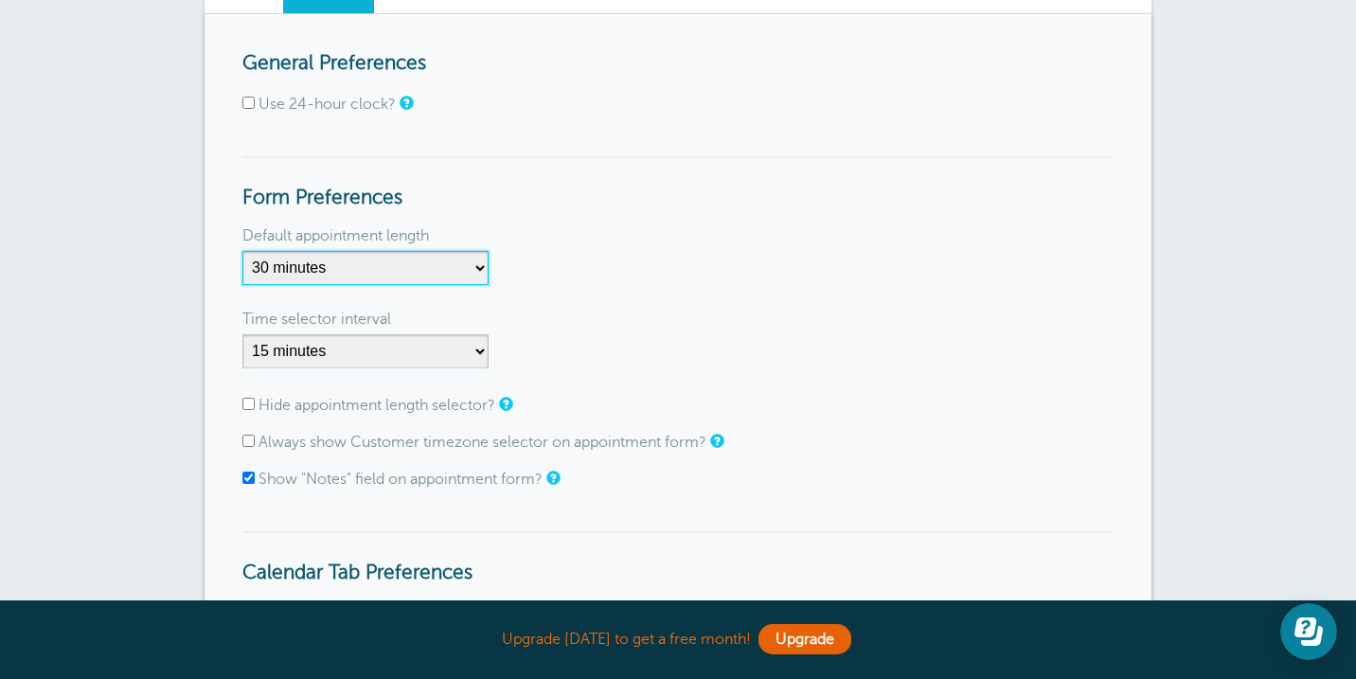
click at [443, 272] on select "5 minutes 10 minutes 15 minutes 20 minutes 25 minutes 30 minutes 35 minutes 40 …" at bounding box center [365, 268] width 246 height 34
select select "60"
click at [660, 331] on div "Time selector interval" at bounding box center [677, 319] width 871 height 30
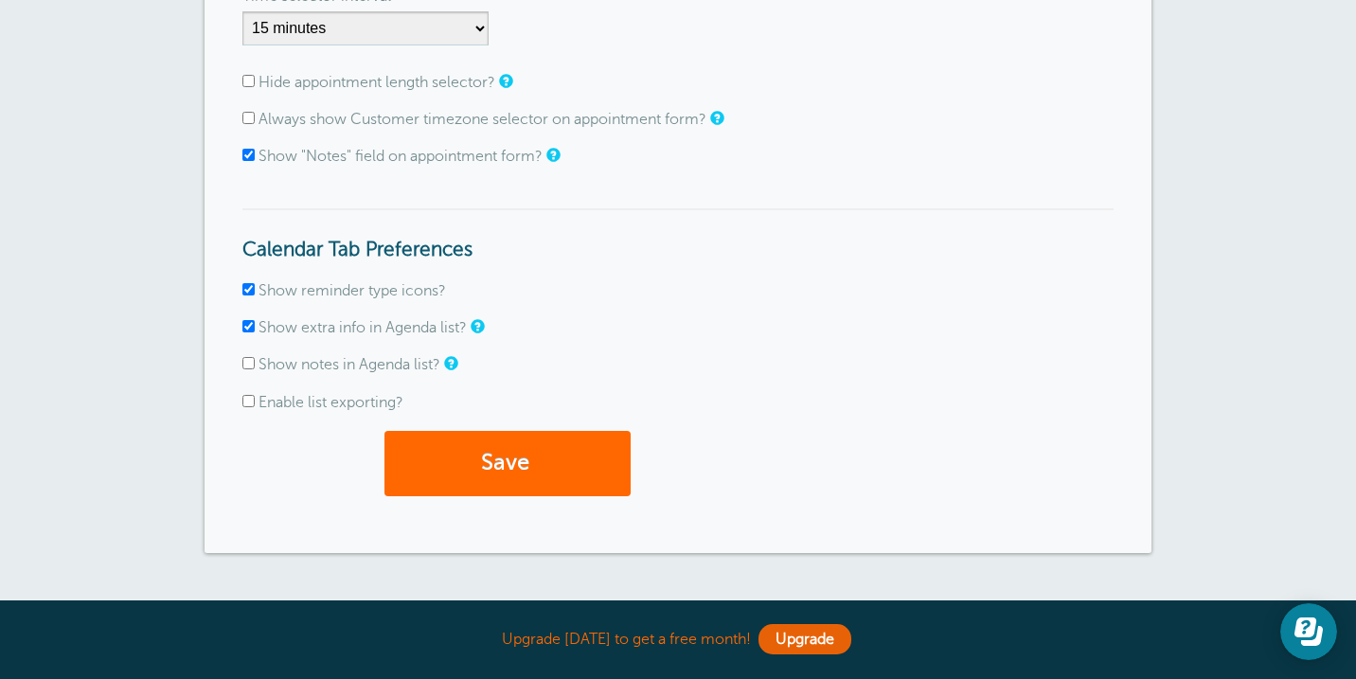
scroll to position [518, 0]
click at [492, 448] on button "Save" at bounding box center [508, 462] width 246 height 65
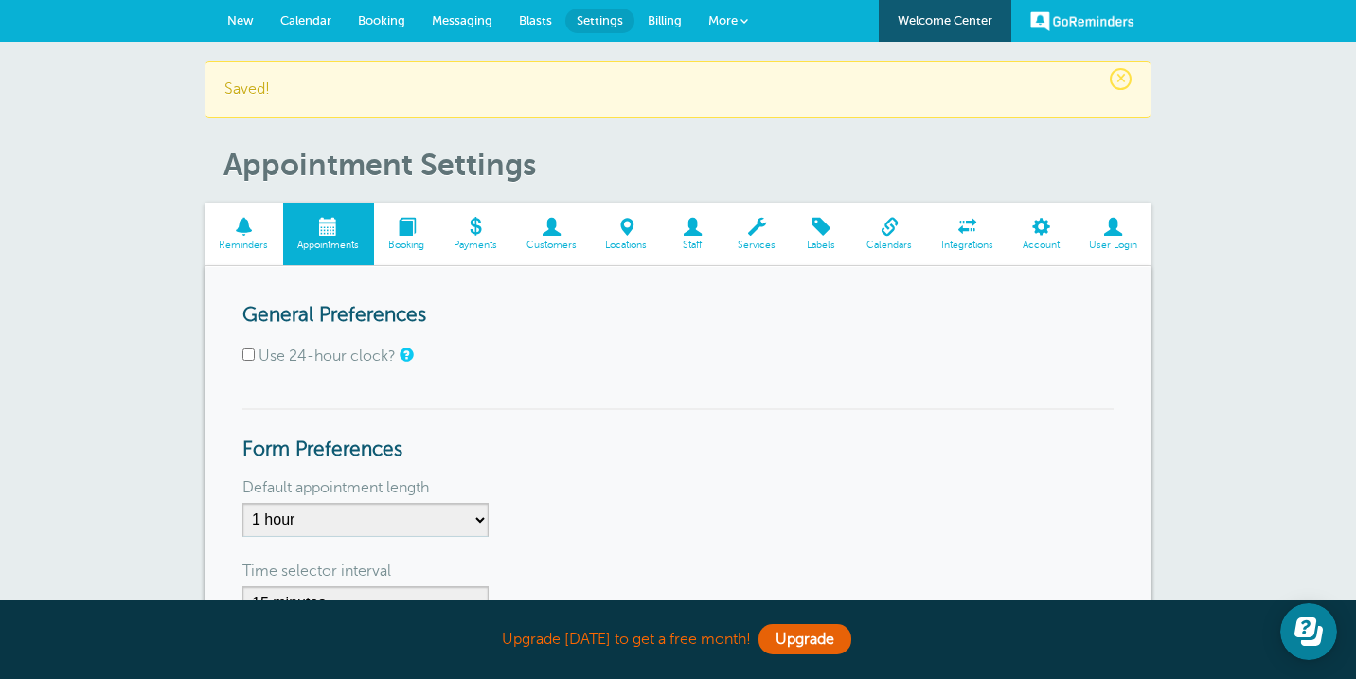
click at [421, 248] on span "Booking" at bounding box center [407, 245] width 46 height 11
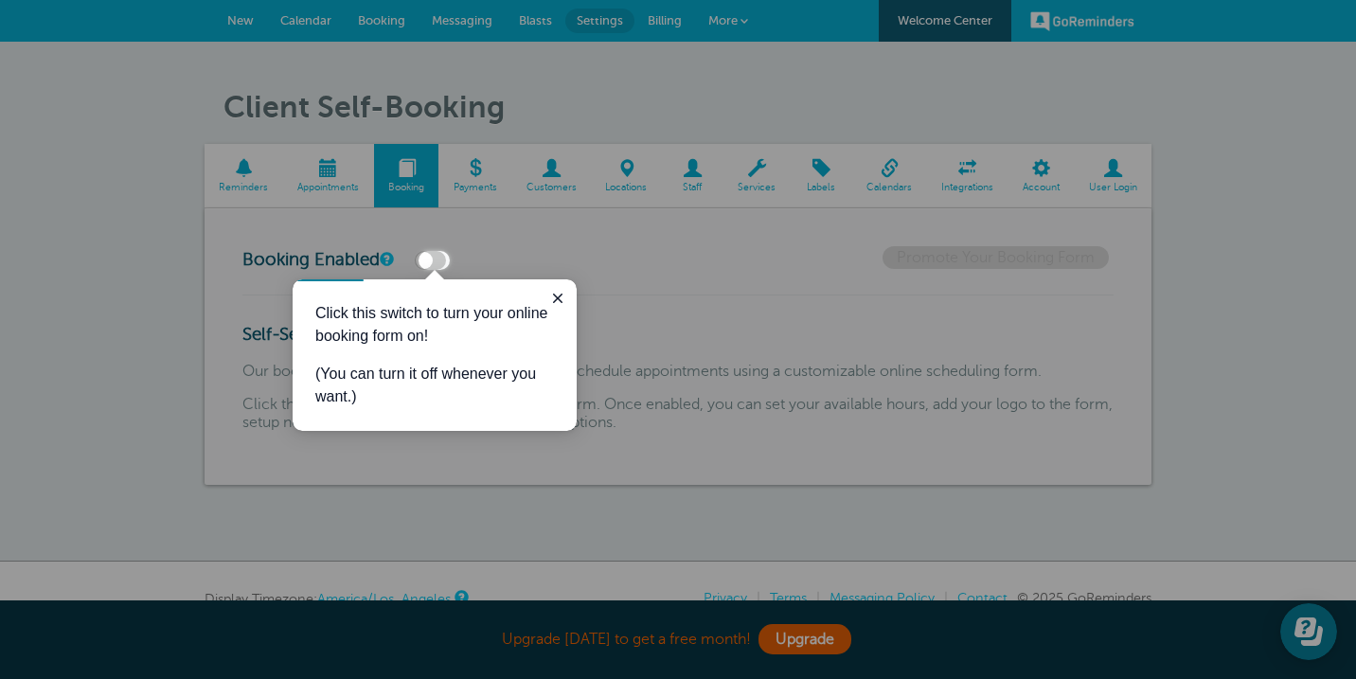
click at [439, 259] on label at bounding box center [430, 260] width 31 height 19
click at [0, 0] on input "checkbox" at bounding box center [0, 0] width 0 height 0
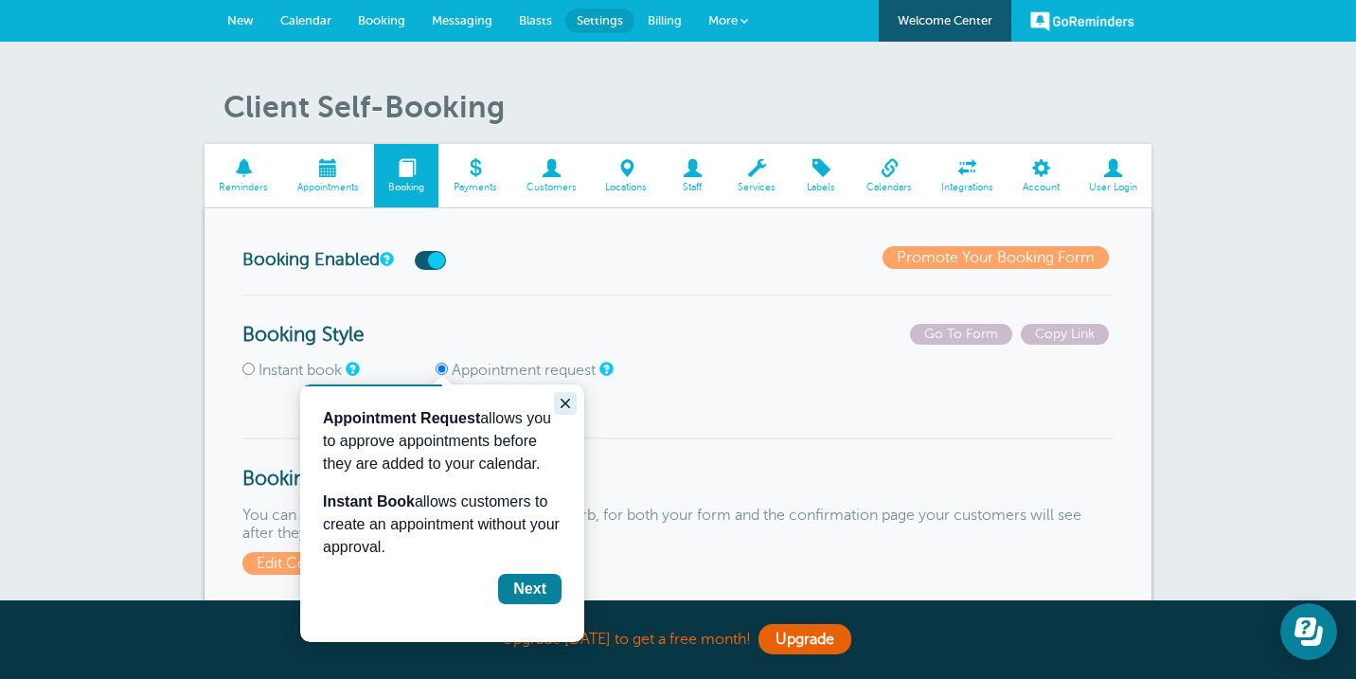
click at [568, 405] on icon "Close guide" at bounding box center [565, 403] width 15 height 15
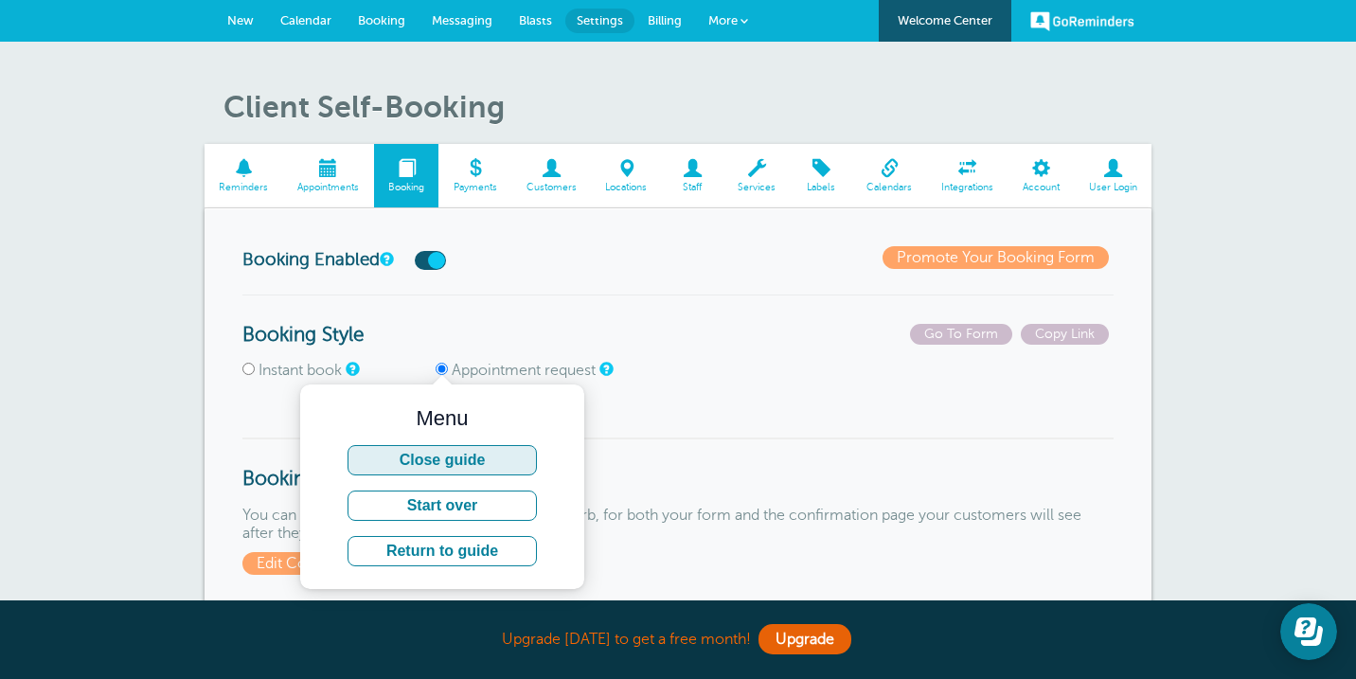
click at [524, 468] on button "Close guide" at bounding box center [442, 460] width 189 height 30
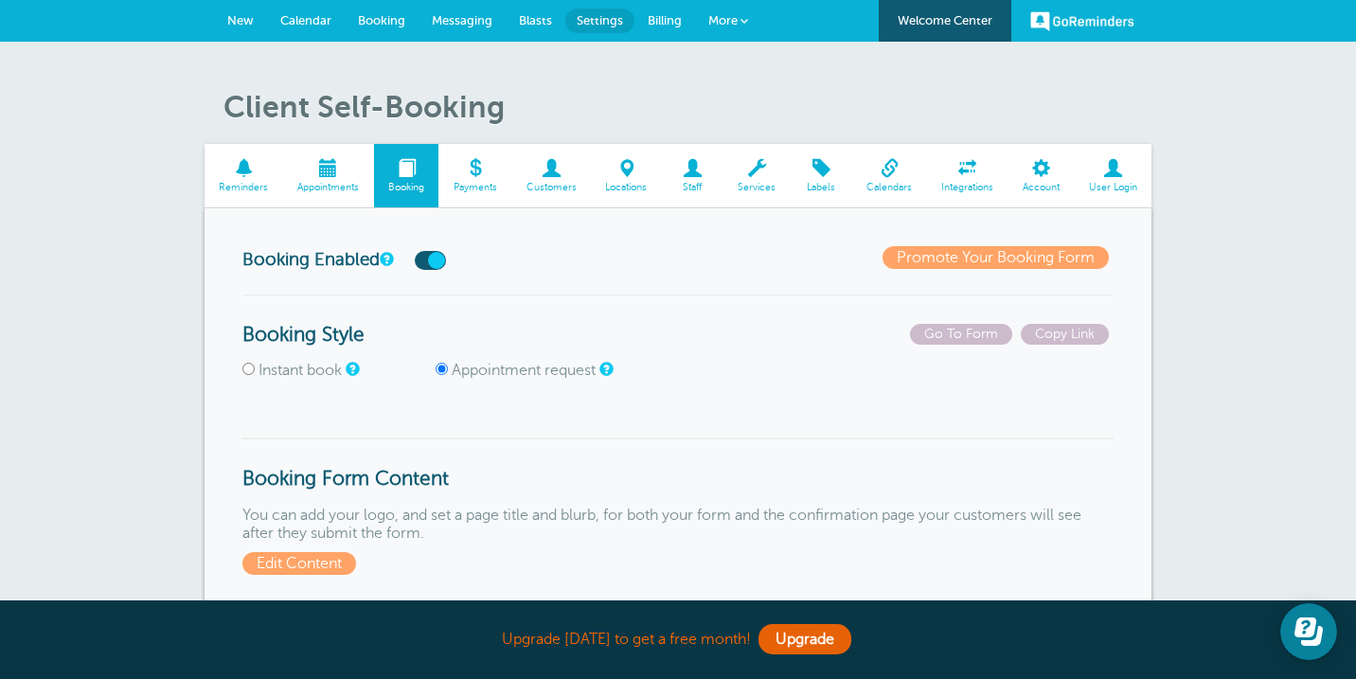
click at [489, 170] on span at bounding box center [474, 168] width 73 height 18
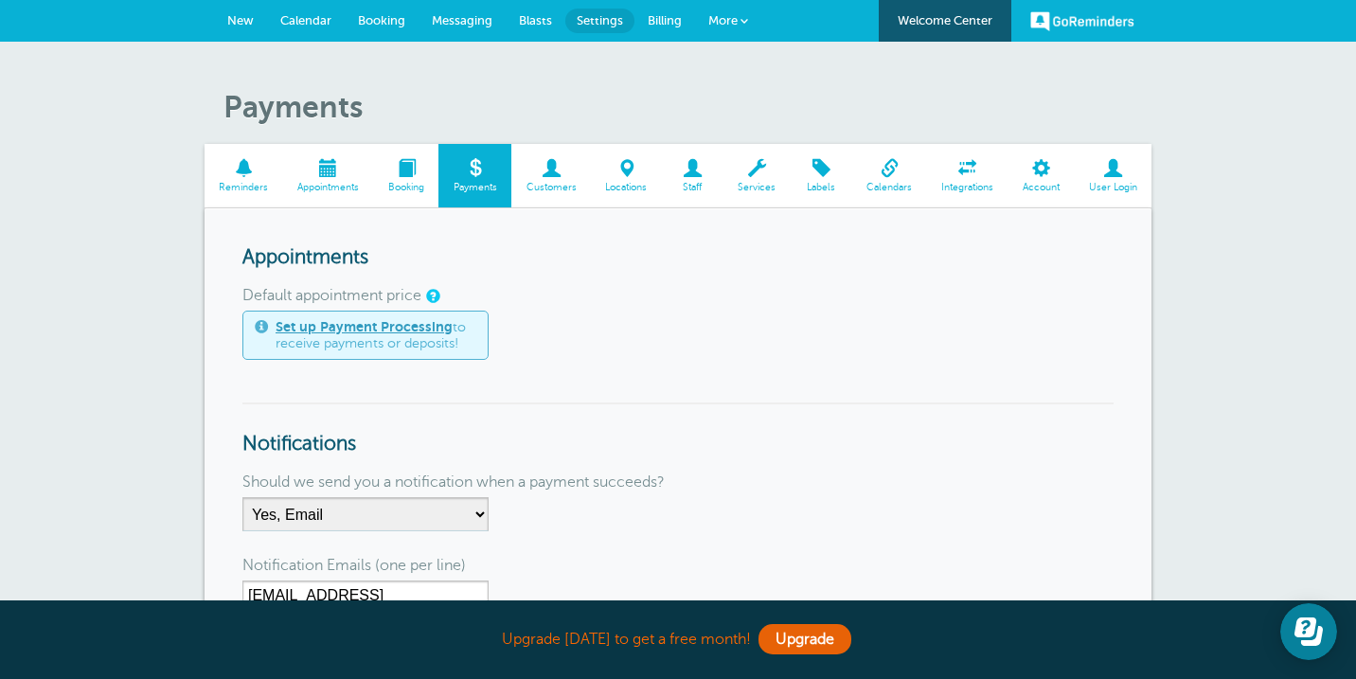
click at [555, 196] on link "Customers" at bounding box center [551, 175] width 80 height 63
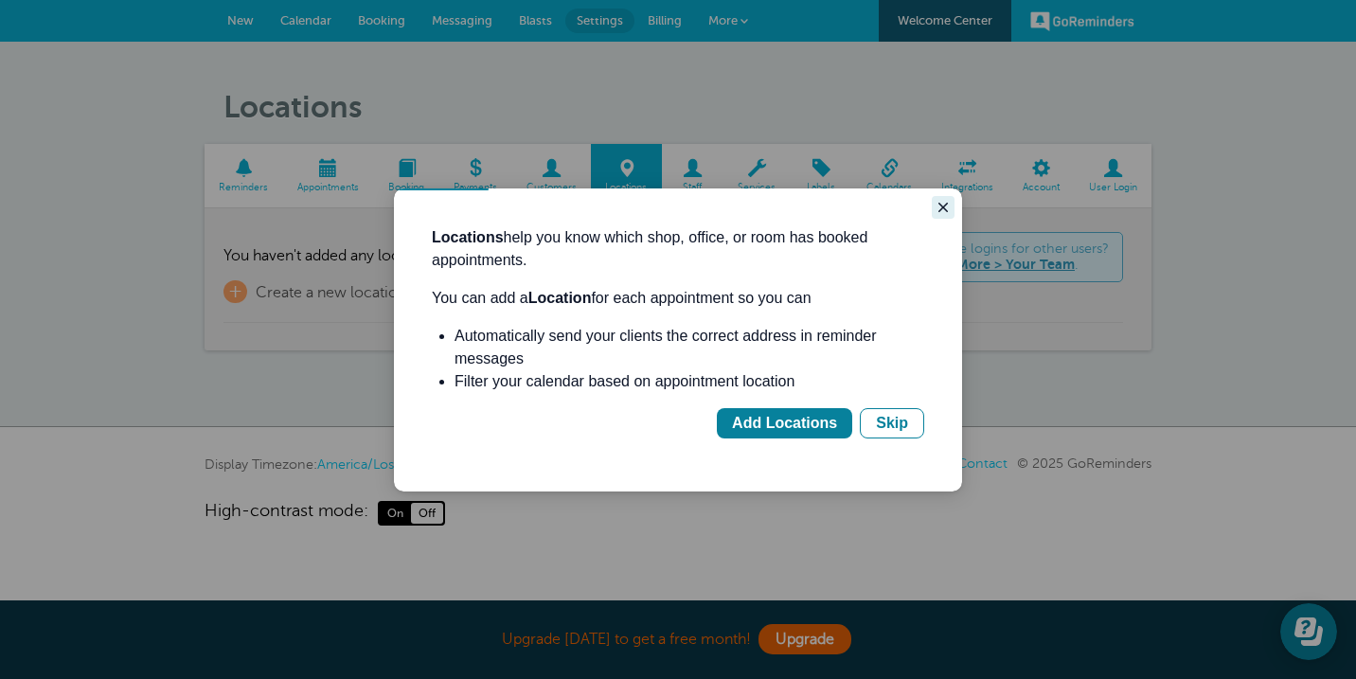
click at [936, 209] on icon "Close guide" at bounding box center [943, 207] width 15 height 15
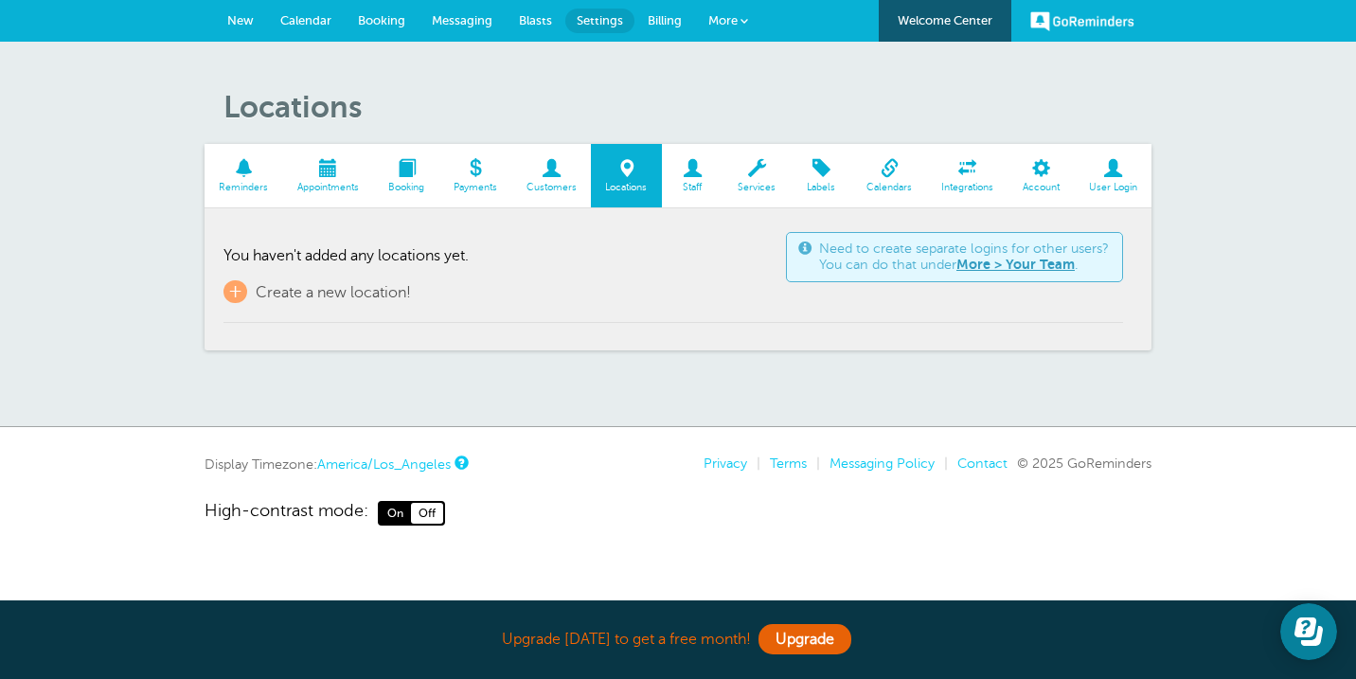
click at [683, 167] on span at bounding box center [693, 168] width 62 height 18
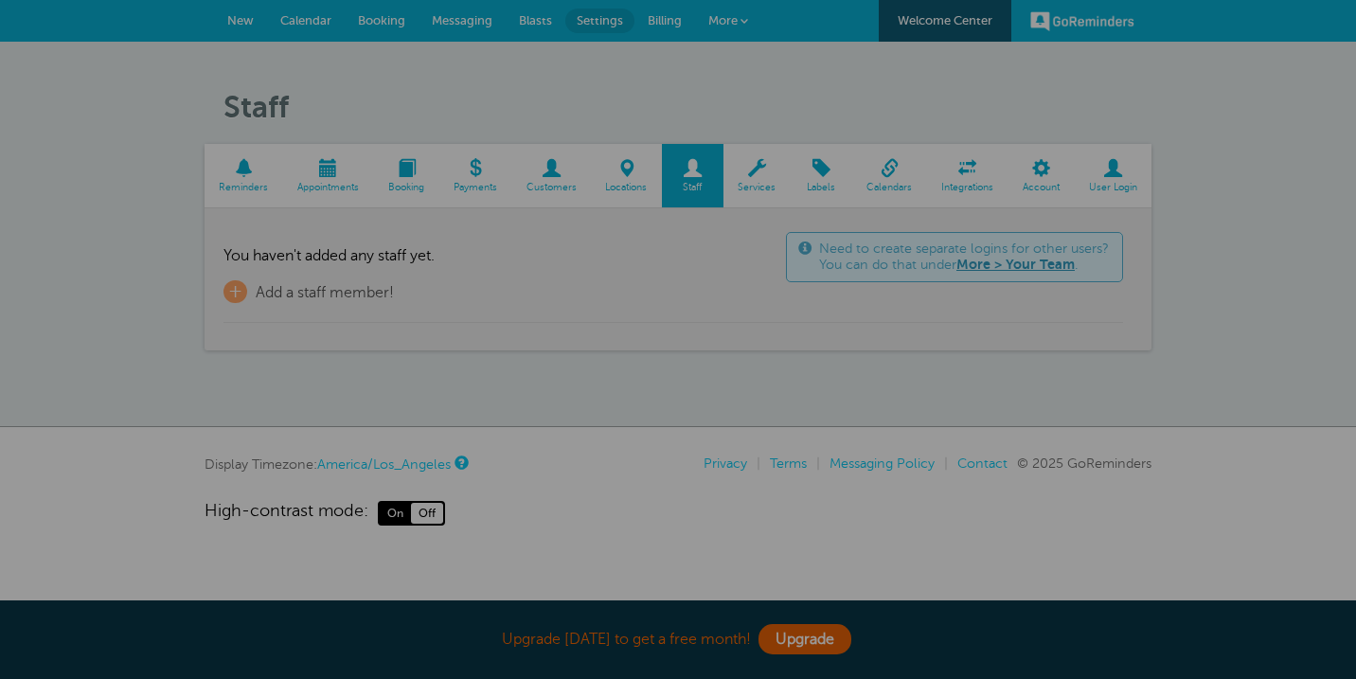
click at [749, 179] on div at bounding box center [678, 339] width 1356 height 679
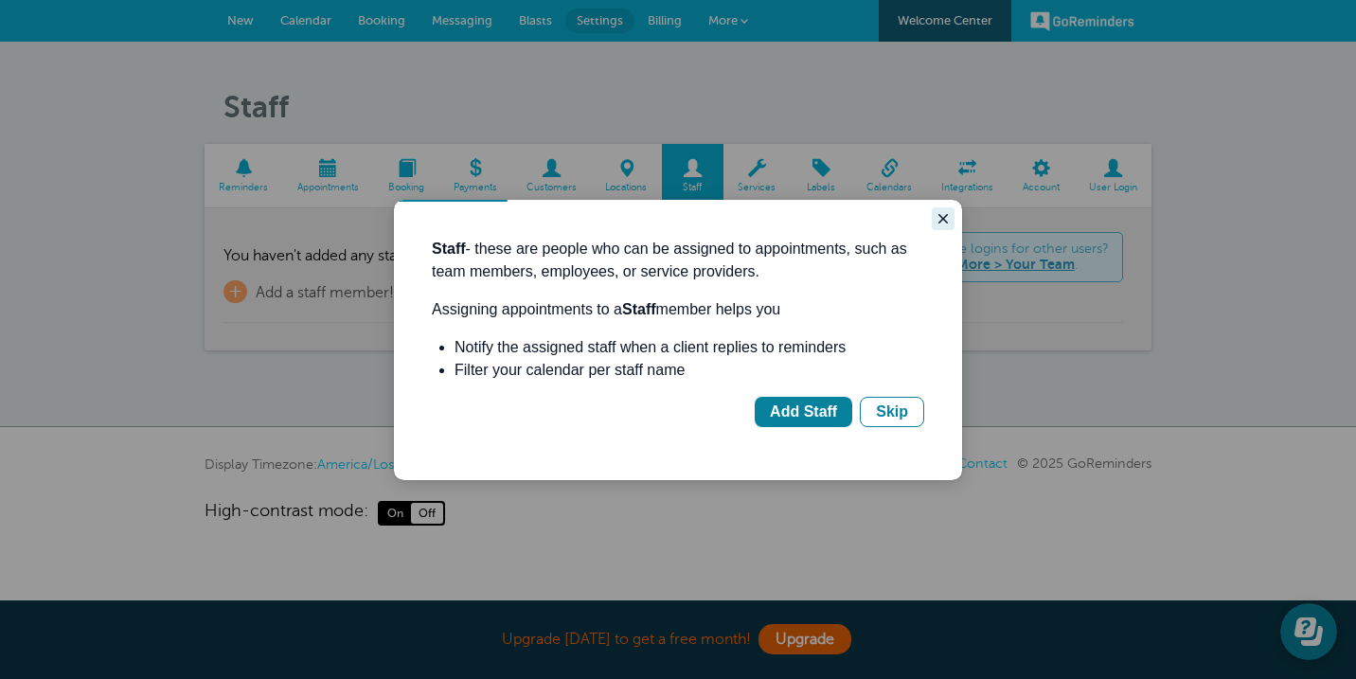
click at [942, 222] on icon "Close guide" at bounding box center [943, 218] width 15 height 15
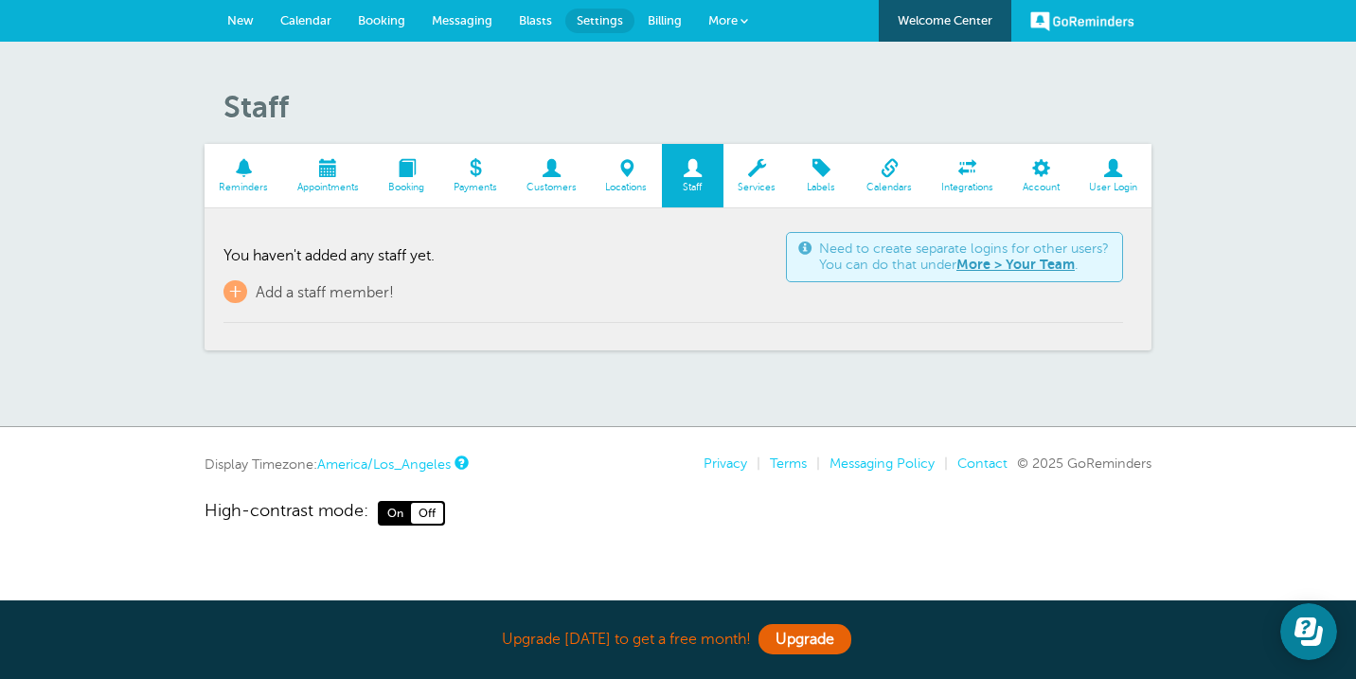
click at [245, 183] on span "Reminders" at bounding box center [244, 187] width 60 height 11
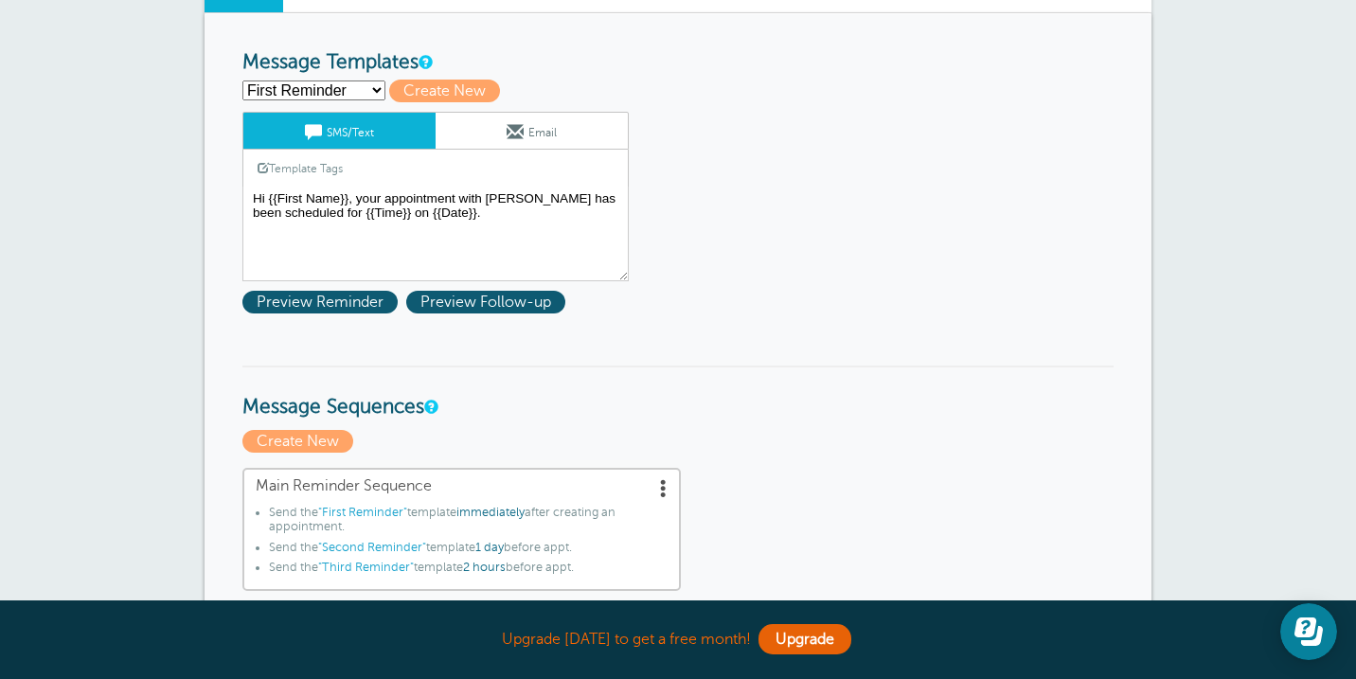
scroll to position [198, 0]
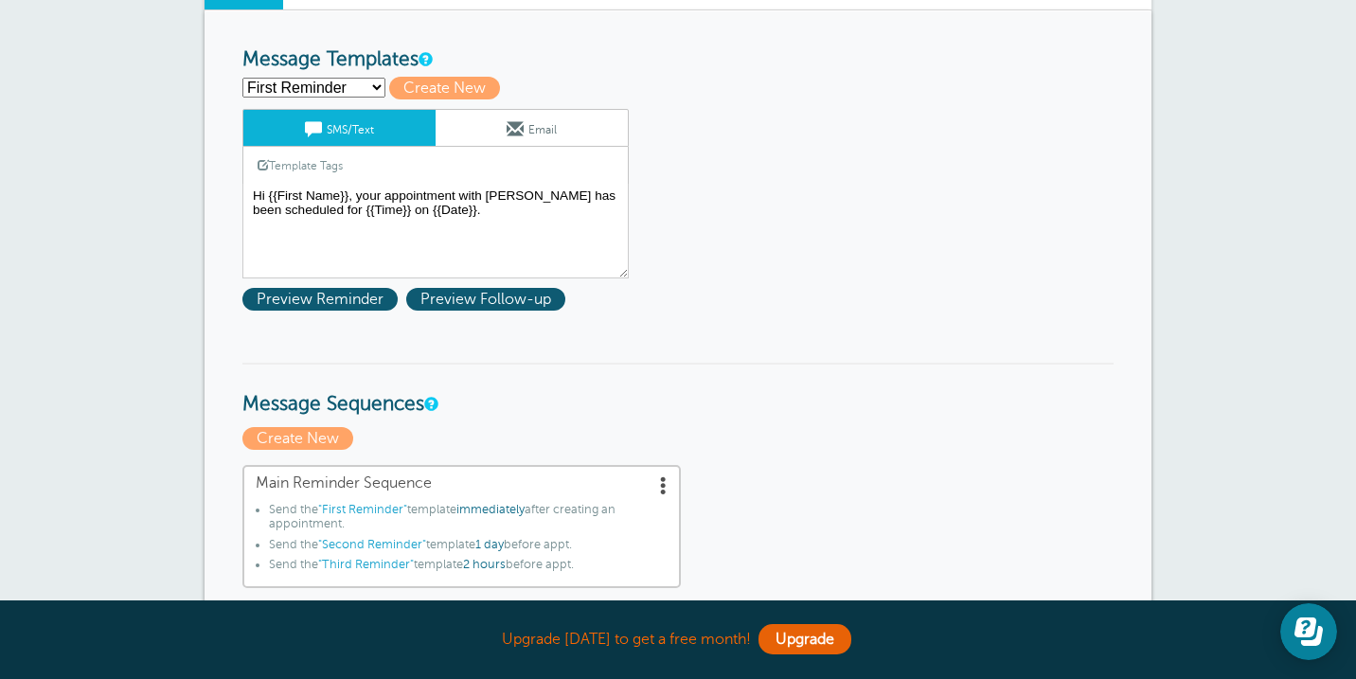
click at [349, 93] on select "First Reminder Second Reminder Third Reminder Create new..." at bounding box center [313, 88] width 143 height 20
click at [740, 372] on h3 "Message Sequences" at bounding box center [677, 390] width 871 height 54
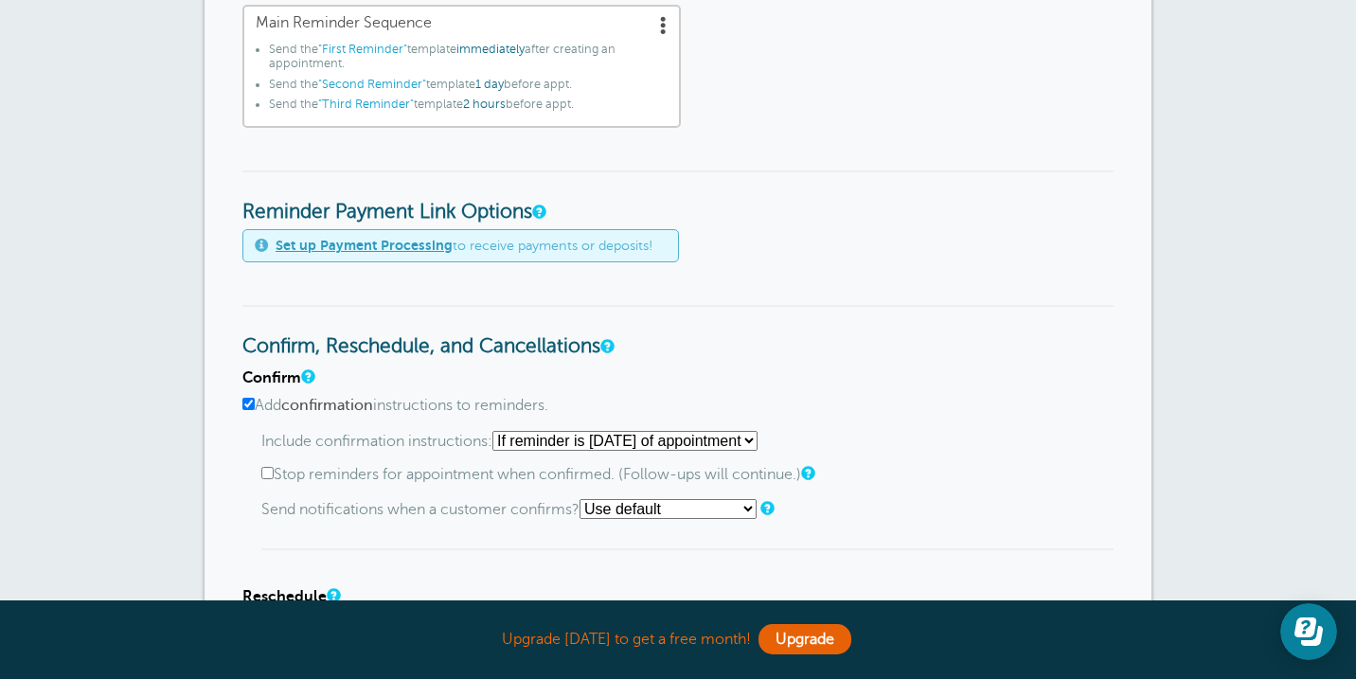
scroll to position [697, 0]
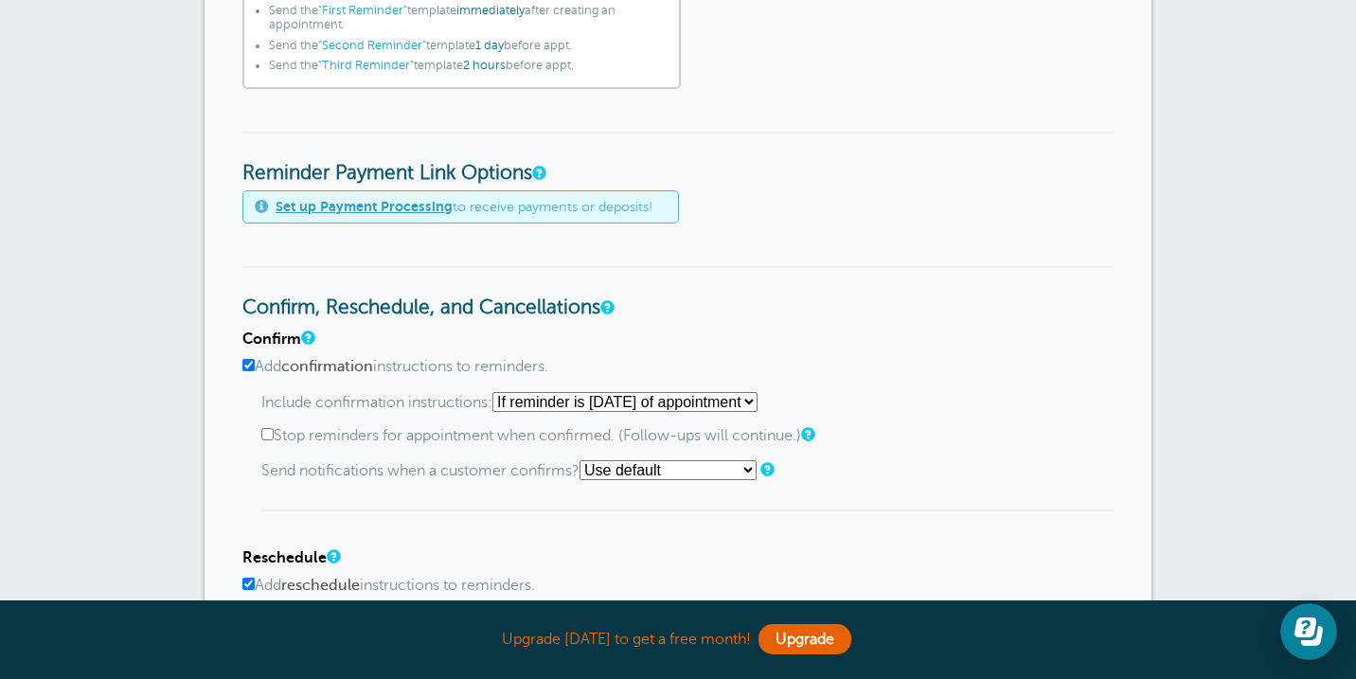
click at [373, 212] on link "Set up Payment Processing" at bounding box center [364, 206] width 177 height 15
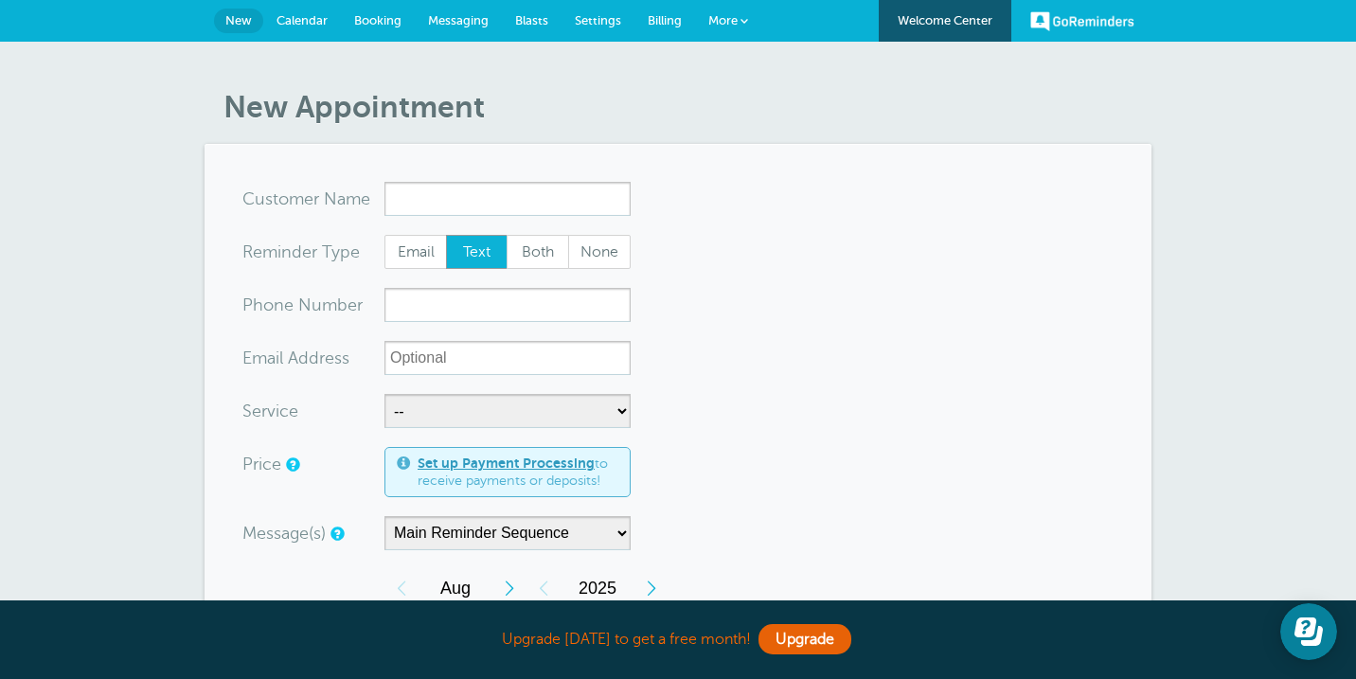
click at [316, 27] on link "Calendar" at bounding box center [302, 21] width 78 height 42
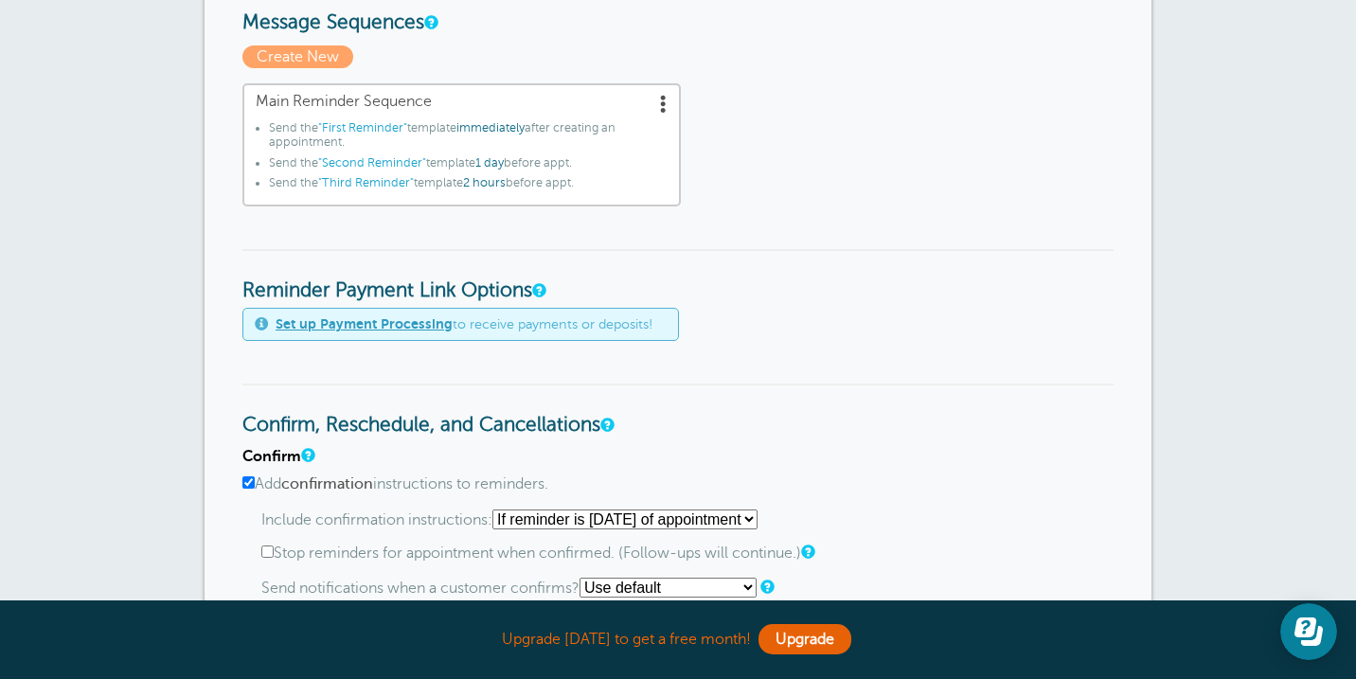
scroll to position [579, 0]
click at [423, 324] on link "Set up Payment Processing" at bounding box center [364, 324] width 177 height 15
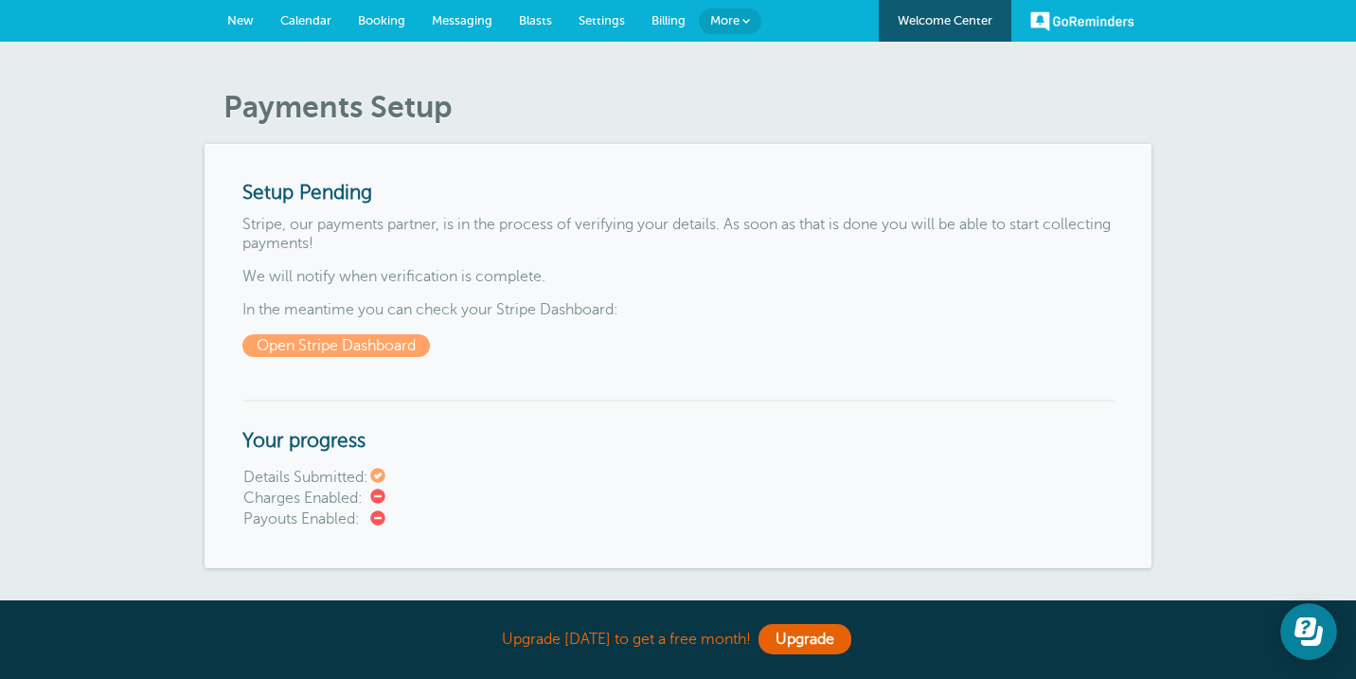
click at [613, 15] on span "Settings" at bounding box center [602, 20] width 46 height 14
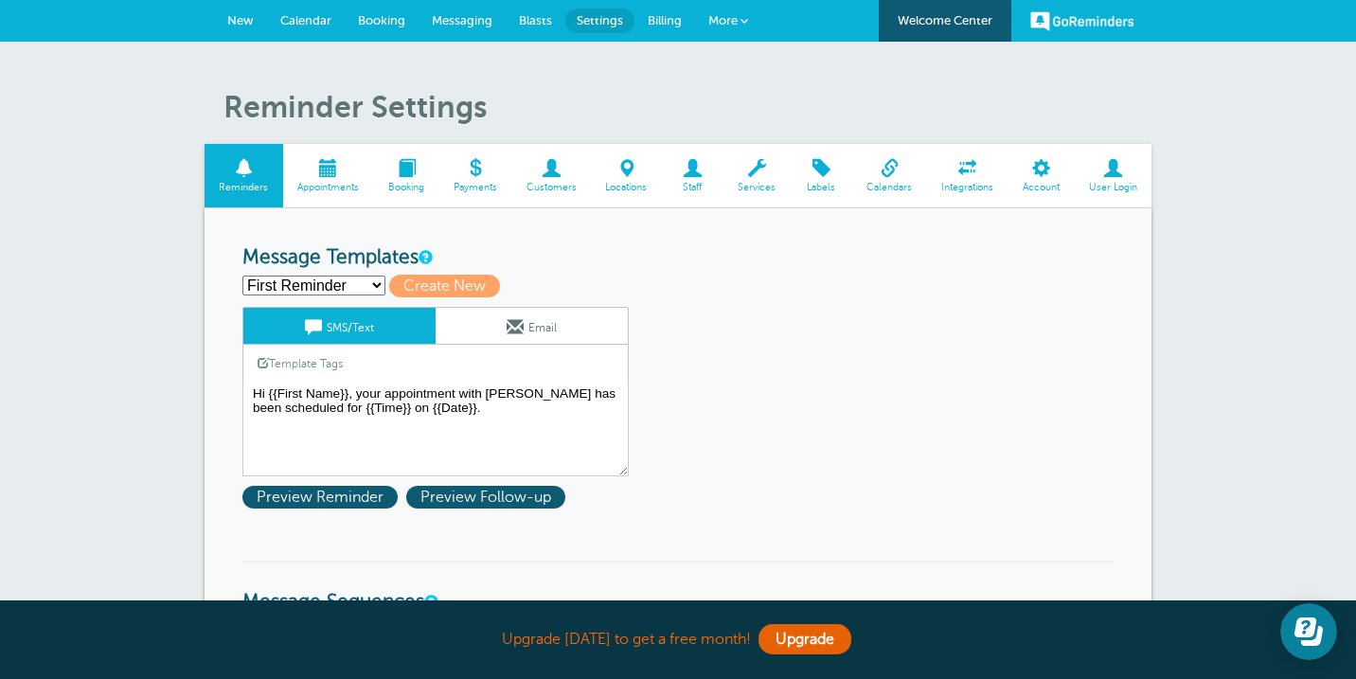
click at [315, 186] on span "Appointments" at bounding box center [329, 187] width 72 height 11
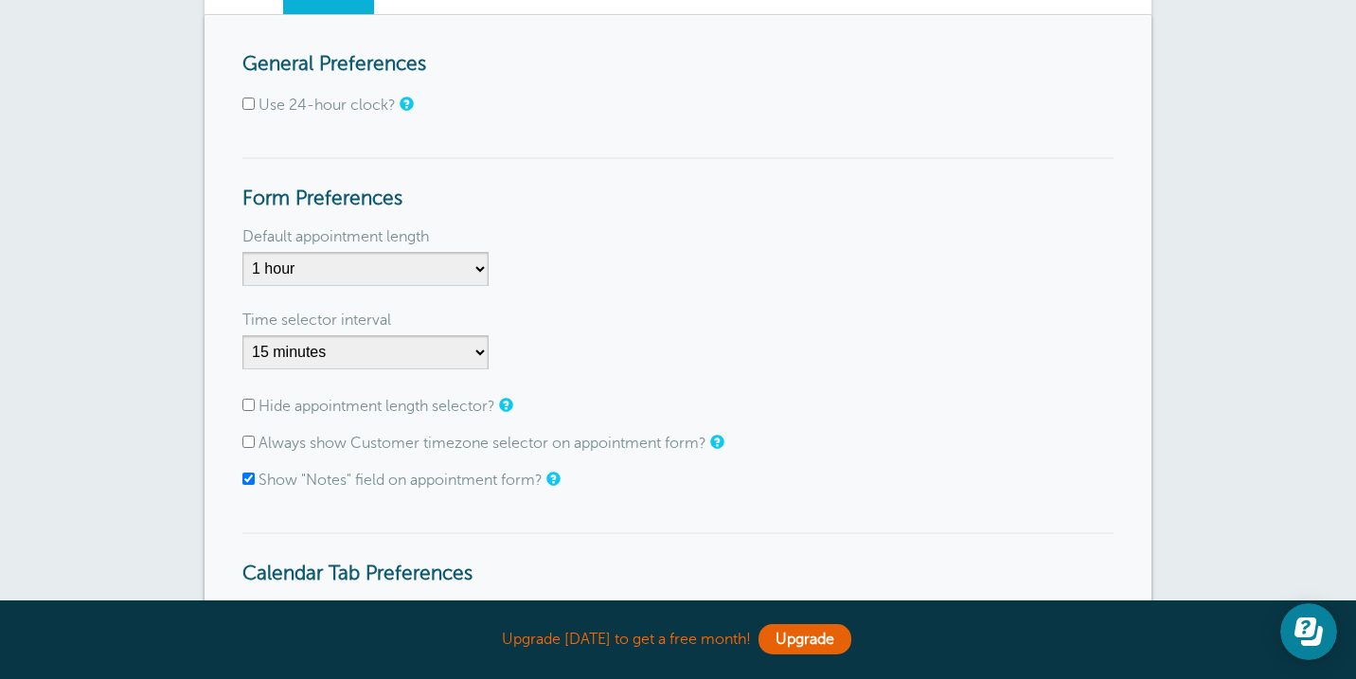
scroll to position [150, 0]
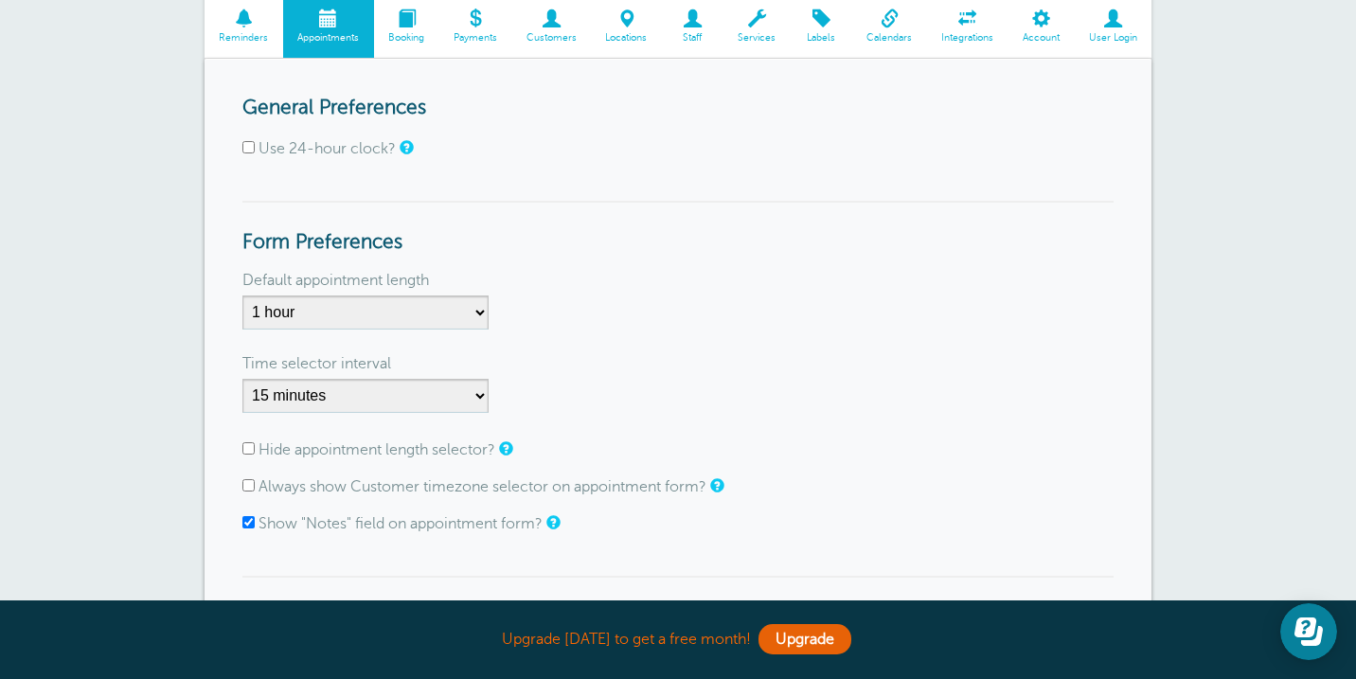
click at [417, 32] on span "Booking" at bounding box center [407, 37] width 46 height 11
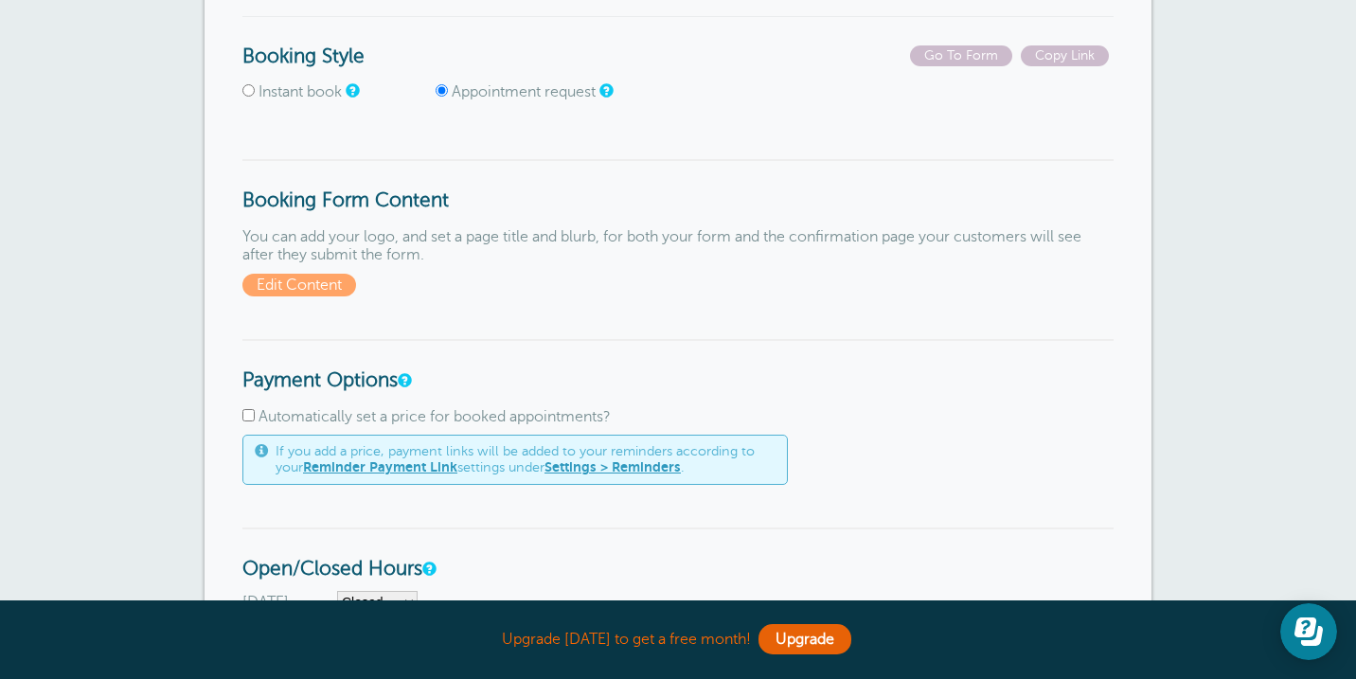
scroll to position [277, 0]
click at [344, 287] on span "Edit Content" at bounding box center [299, 286] width 114 height 23
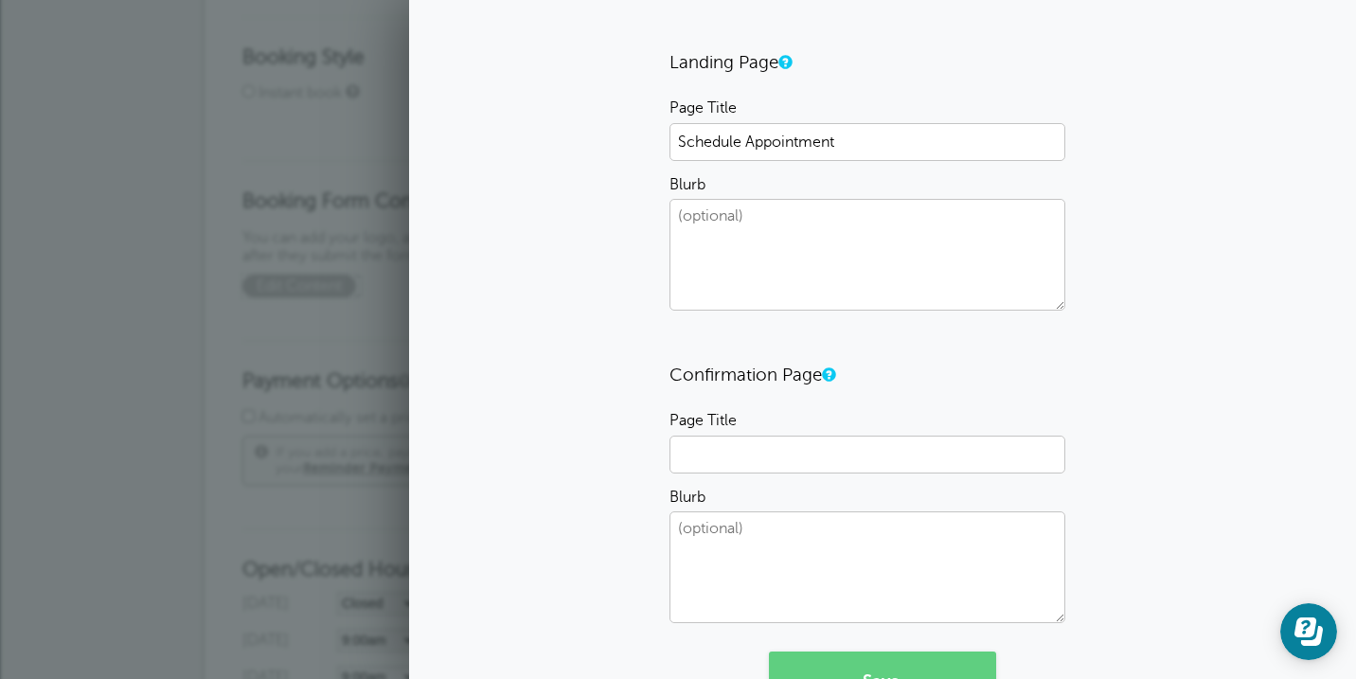
scroll to position [374, 0]
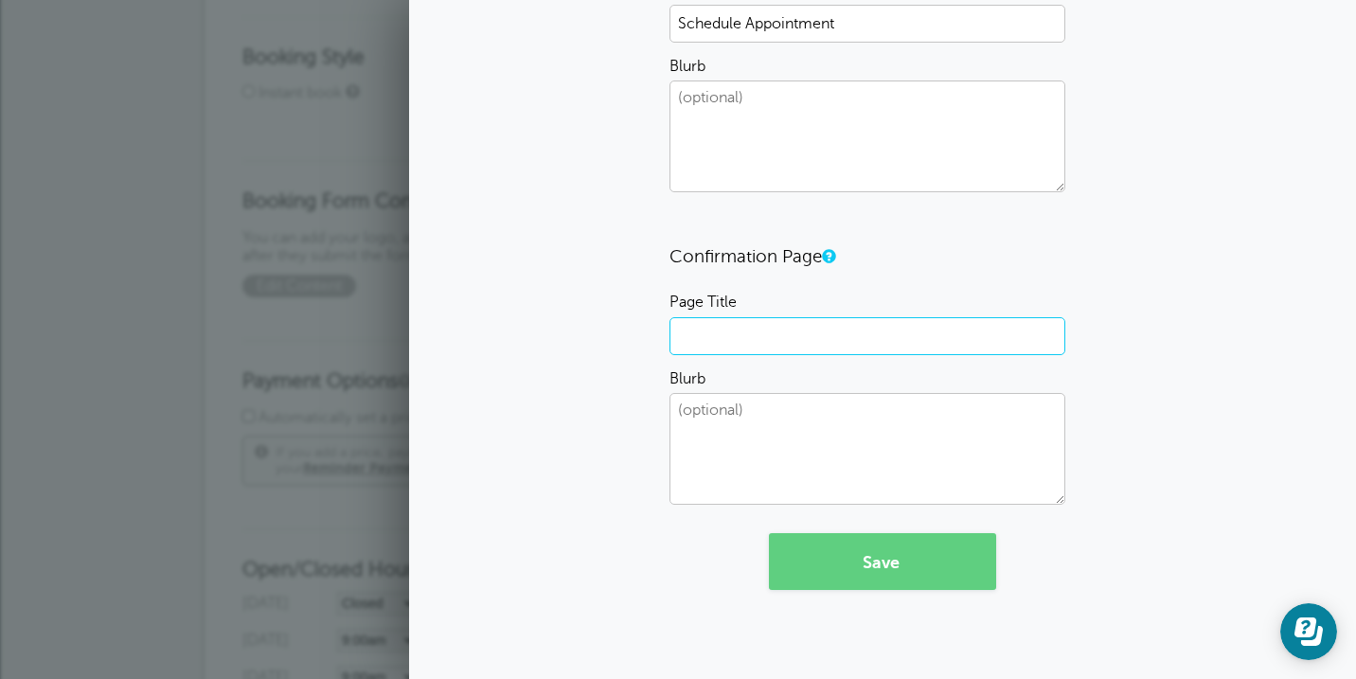
click at [880, 337] on input "Page Title" at bounding box center [868, 336] width 396 height 38
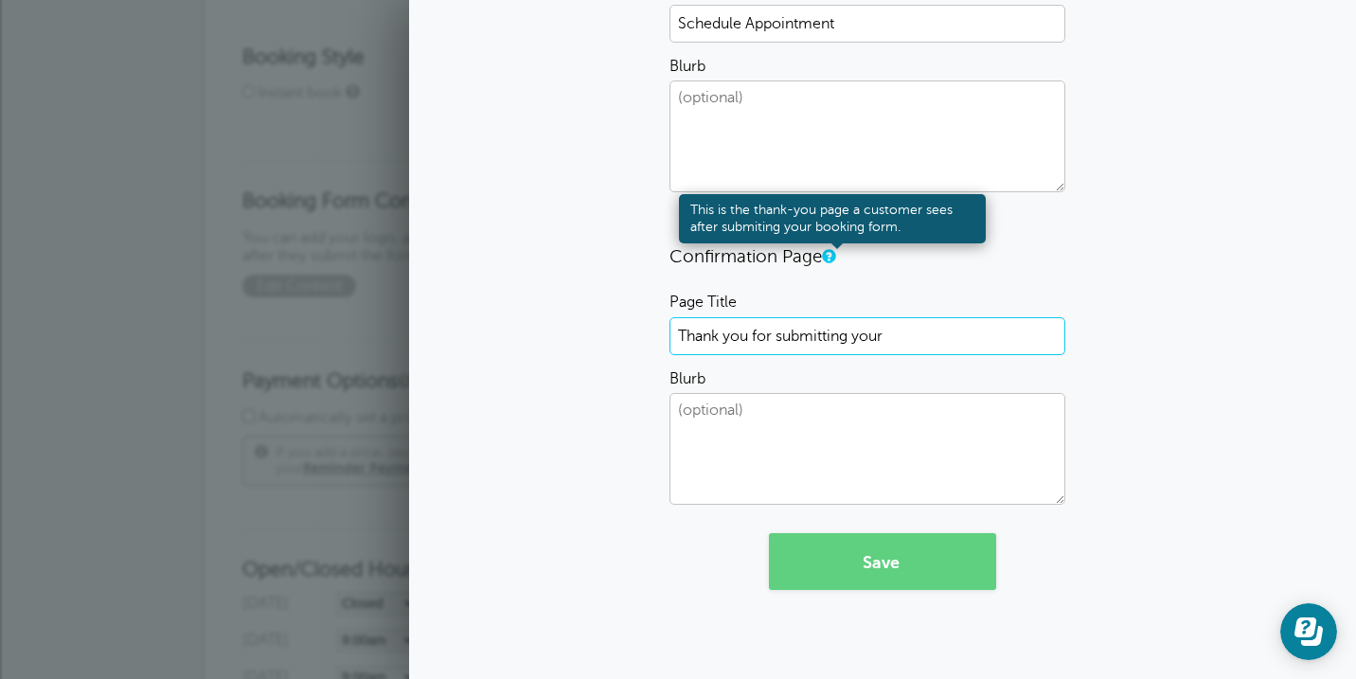
type input "Thank you for submitting your b"
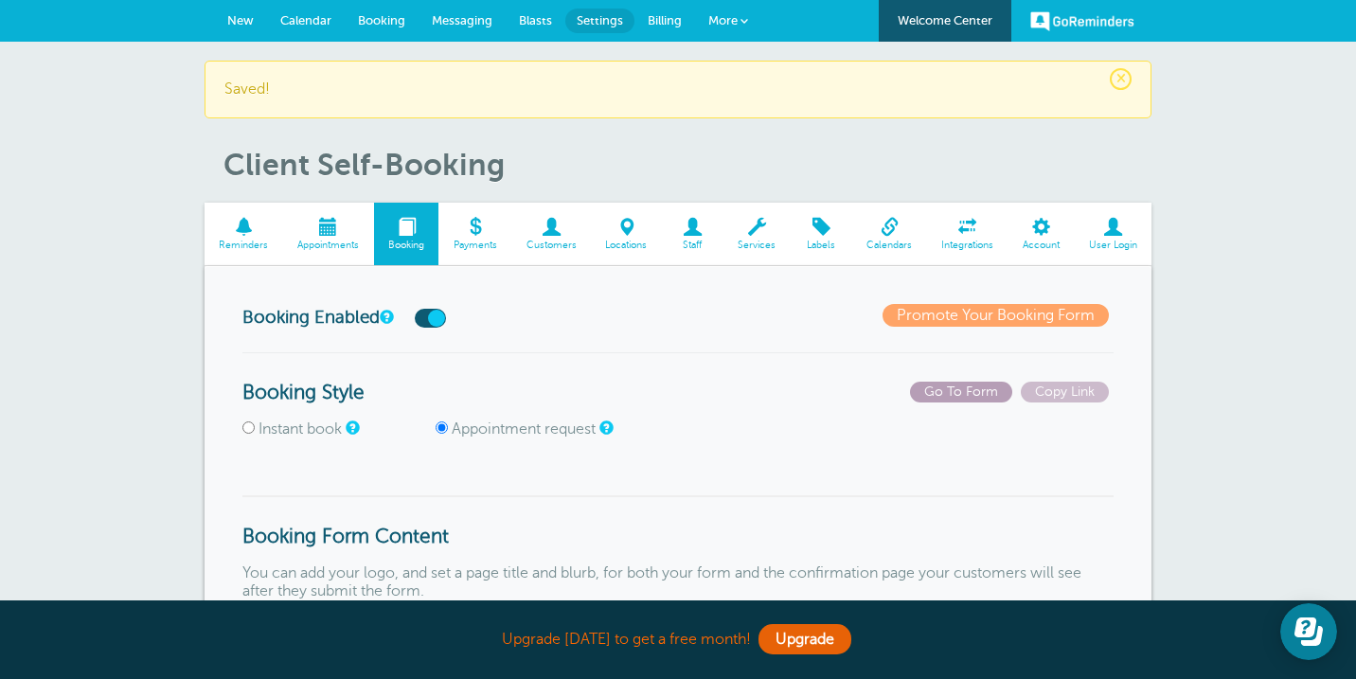
click at [951, 391] on span "Go To Form" at bounding box center [961, 392] width 102 height 21
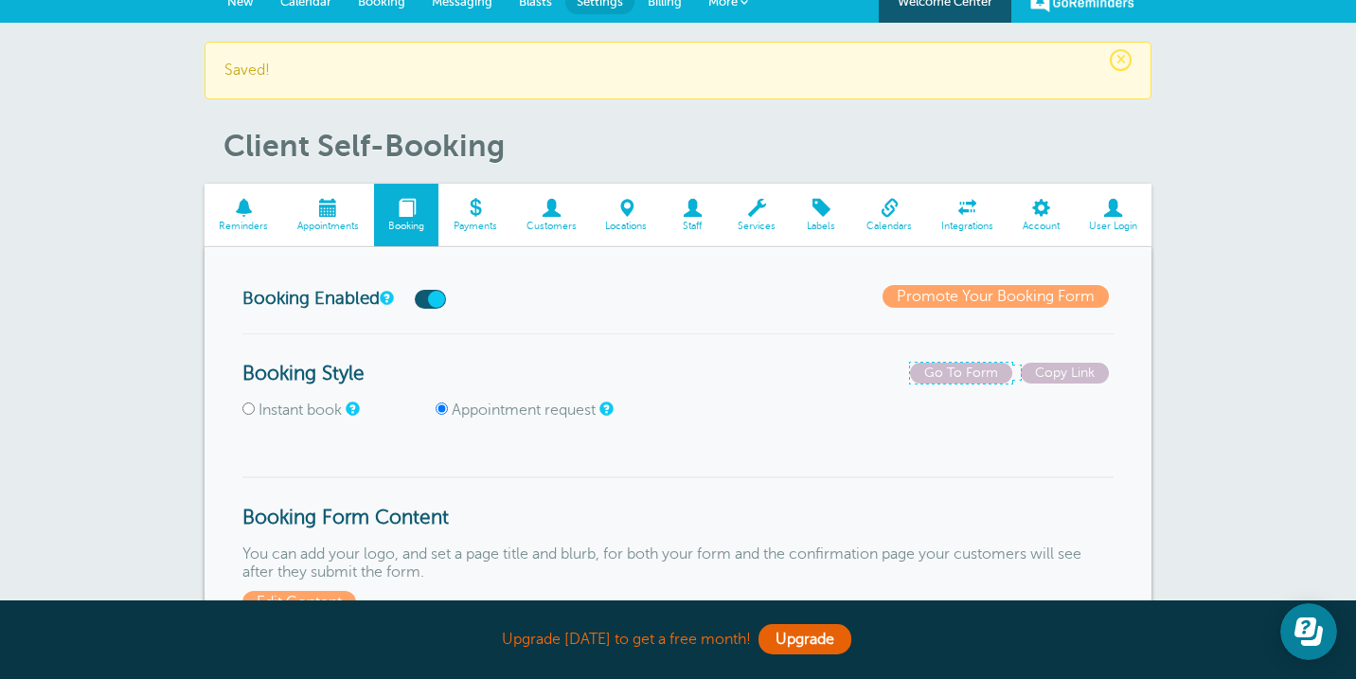
scroll to position [295, 0]
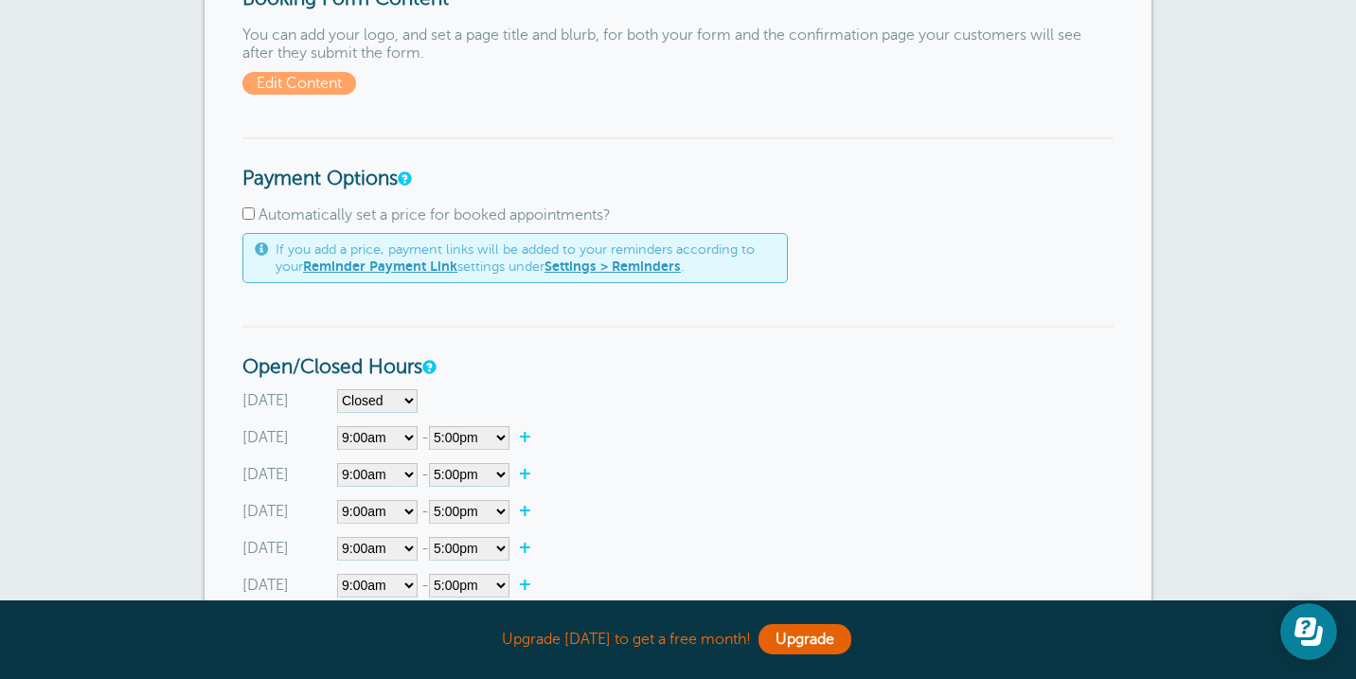
scroll to position [540, 0]
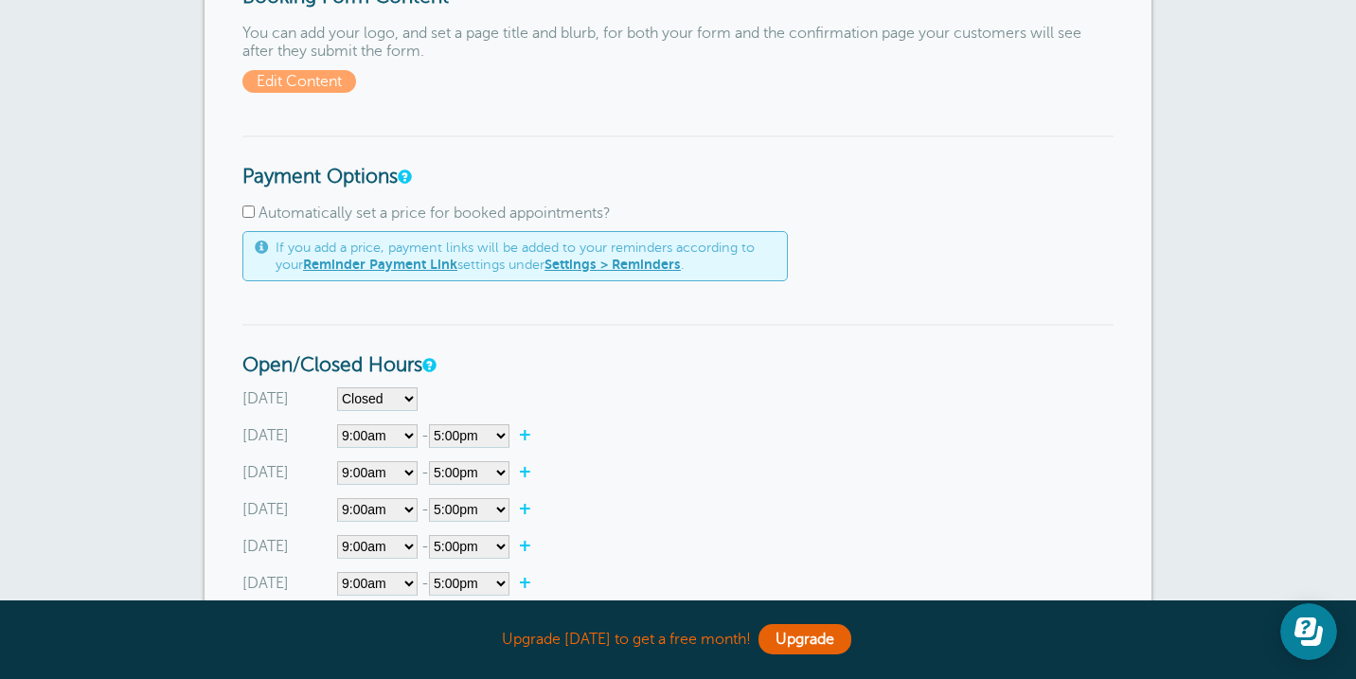
click at [442, 209] on label "Automatically set a price for booked appointments?" at bounding box center [435, 213] width 352 height 17
click at [255, 209] on input "Automatically set a price for booked appointments?" at bounding box center [248, 212] width 12 height 12
checkbox input "true"
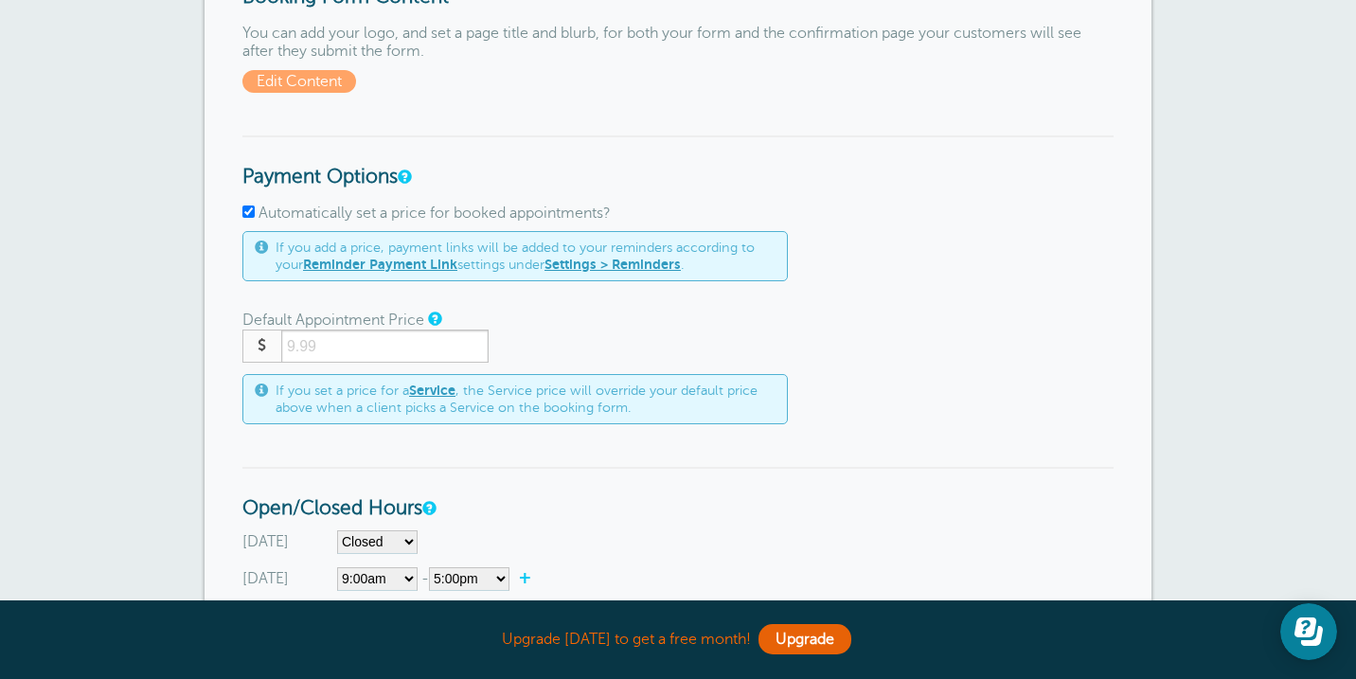
click at [385, 349] on input "number" at bounding box center [384, 346] width 207 height 33
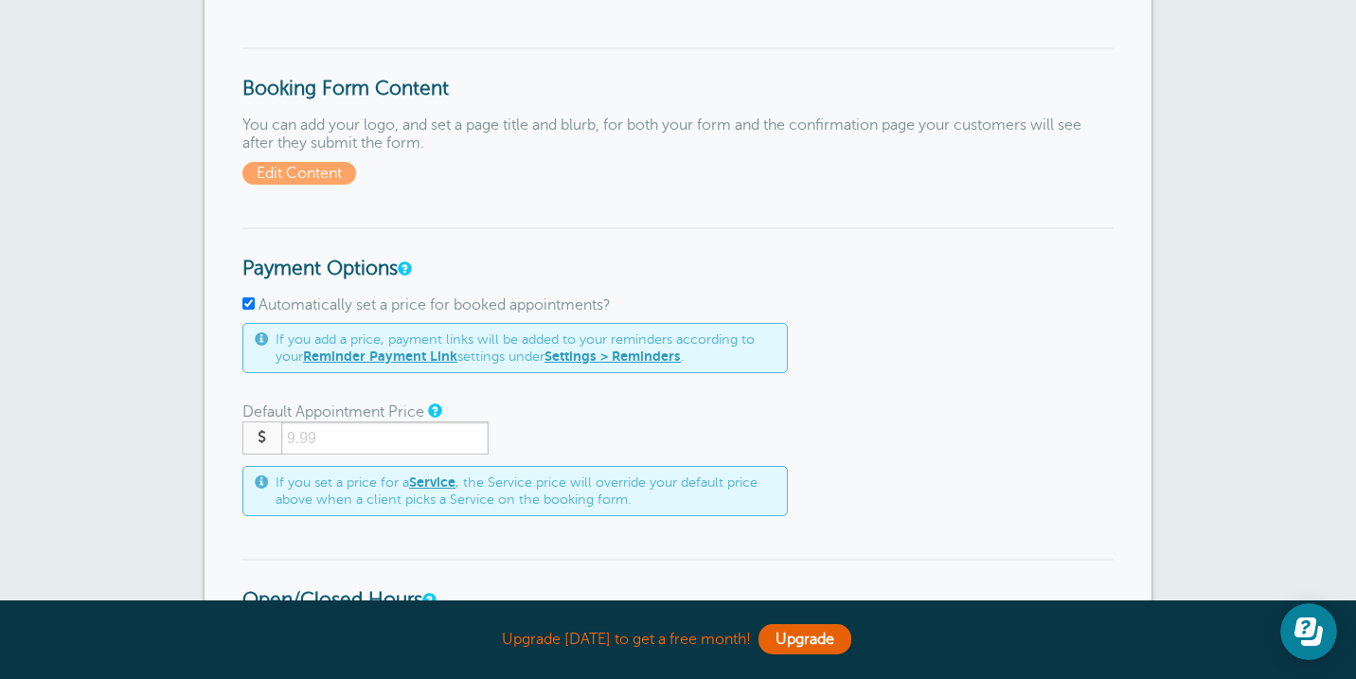
scroll to position [0, 0]
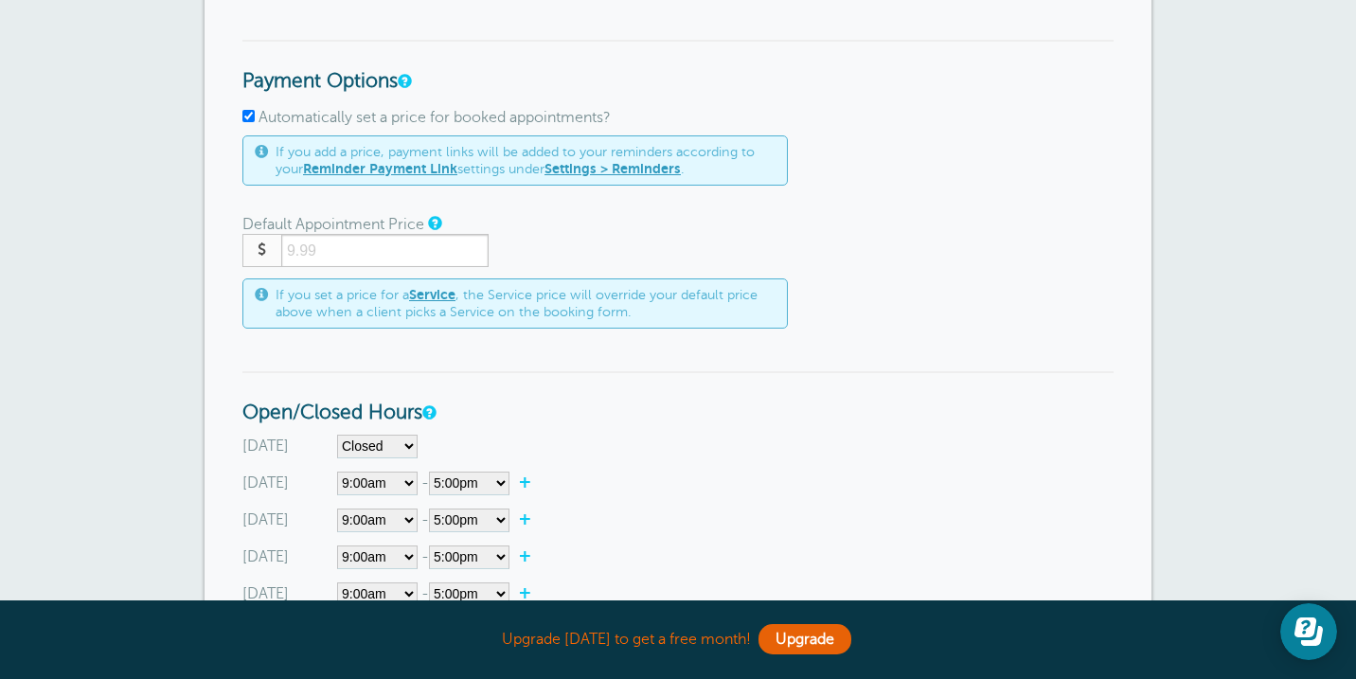
scroll to position [637, 0]
click at [451, 248] on input "number" at bounding box center [384, 248] width 207 height 33
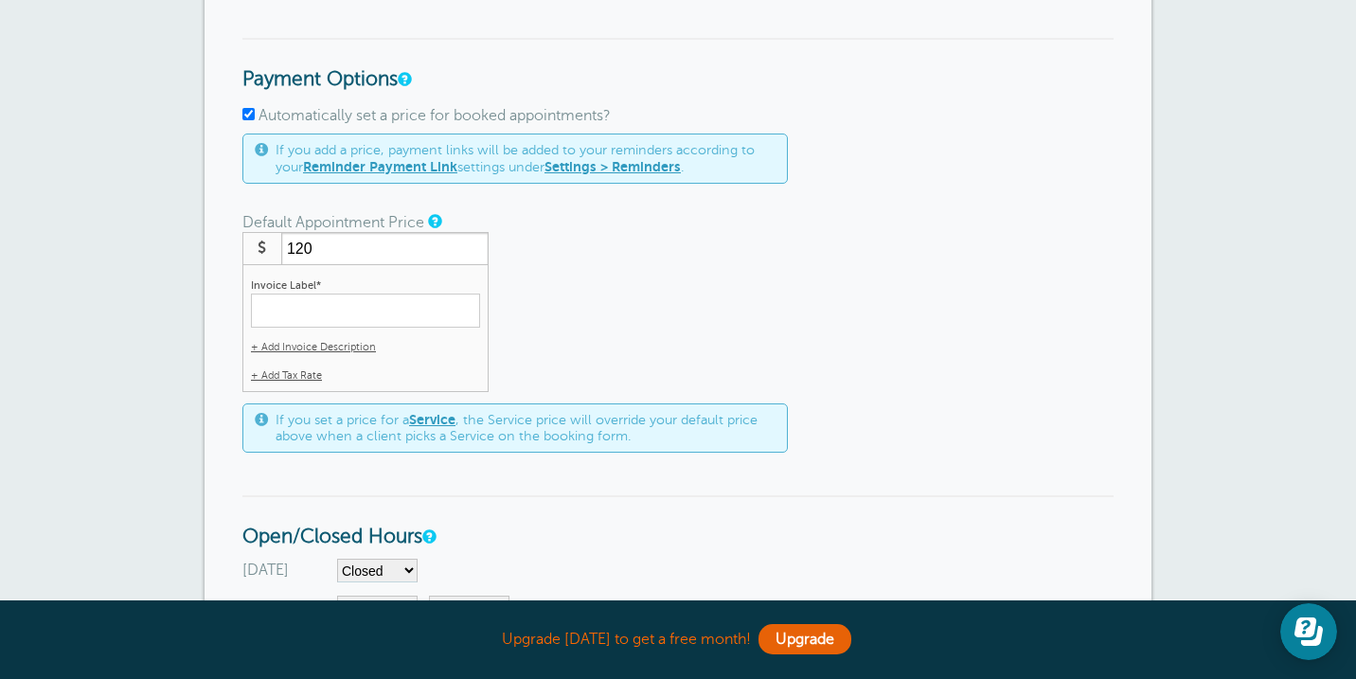
type input "120"
click at [418, 313] on input "Invoice Label*" at bounding box center [365, 311] width 229 height 34
click at [315, 342] on span "+ Add Invoice Description" at bounding box center [313, 347] width 125 height 12
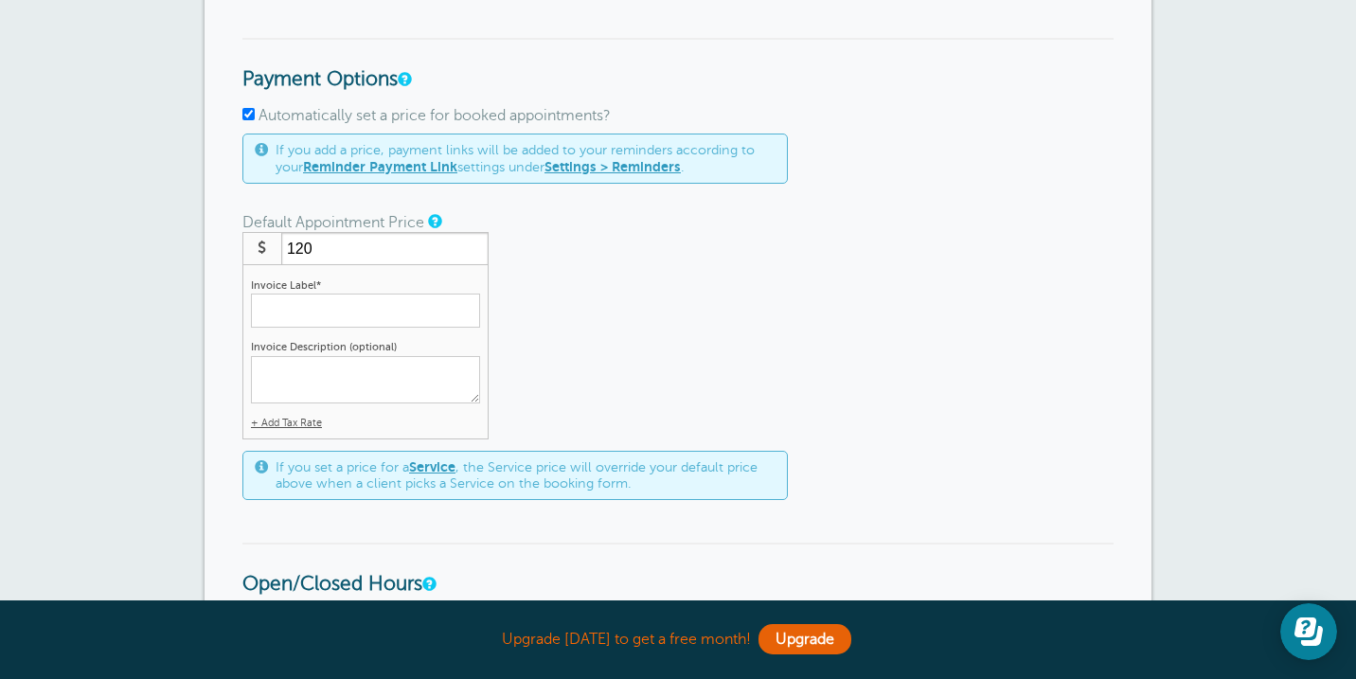
click at [429, 308] on input "Invoice Label*" at bounding box center [365, 311] width 229 height 34
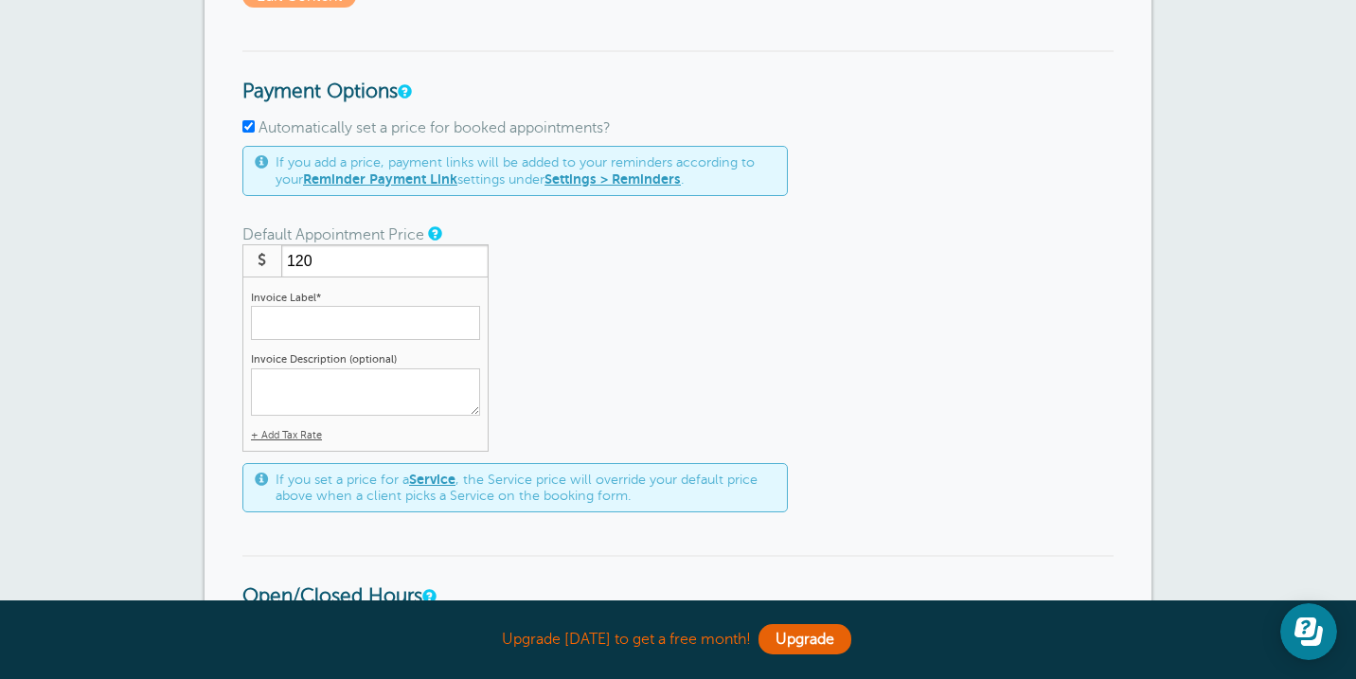
scroll to position [627, 0]
click at [793, 415] on div "$ 120 Invoice Label* PT Session + Add Invoice Description Invoice Description (…" at bounding box center [677, 345] width 871 height 207
drag, startPoint x: 274, startPoint y: 320, endPoint x: 243, endPoint y: 320, distance: 30.3
click at [243, 320] on div "Invoice Label* PT Session + Add Invoice Description Invoice Description (option…" at bounding box center [365, 363] width 246 height 174
type input "1-Hour Session"
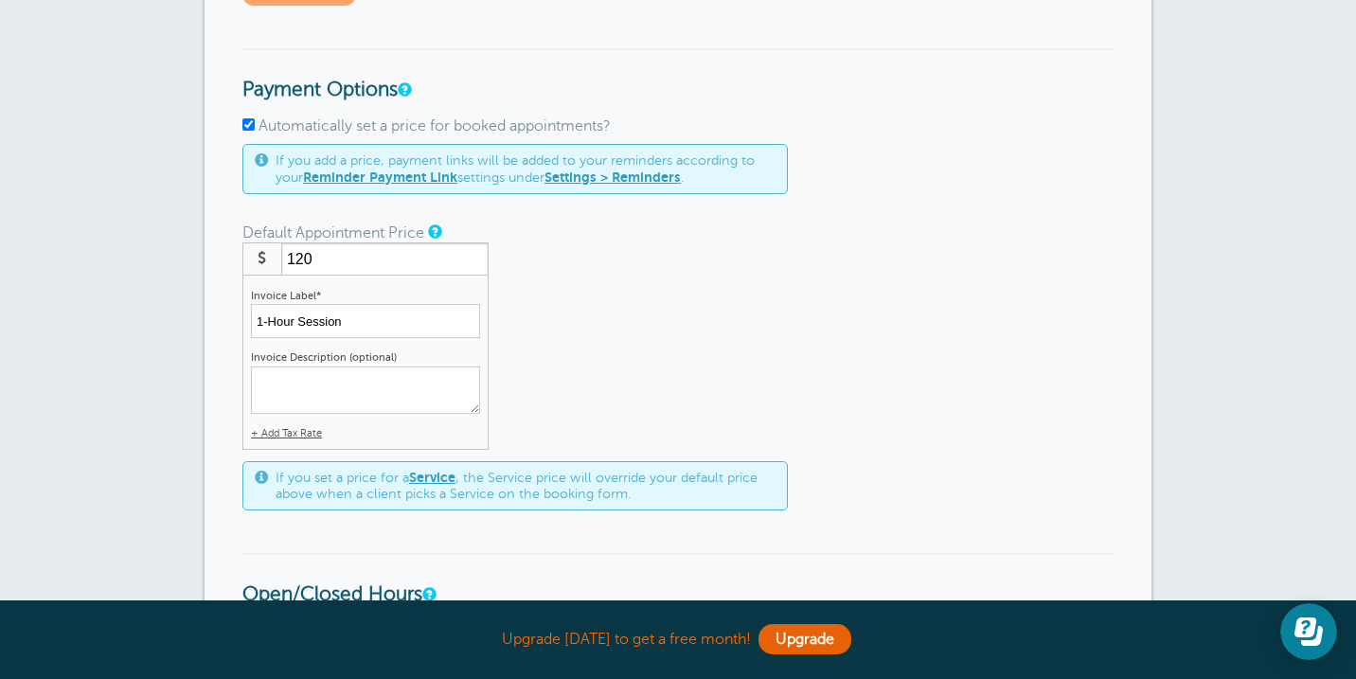
click at [605, 335] on div "$ 120 Invoice Label* 1-Hour Session + Add Invoice Description Invoice Descripti…" at bounding box center [677, 345] width 871 height 207
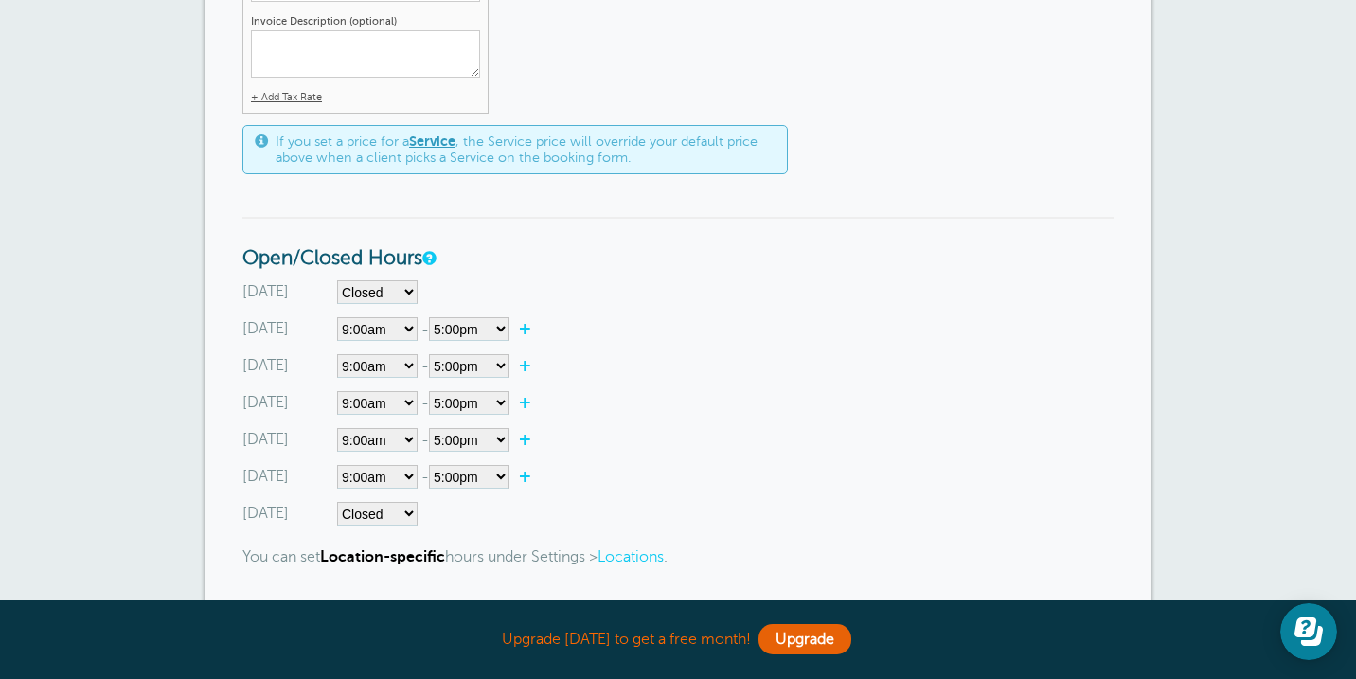
scroll to position [1082, 0]
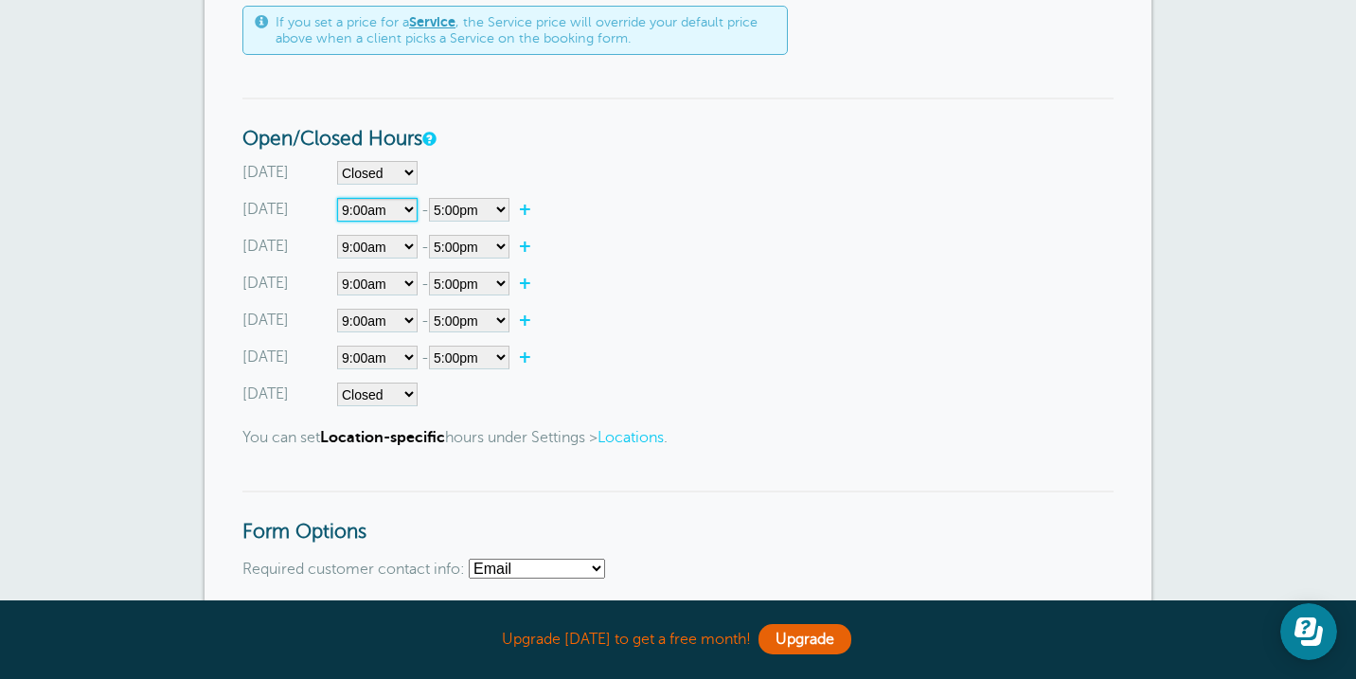
click at [406, 207] on select"] "Closed 12:00am 12:15am 12:30am 12:45am 1:00am 1:15am 1:30am 1:45am 2:00am 2:15a…" at bounding box center [377, 210] width 80 height 24
click at [461, 213] on select"] "12:00am 12:15am 12:30am 12:45am 1:00am 1:15am 1:30am 1:45am 2:00am 2:15am 2:30a…" at bounding box center [469, 210] width 80 height 24
select select"] "11"
click at [621, 277] on div "[DATE] Closed 12:00am 12:15am 12:30am 12:45am 1:00am 1:15am 1:30am 1:45am 2:00a…" at bounding box center [677, 284] width 871 height 24
click at [490, 244] on select"] "12:00am 12:15am 12:30am 12:45am 1:00am 1:15am 1:30am 1:45am 2:00am 2:15am 2:30a…" at bounding box center [469, 247] width 80 height 24
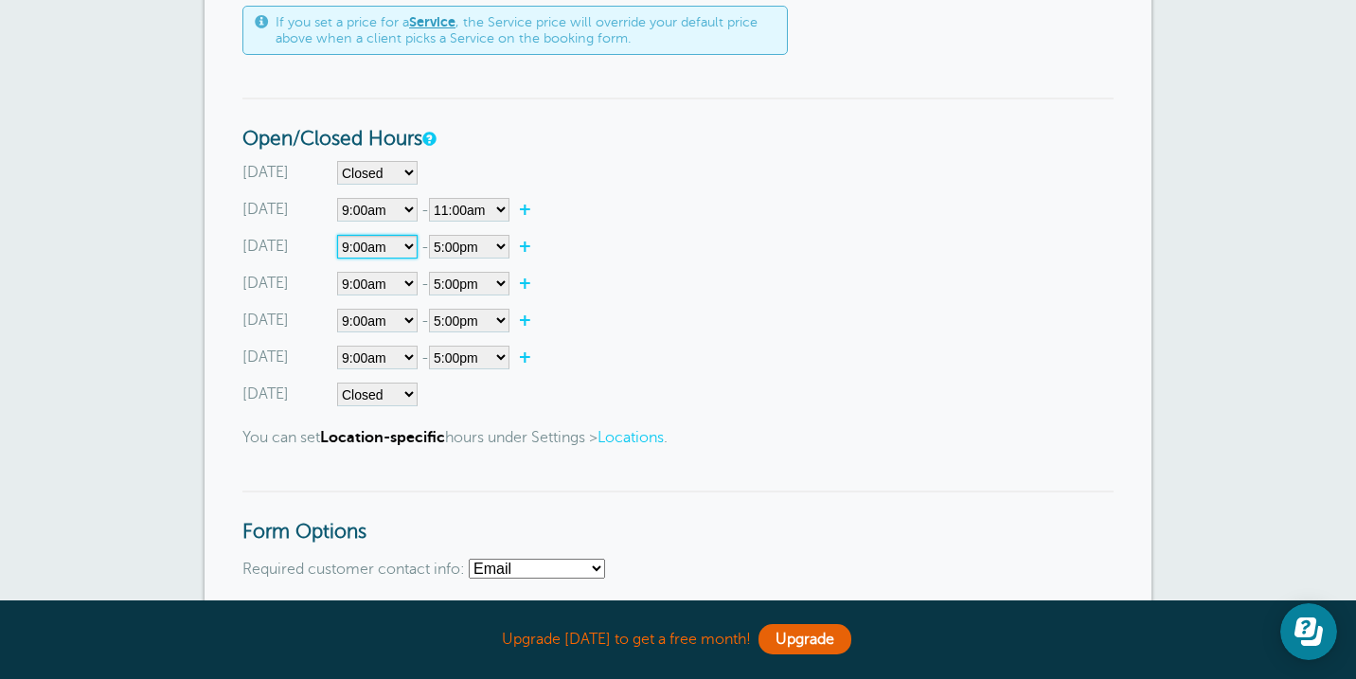
click at [396, 247] on select"] "Closed 12:00am 12:15am 12:30am 12:45am 1:00am 1:15am 1:30am 1:45am 2:00am 2:15a…" at bounding box center [377, 247] width 80 height 24
click at [392, 249] on select"] "Closed 12:00am 12:15am 12:30am 12:45am 1:00am 1:15am 1:30am 1:45am 2:00am 2:15a…" at bounding box center [377, 247] width 80 height 24
select select"] "15"
click at [487, 251] on select"] "12:00am 12:15am 12:30am 12:45am 1:00am 1:15am 1:30am 1:45am 2:00am 2:15am 2:30a…" at bounding box center [469, 247] width 80 height 24
select select"] "19"
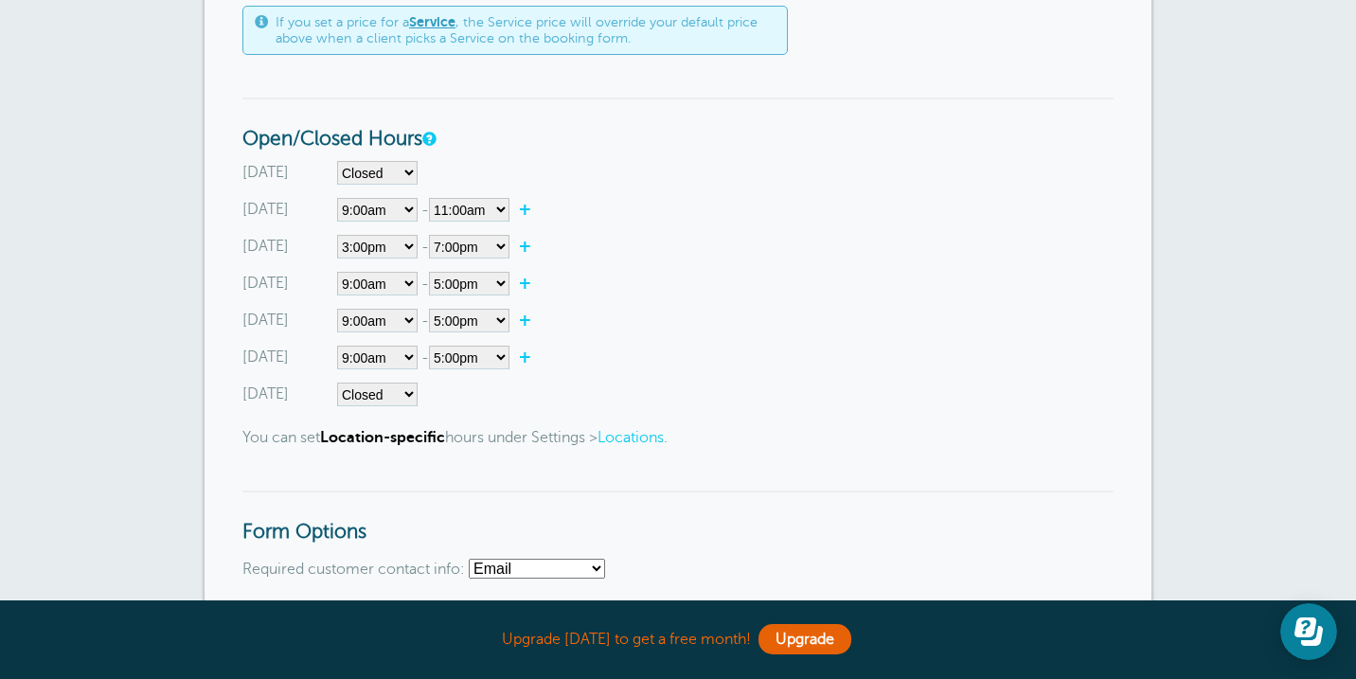
click at [653, 365] on div "[DATE] Closed 12:00am 12:15am 12:30am 12:45am 1:00am 1:15am 1:30am 1:45am 2:00a…" at bounding box center [677, 358] width 871 height 24
click at [394, 280] on select"] "Closed 12:00am 12:15am 12:30am 12:45am 1:00am 1:15am 1:30am 1:45am 2:00am 2:15a…" at bounding box center [377, 284] width 80 height 24
select select"]
click at [572, 331] on div "Thursday Closed 12:00am 12:15am 12:30am 12:45am 1:00am 1:15am 1:30am 1:45am 2:0…" at bounding box center [677, 321] width 871 height 24
click at [411, 322] on select"] "Closed 12:00am 12:15am 12:30am 12:45am 1:00am 1:15am 1:30am 1:45am 2:00am 2:15a…" at bounding box center [377, 321] width 80 height 24
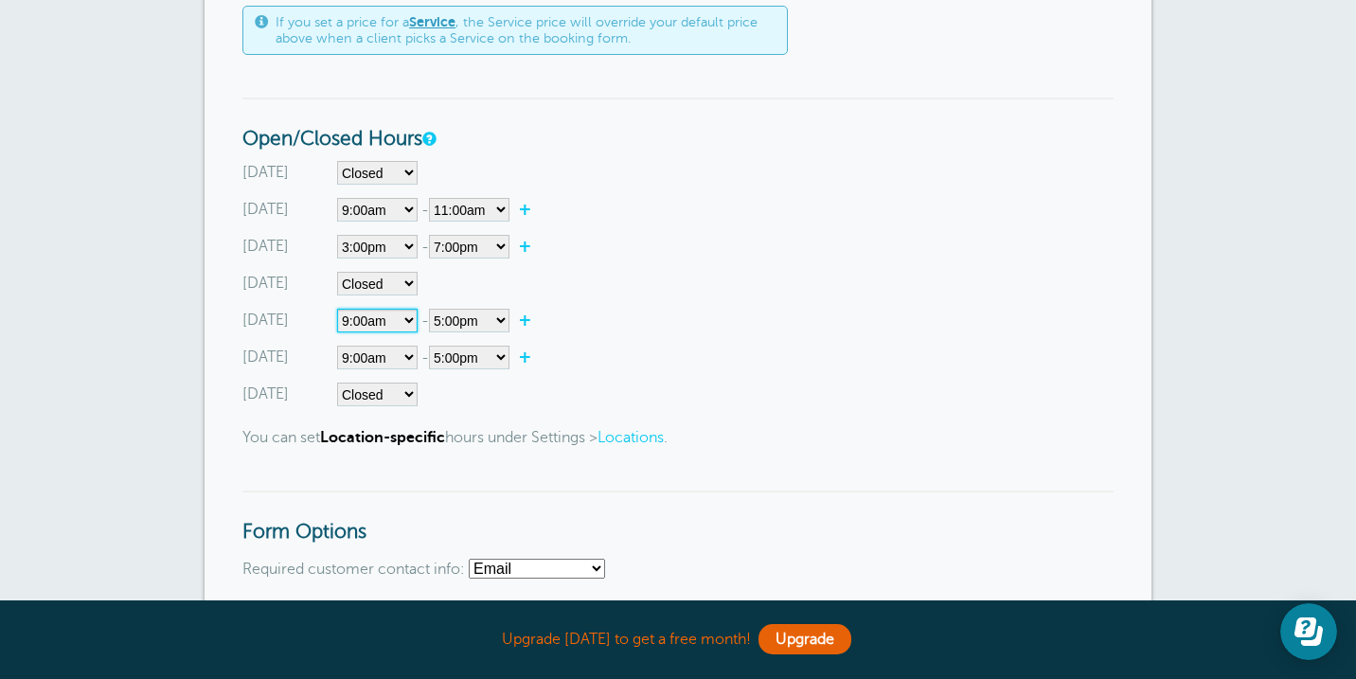
select select"]
click at [409, 357] on select"] "Closed 12:00am 12:15am 12:30am 12:45am 1:00am 1:15am 1:30am 1:45am 2:00am 2:15a…" at bounding box center [377, 358] width 80 height 24
select select"] "15"
click at [462, 361] on select"] "12:00am 12:15am 12:30am 12:45am 1:00am 1:15am 1:30am 1:45am 2:00am 2:15am 2:30a…" at bounding box center [469, 358] width 80 height 24
select select"] "18"
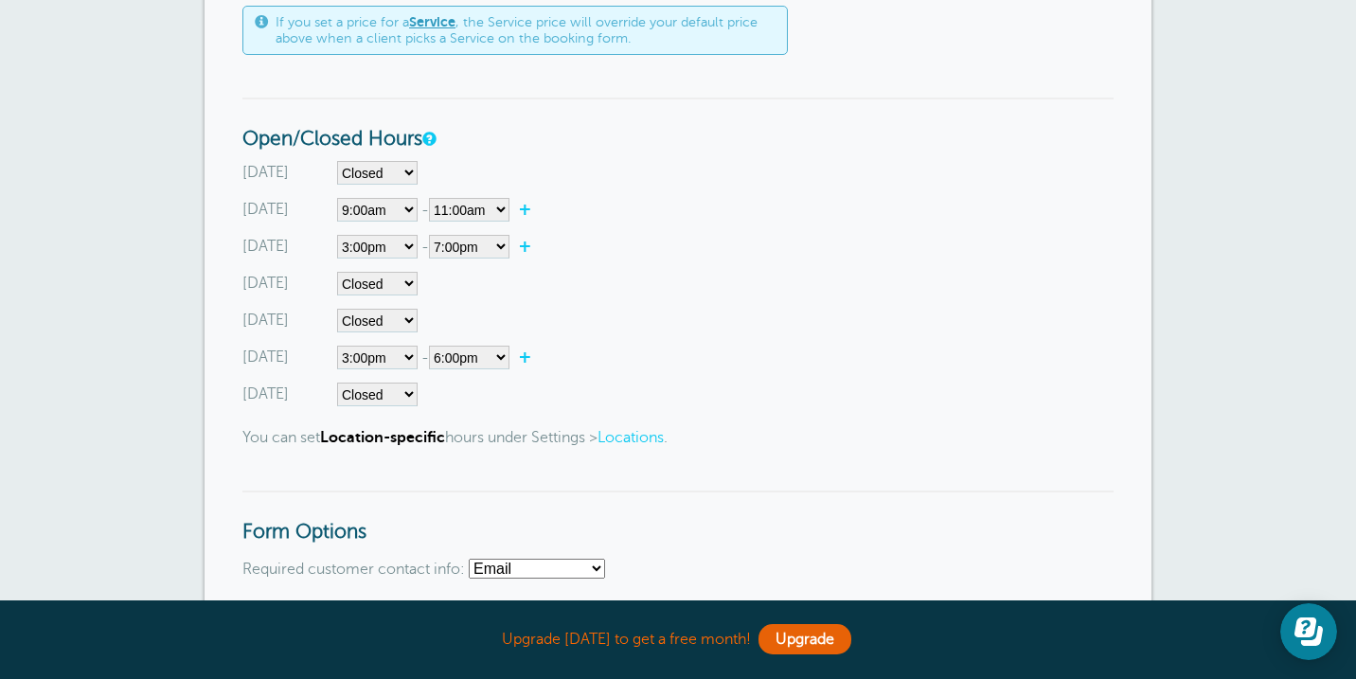
click at [628, 390] on div "Saturday Closed 12:00am 12:15am 12:30am 12:45am 1:00am 1:15am 1:30am 1:45am 2:0…" at bounding box center [677, 395] width 871 height 24
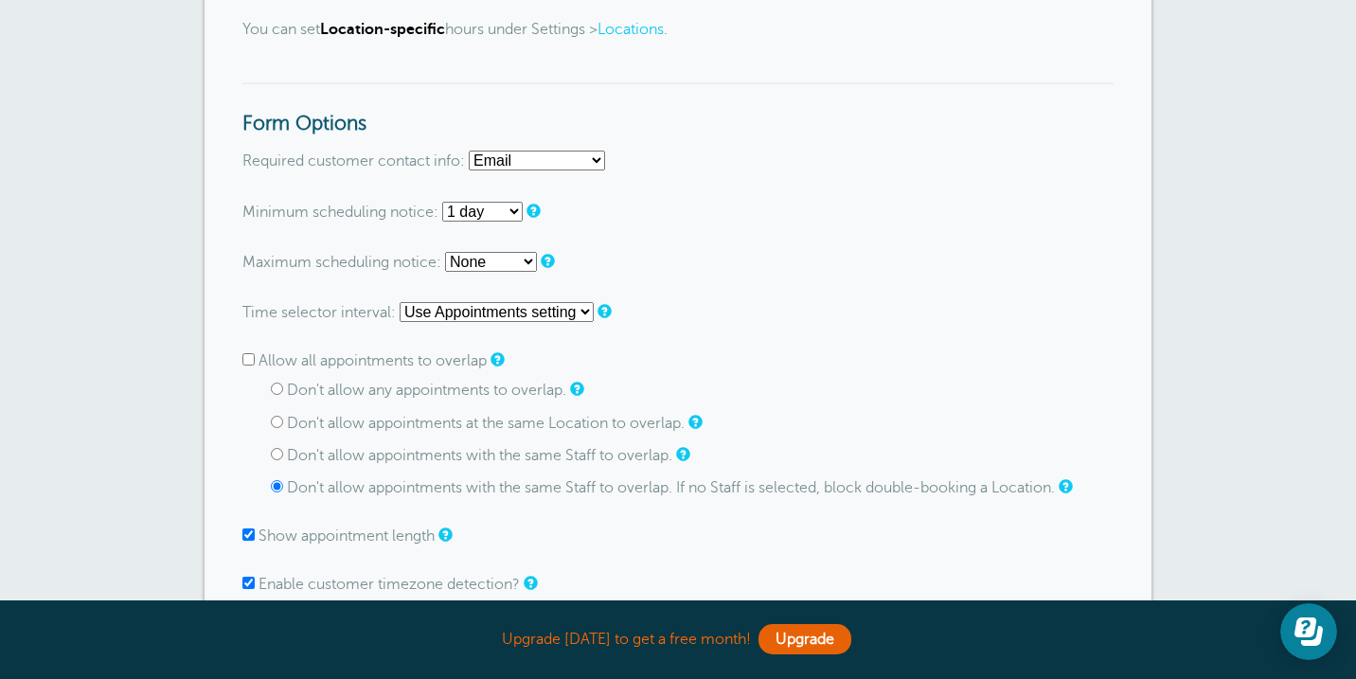
scroll to position [1493, 0]
click at [509, 210] on select "None 1 hour 2 hours 3 hours 4 hours 5 hours 6 hours 7 hours 8 hours 9 hours 10 …" at bounding box center [482, 210] width 80 height 20
select select "2 days"
click at [602, 276] on form "Go To Form Copy Link Booking Style Instant book Appointment request Instant-boo…" at bounding box center [677, 209] width 871 height 2641
click at [545, 312] on select "Use Appointments setting 1 minute 5 minutes 10 minutes 15 minutes 20 minutes 30…" at bounding box center [497, 310] width 194 height 20
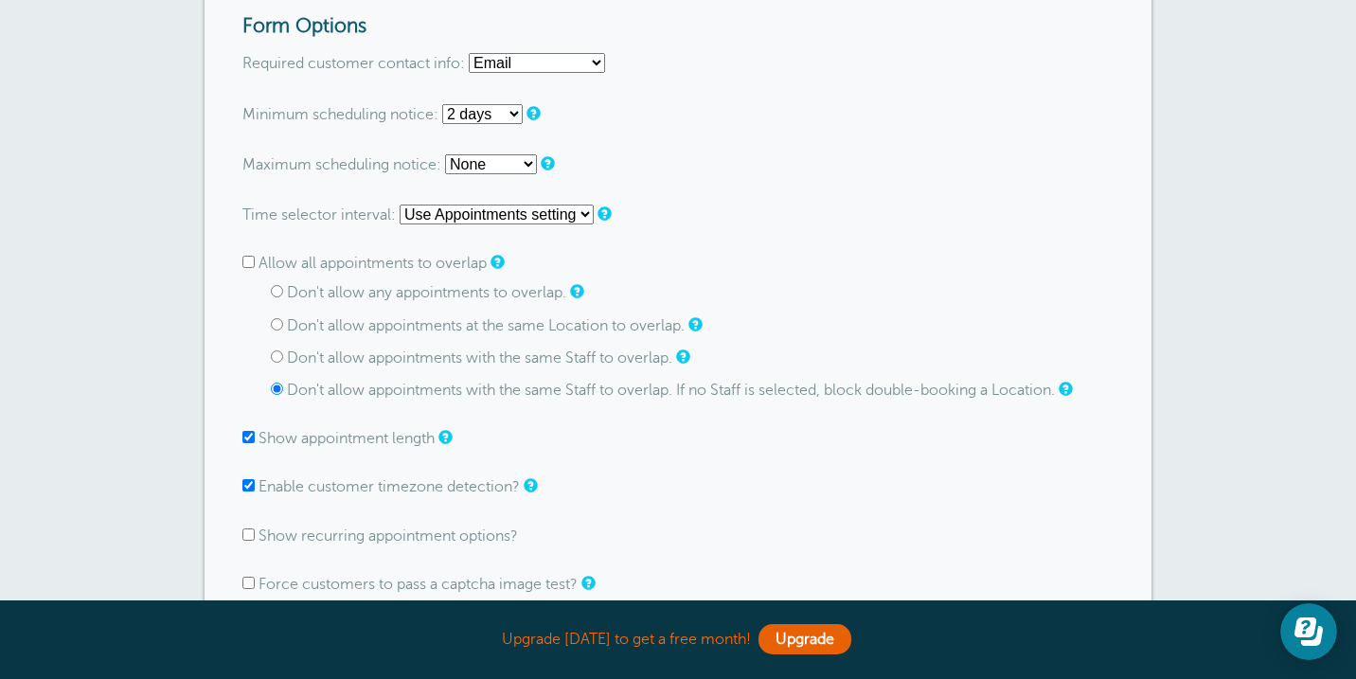
scroll to position [1592, 0]
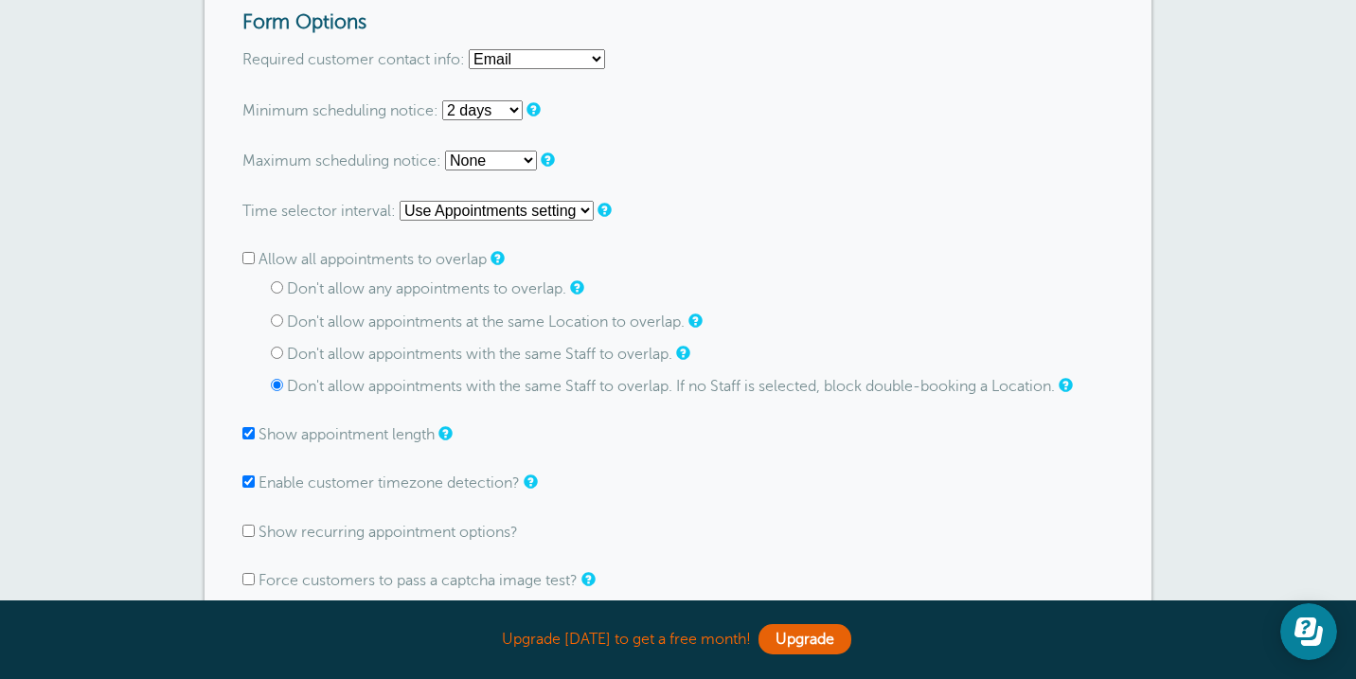
click at [428, 297] on label "Don't allow any appointments to overlap." at bounding box center [426, 288] width 279 height 17
click at [283, 294] on input "Don't allow any appointments to overlap." at bounding box center [277, 287] width 12 height 12
radio input "true"
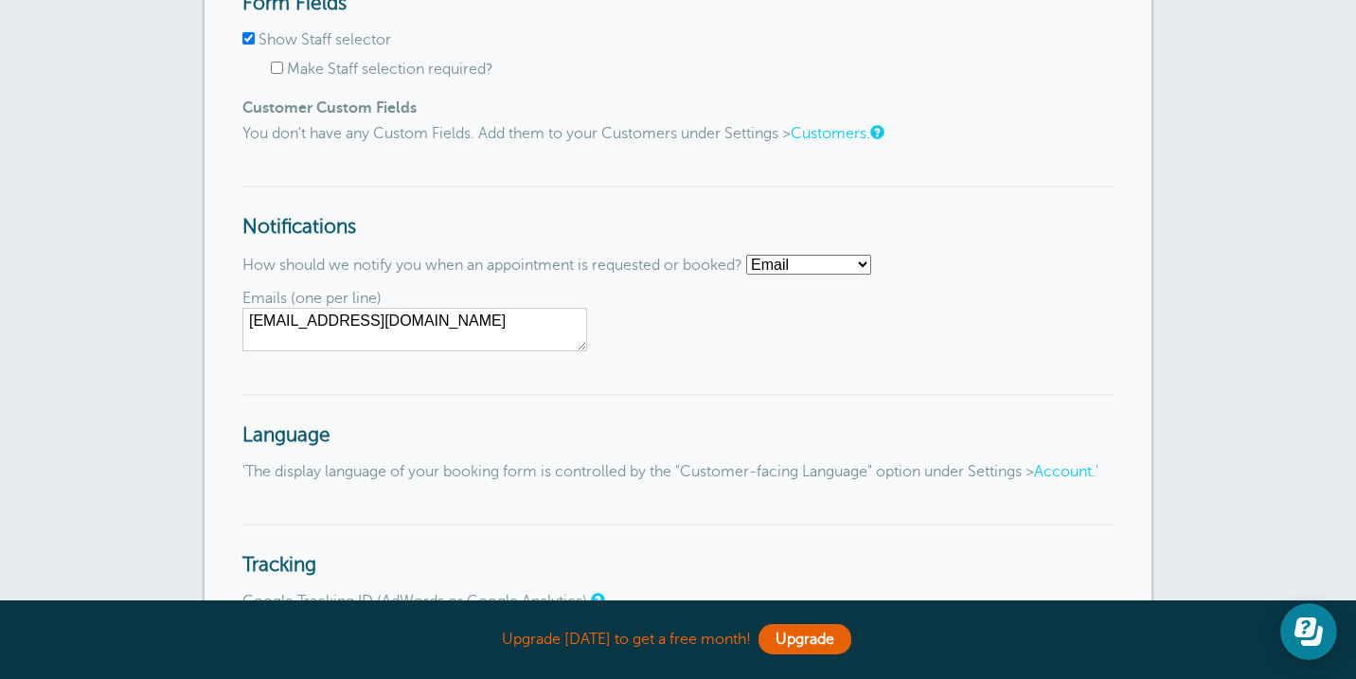
scroll to position [2264, 0]
click at [793, 263] on select "Email SMS No notifications" at bounding box center [808, 263] width 125 height 20
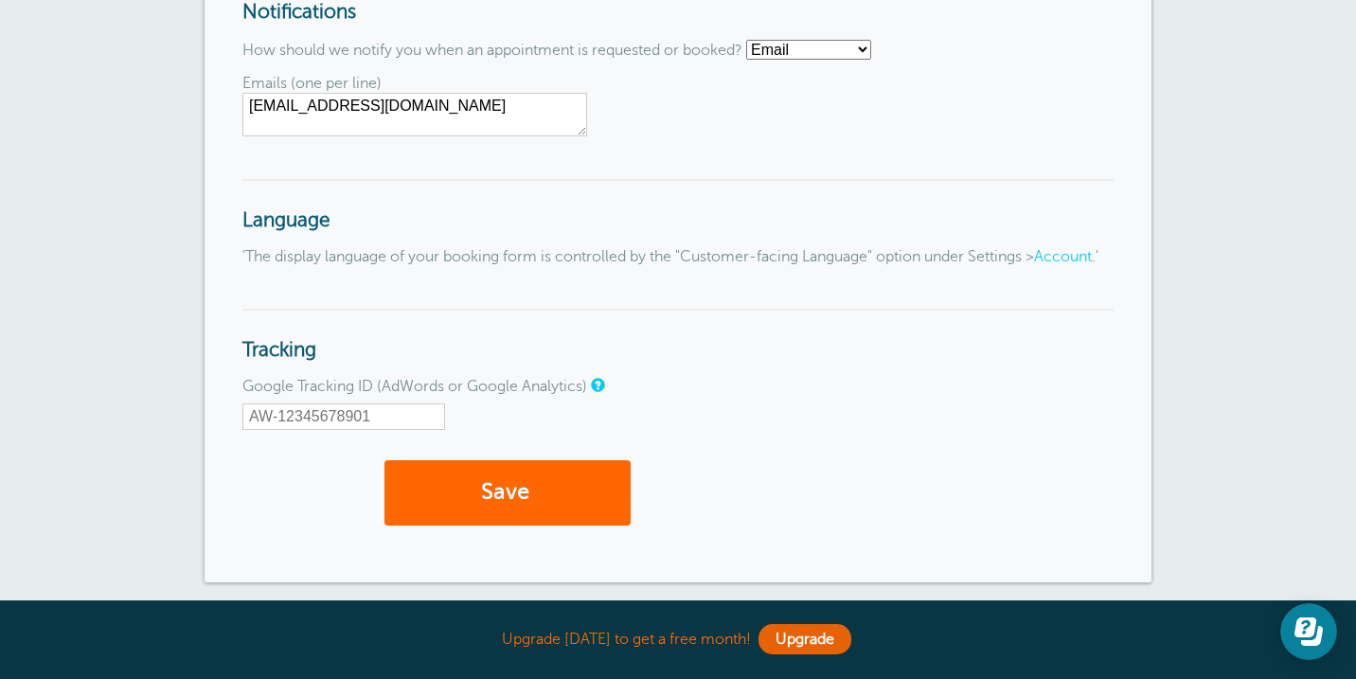
scroll to position [2482, 0]
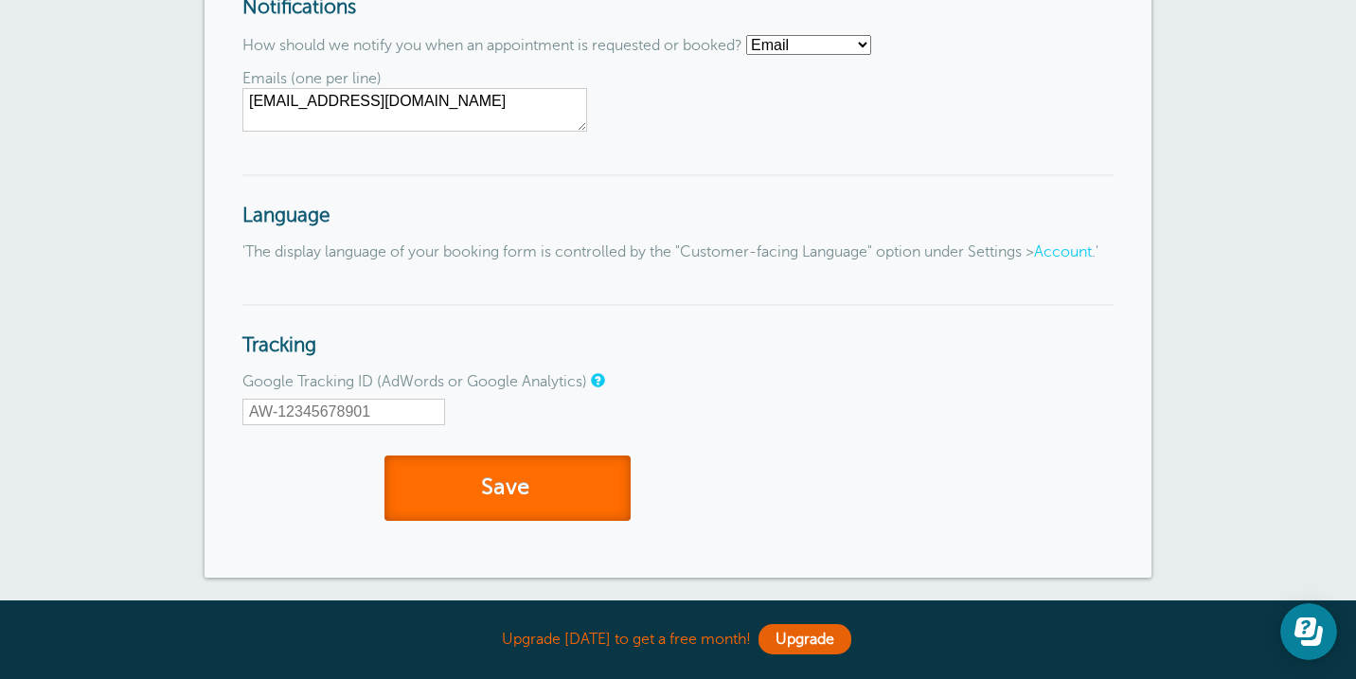
click at [517, 521] on button "Save" at bounding box center [508, 488] width 246 height 65
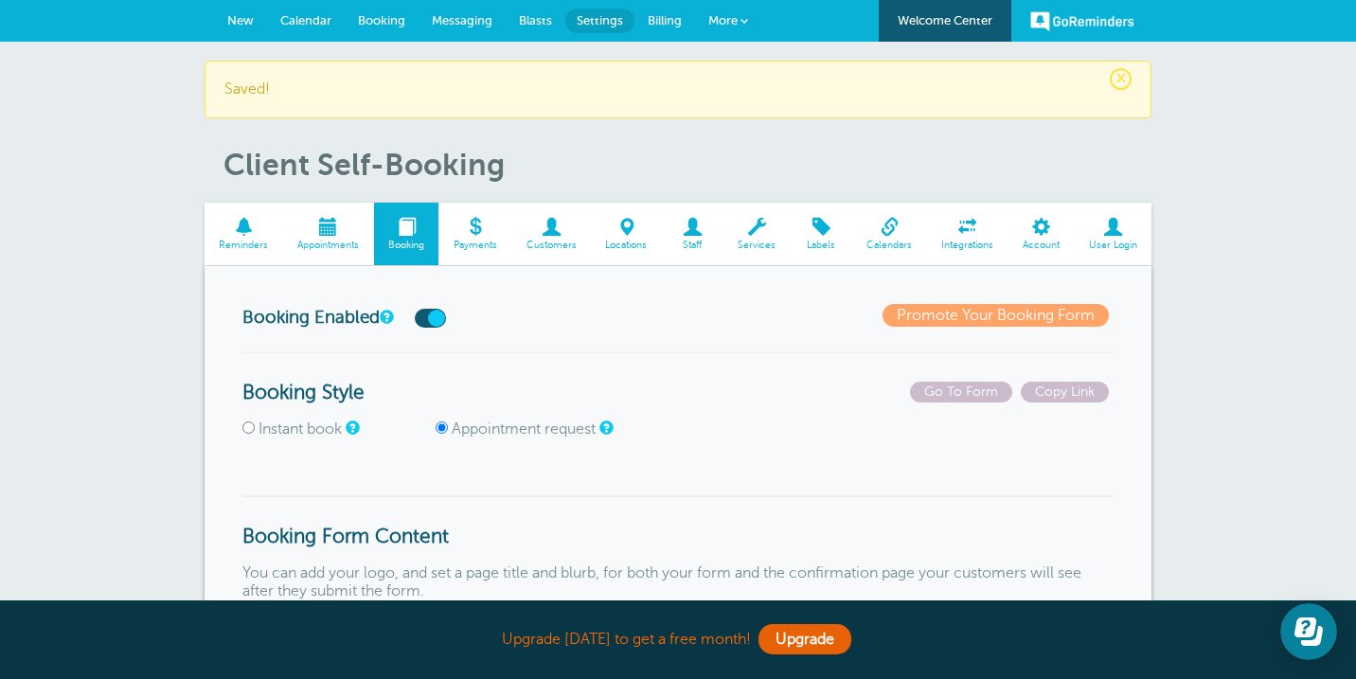
click at [485, 224] on span at bounding box center [474, 227] width 73 height 18
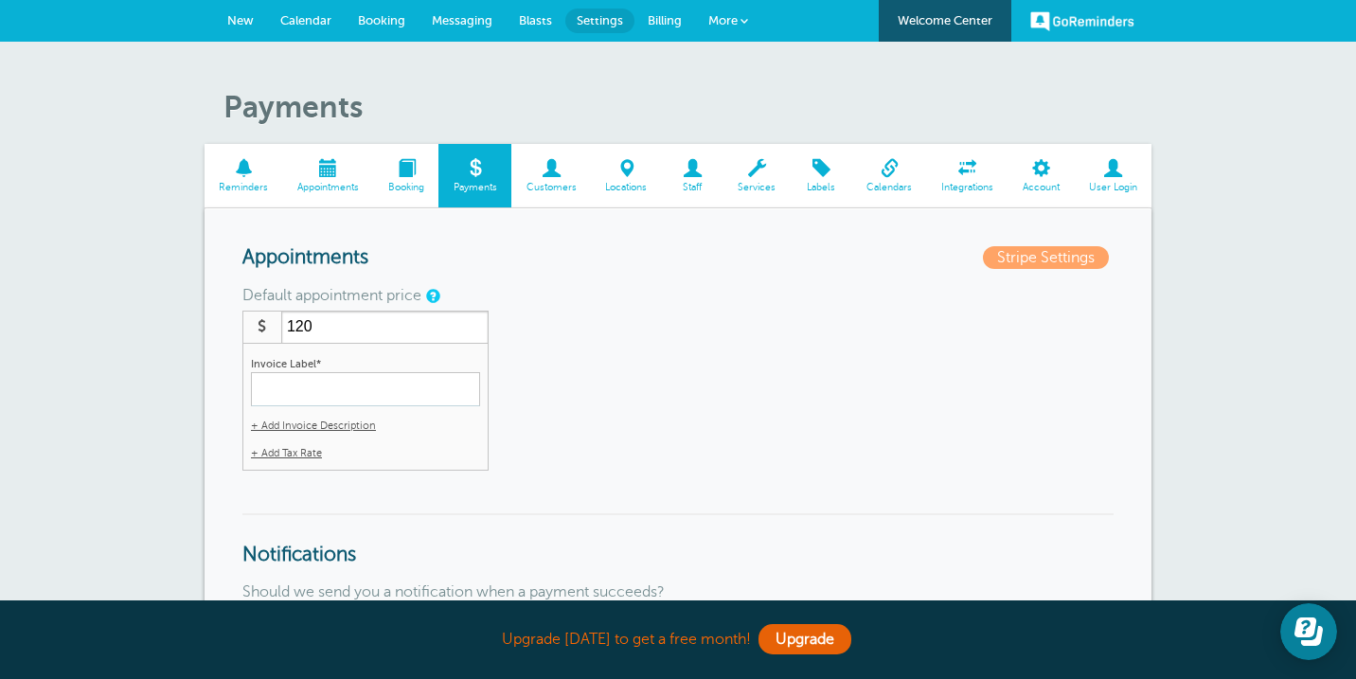
type input "120"
click at [603, 415] on div "Default appointment price $ 120 Invoice Label* + Add Invoice Description Invoic…" at bounding box center [677, 380] width 871 height 181
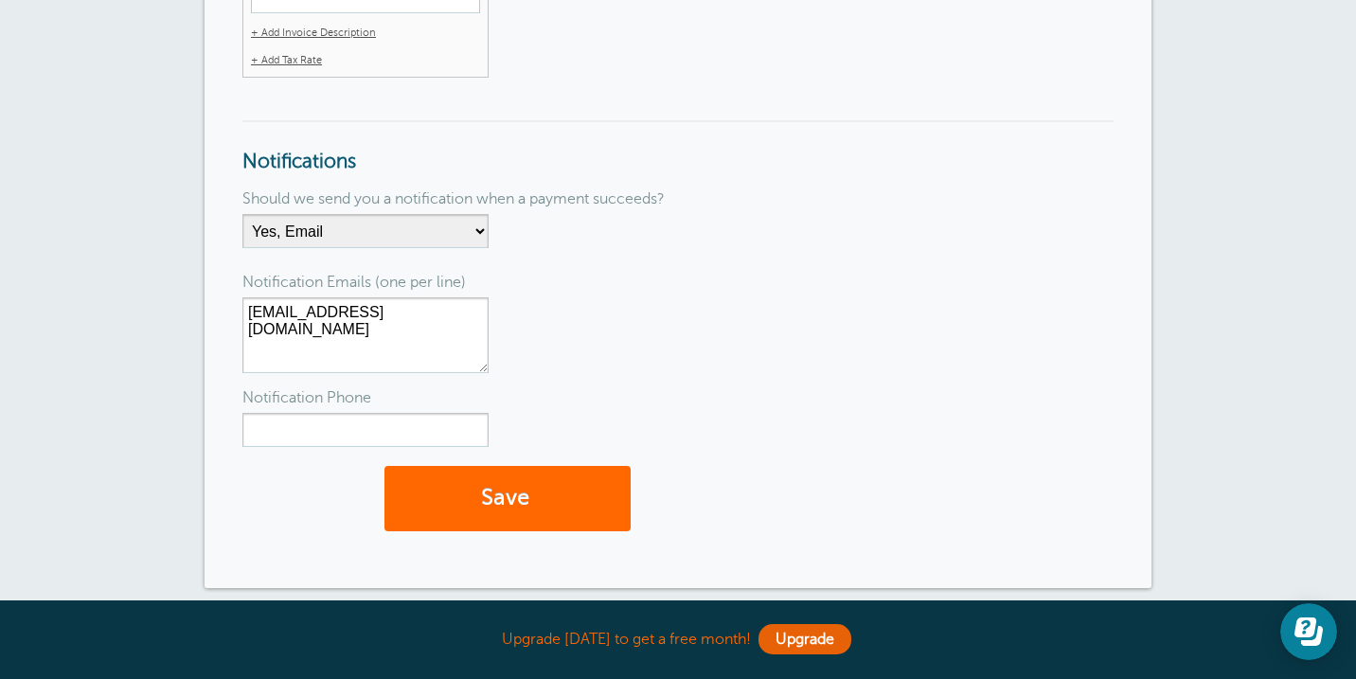
scroll to position [405, 0]
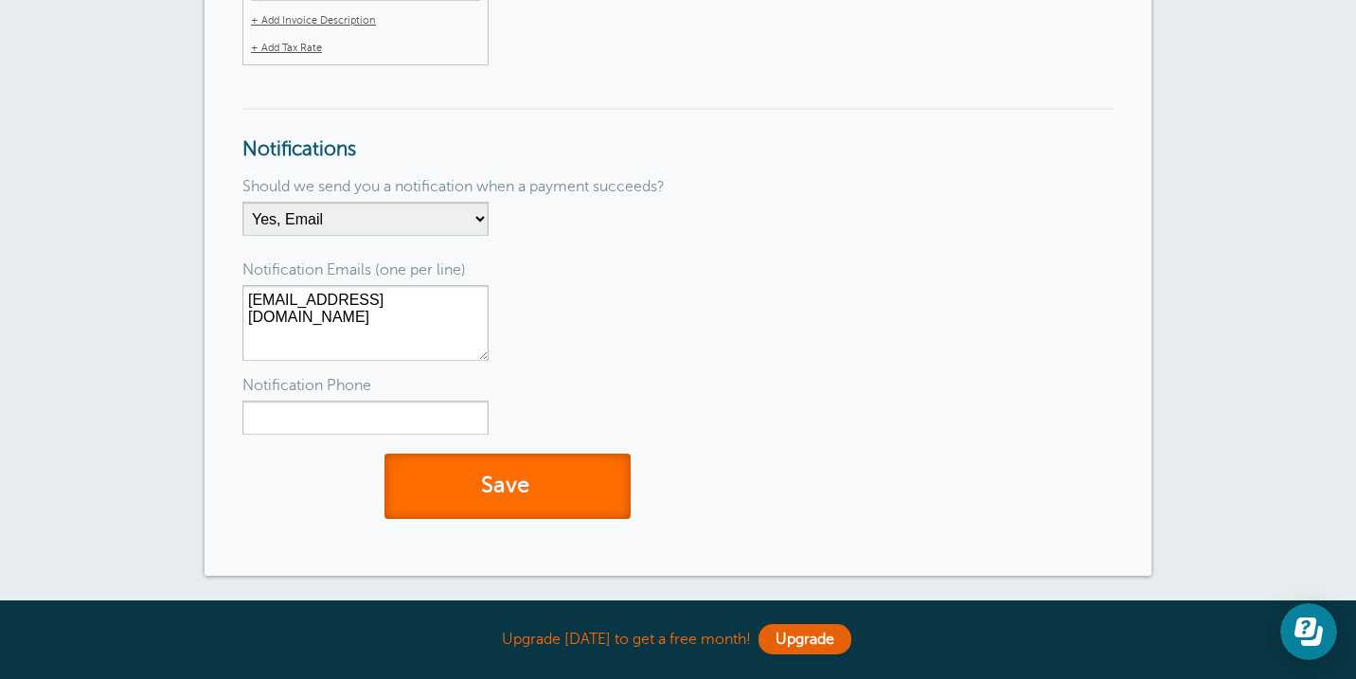
click at [555, 482] on button "Save" at bounding box center [508, 486] width 246 height 65
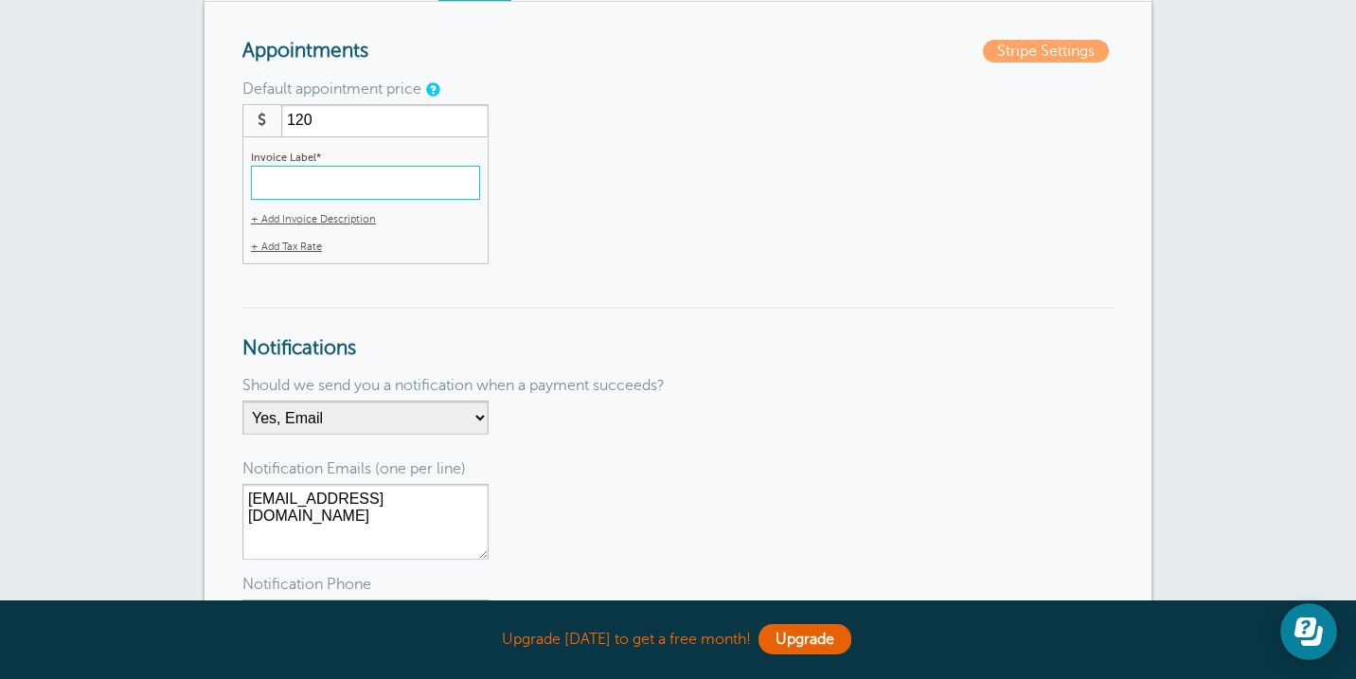
scroll to position [207, 0]
click at [420, 181] on input "Invoice Label*" at bounding box center [365, 182] width 229 height 34
type input "1-Hour Session"
click at [671, 288] on form "Appointments Default appointment price $ 120 Invoice Label* 1-Hour Session + Ad…" at bounding box center [677, 387] width 871 height 697
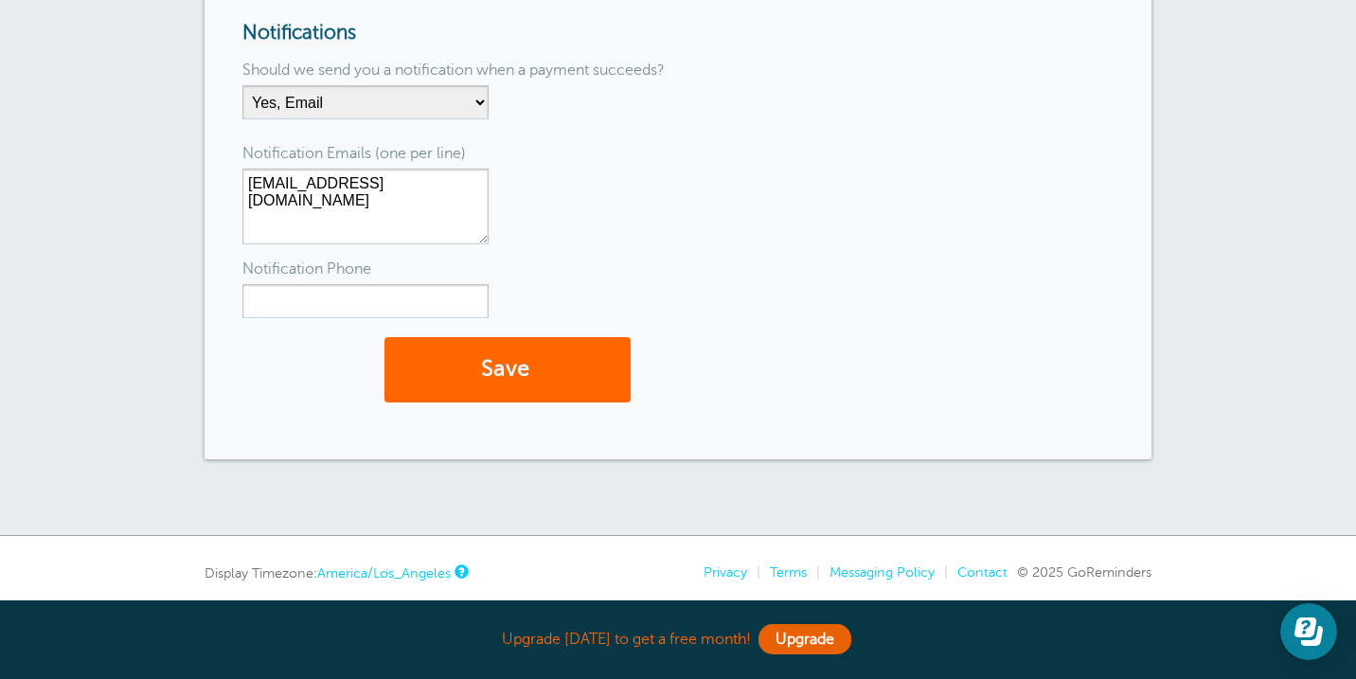
scroll to position [583, 0]
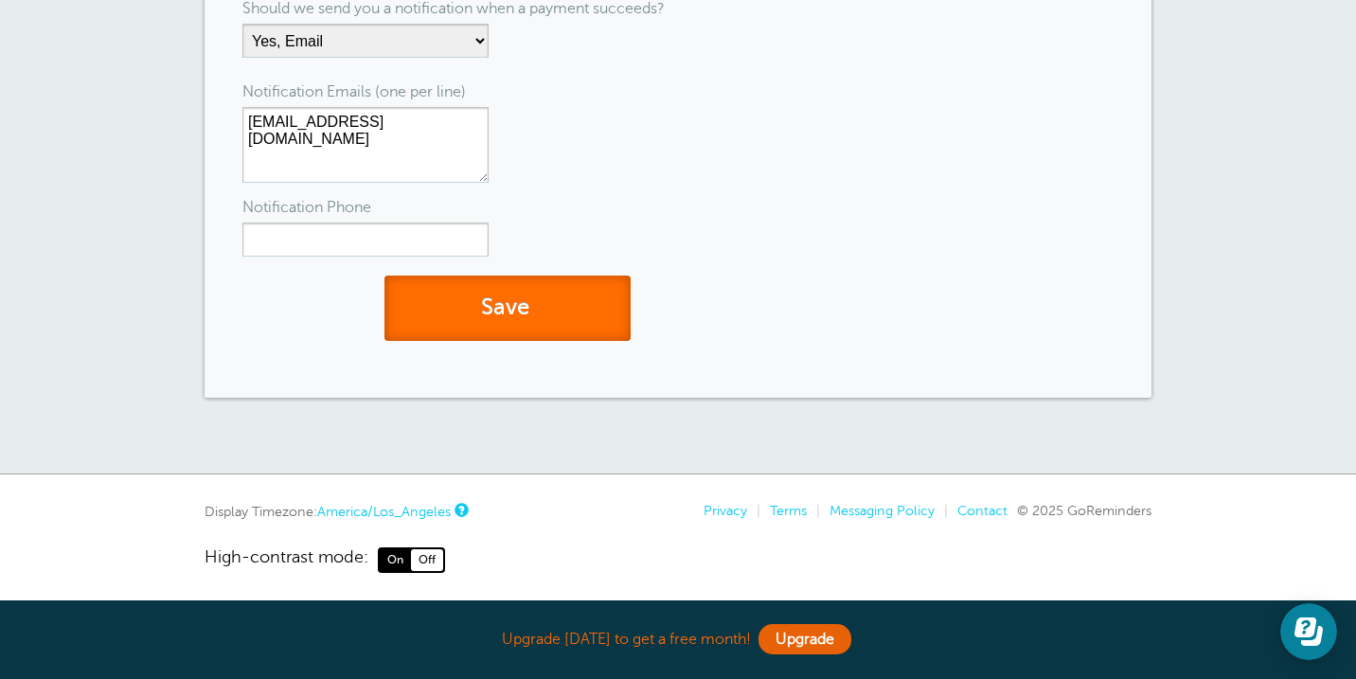
click at [583, 315] on button "Save" at bounding box center [508, 308] width 246 height 65
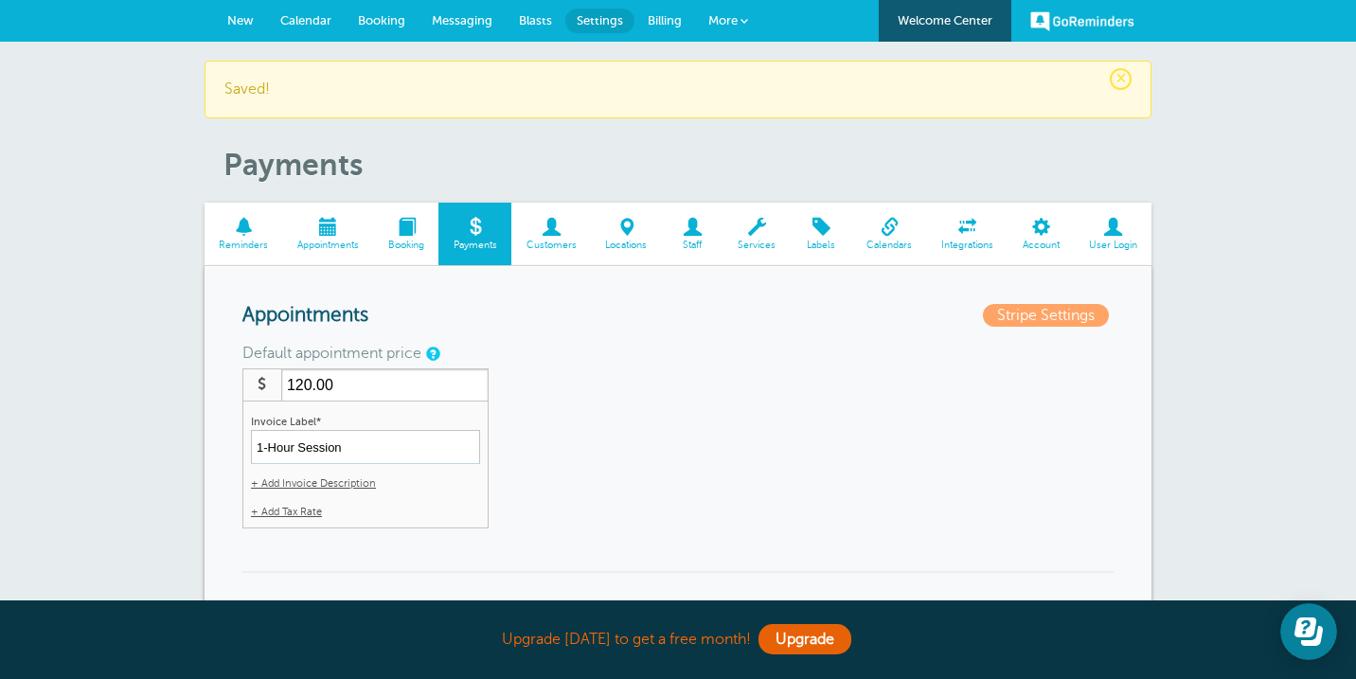
click at [550, 237] on link "Customers" at bounding box center [551, 234] width 80 height 63
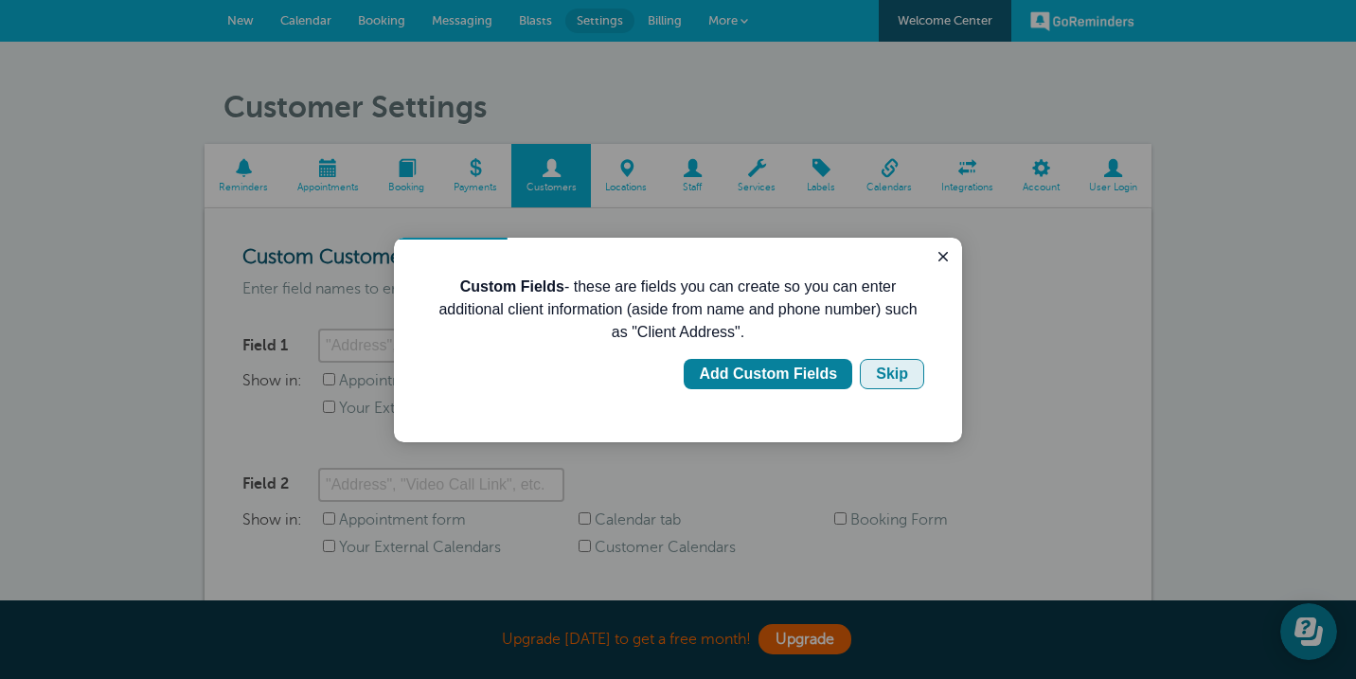
click at [894, 371] on div "Skip" at bounding box center [892, 374] width 32 height 23
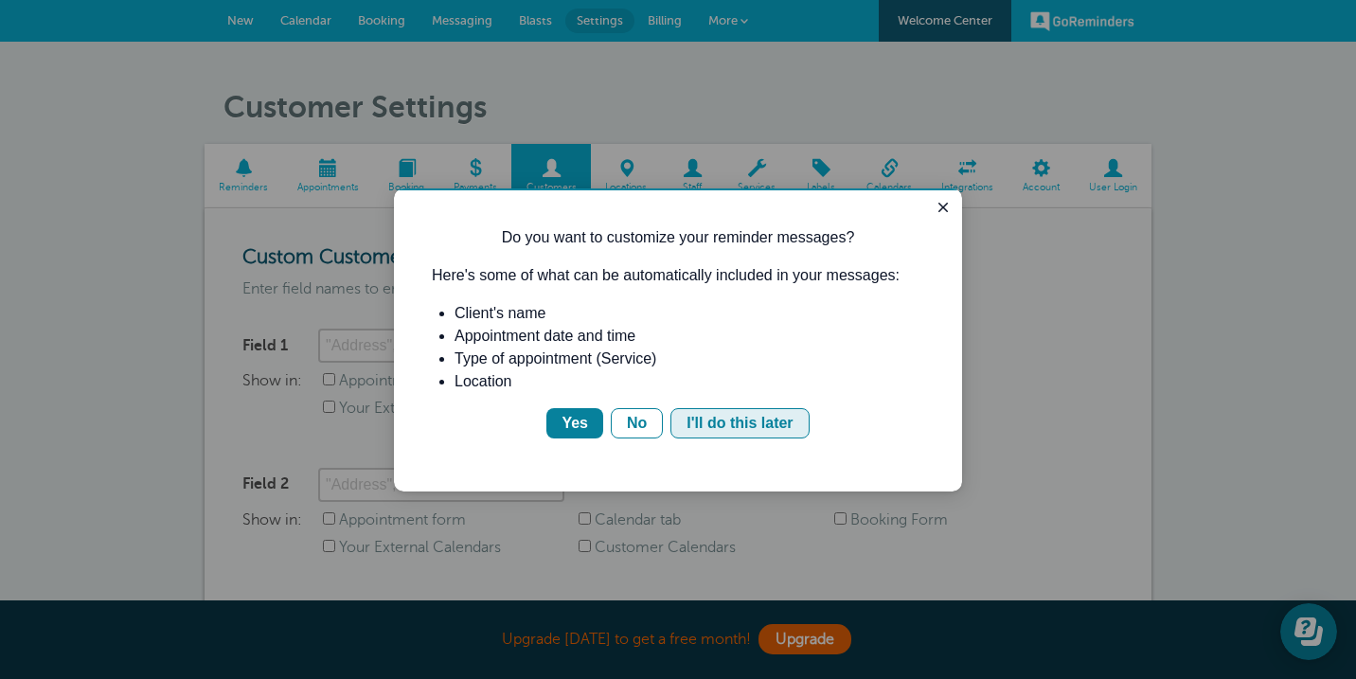
click at [736, 431] on div "I'll do this later" at bounding box center [740, 423] width 106 height 23
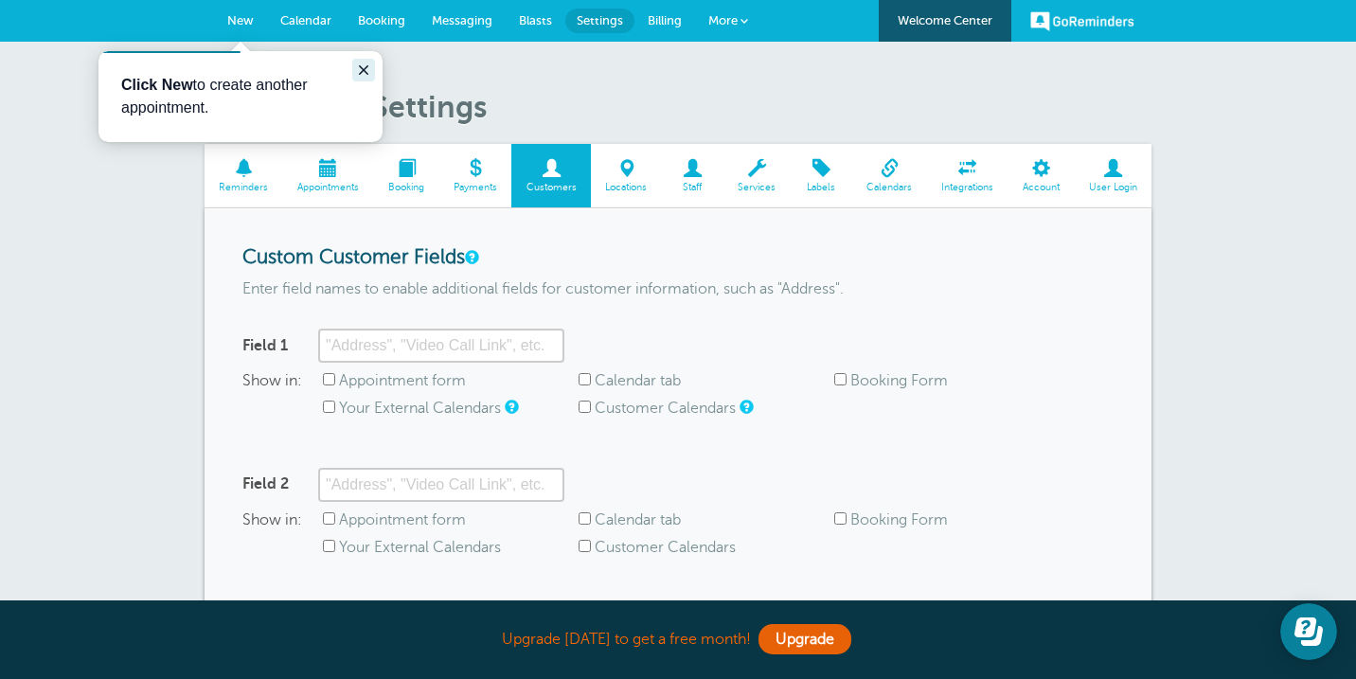
click at [369, 68] on icon "Close guide" at bounding box center [363, 70] width 15 height 15
